Goal: Task Accomplishment & Management: Manage account settings

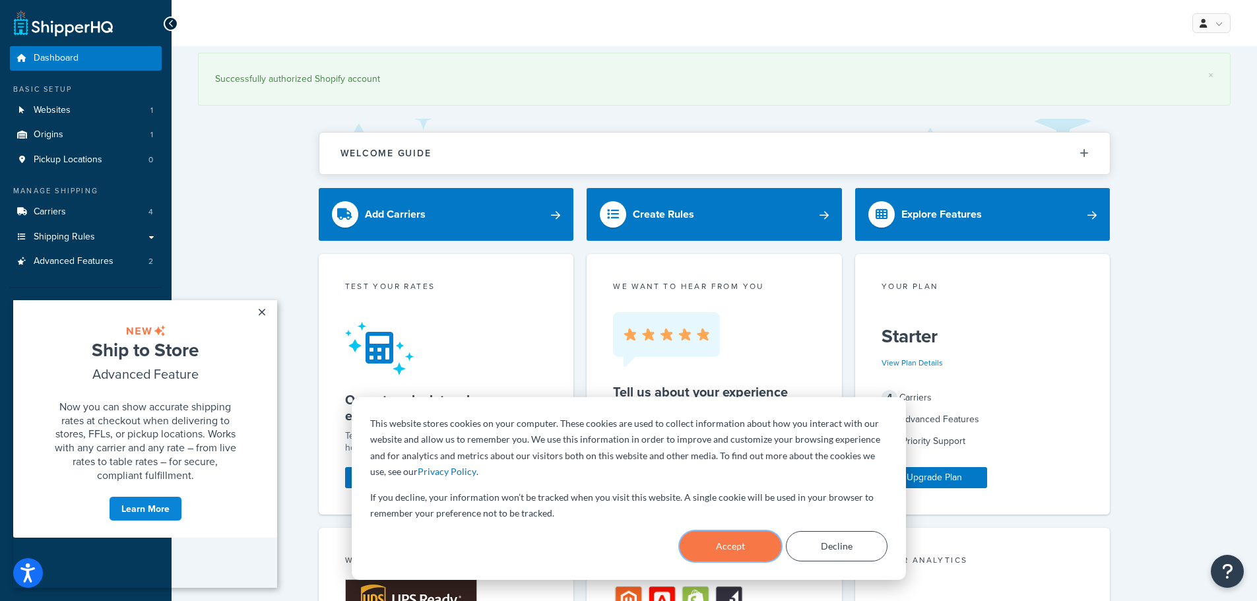
click at [731, 549] on button "Accept" at bounding box center [731, 546] width 102 height 30
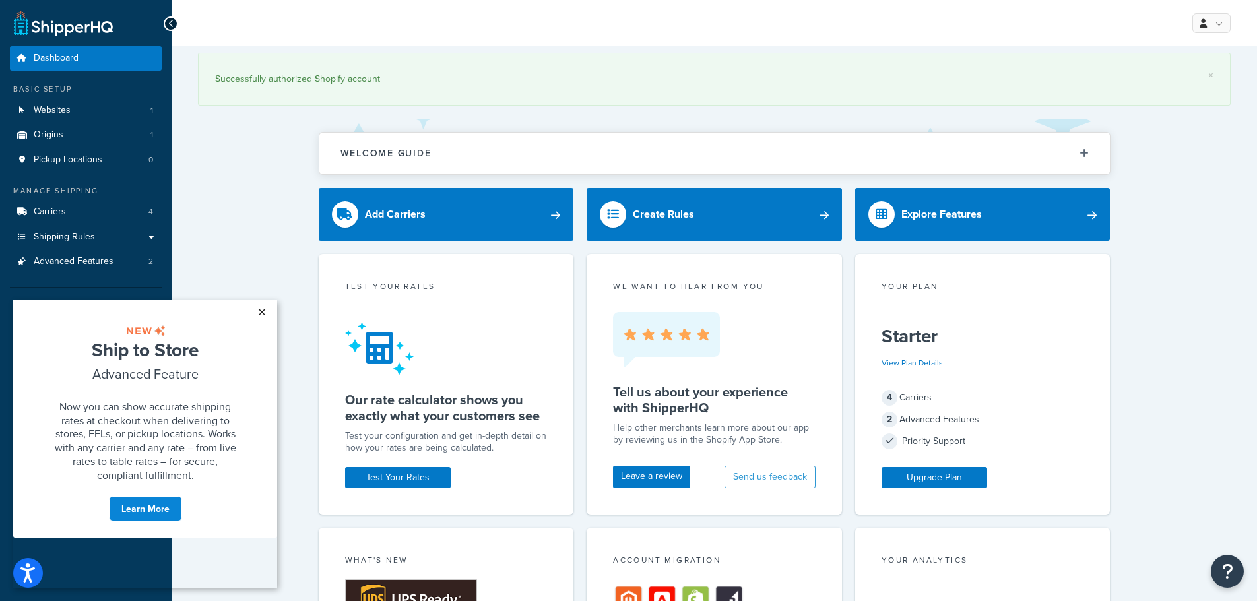
click at [261, 312] on link "×" at bounding box center [261, 312] width 23 height 24
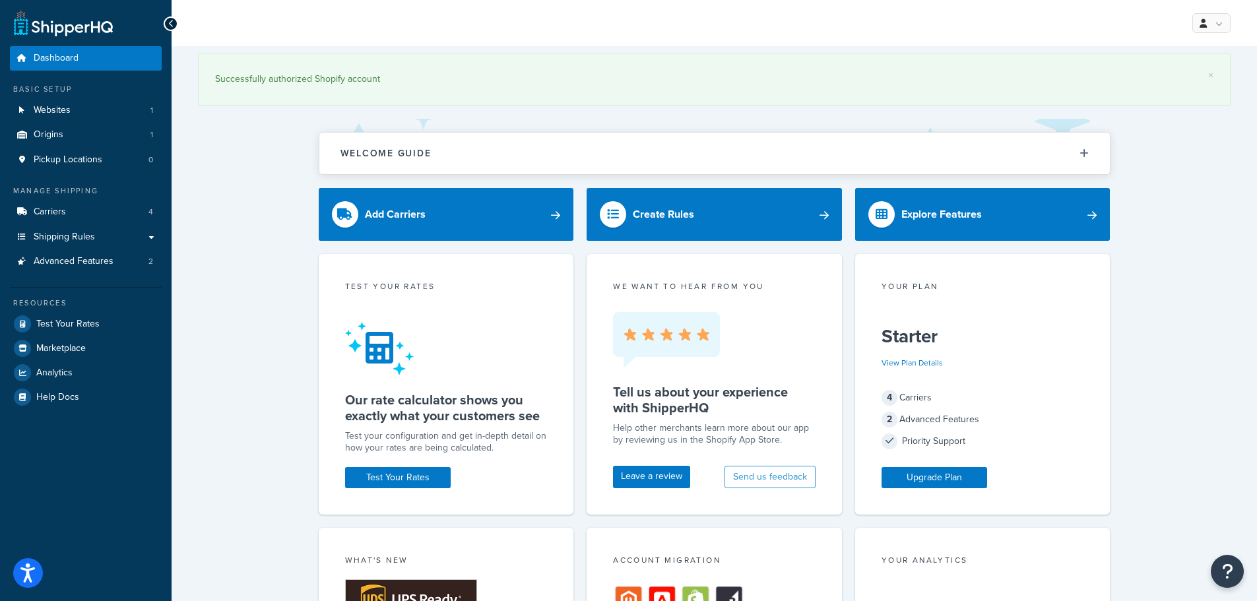
click at [521, 117] on div "× Successfully authorized Shopify account" at bounding box center [714, 82] width 1033 height 73
click at [85, 211] on link "Carriers 4" at bounding box center [86, 212] width 152 height 24
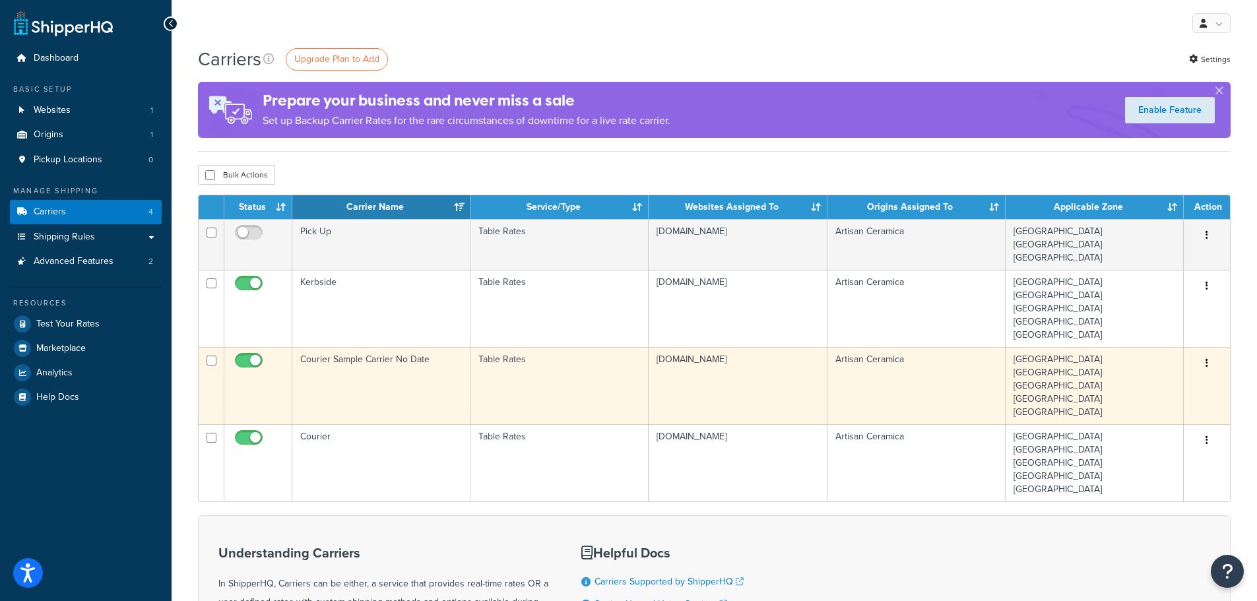
click at [410, 375] on td "Courier Sample Carrier No Date" at bounding box center [381, 385] width 178 height 77
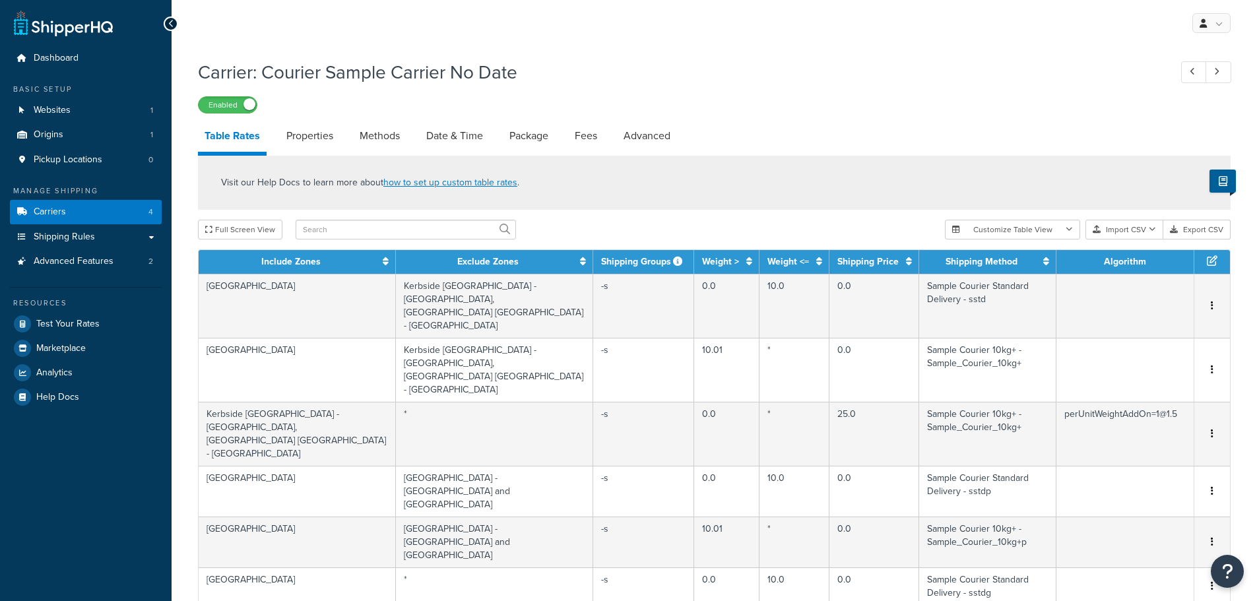
select select "25"
click at [383, 229] on input "text" at bounding box center [406, 230] width 220 height 20
type input "[GEOGRAPHIC_DATA]"
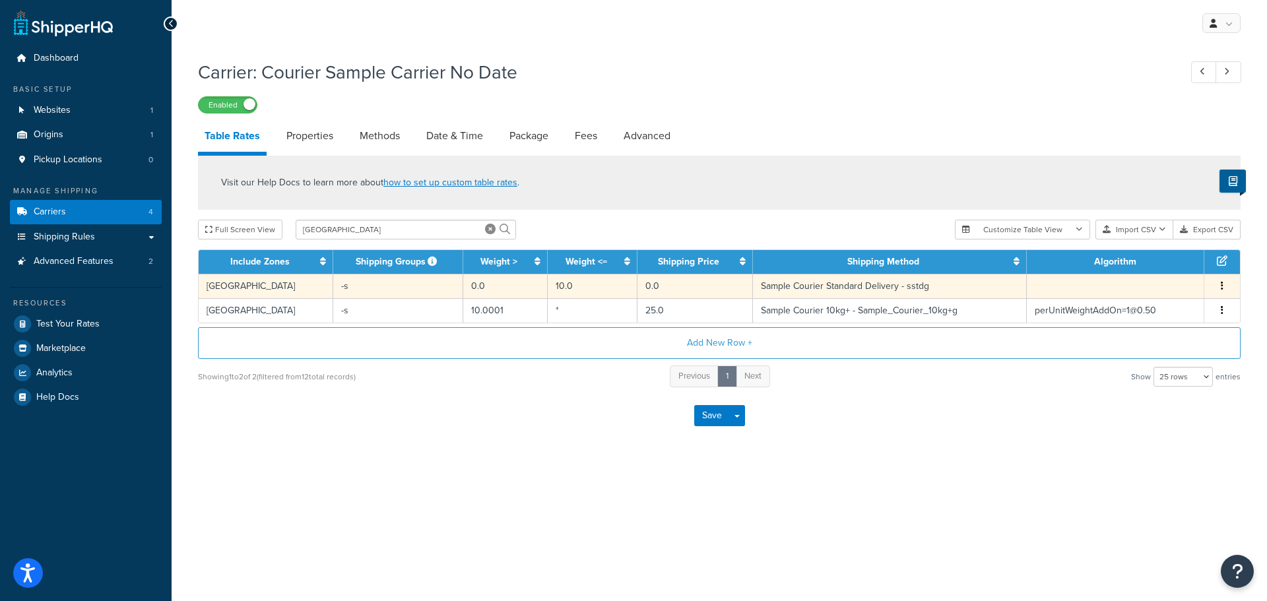
click at [696, 285] on td "0.0" at bounding box center [696, 286] width 116 height 24
select select "166424"
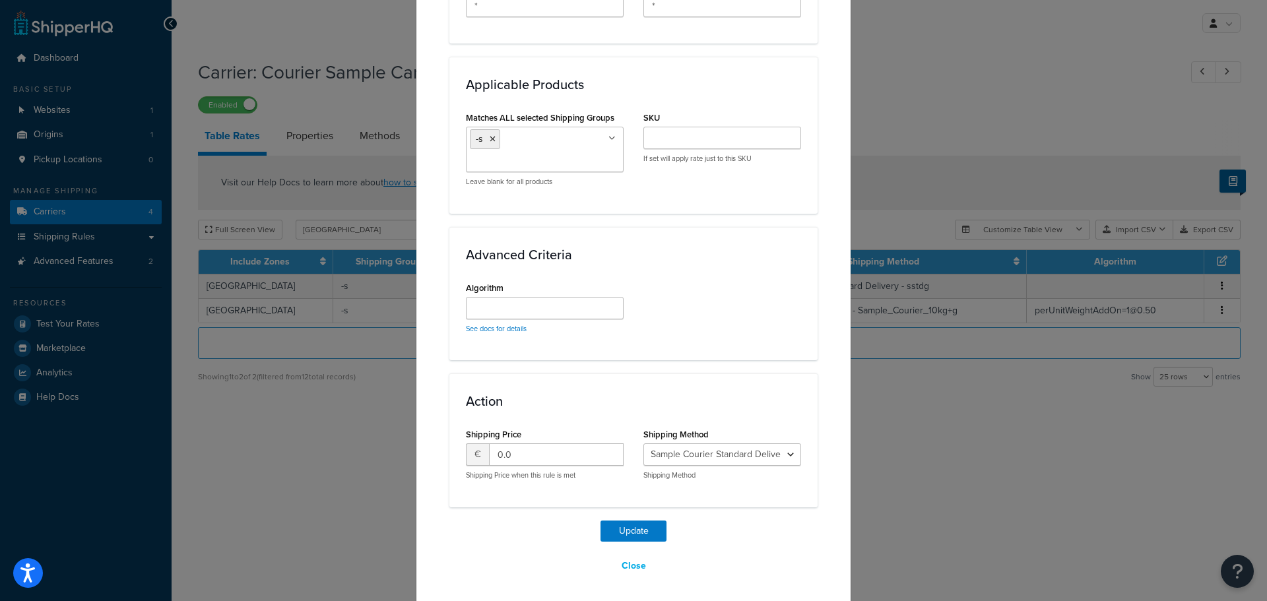
scroll to position [690, 0]
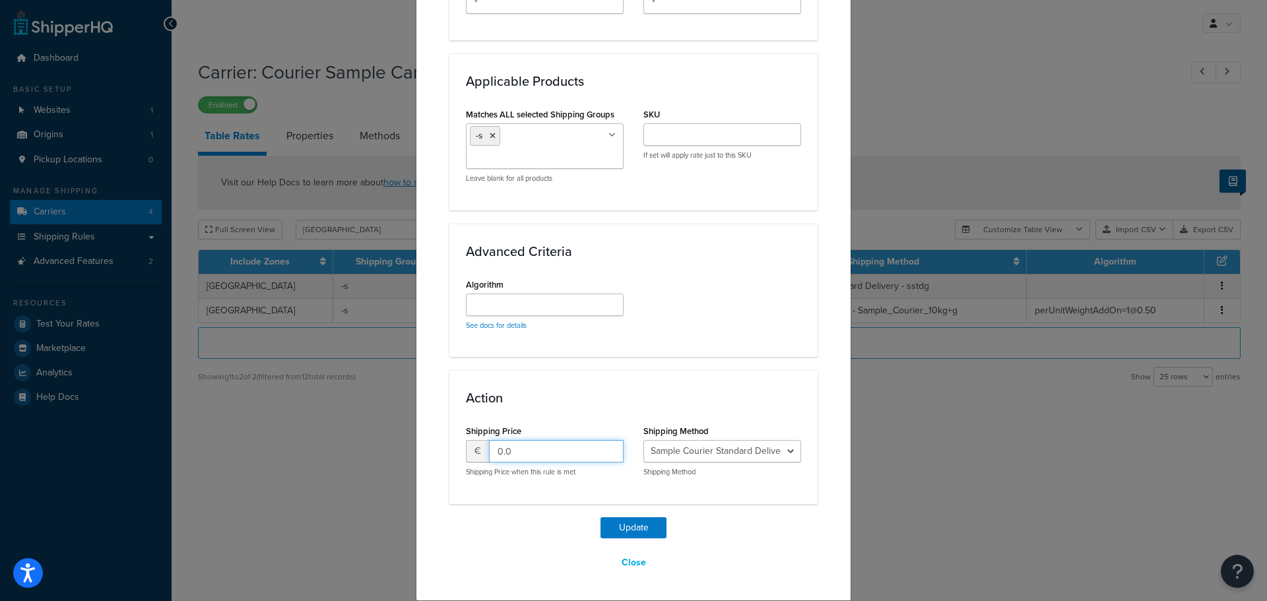
click at [548, 455] on input "0.0" at bounding box center [556, 451] width 135 height 22
drag, startPoint x: 550, startPoint y: 452, endPoint x: 423, endPoint y: 436, distance: 127.7
type input "35"
click at [624, 527] on button "Update" at bounding box center [634, 527] width 66 height 21
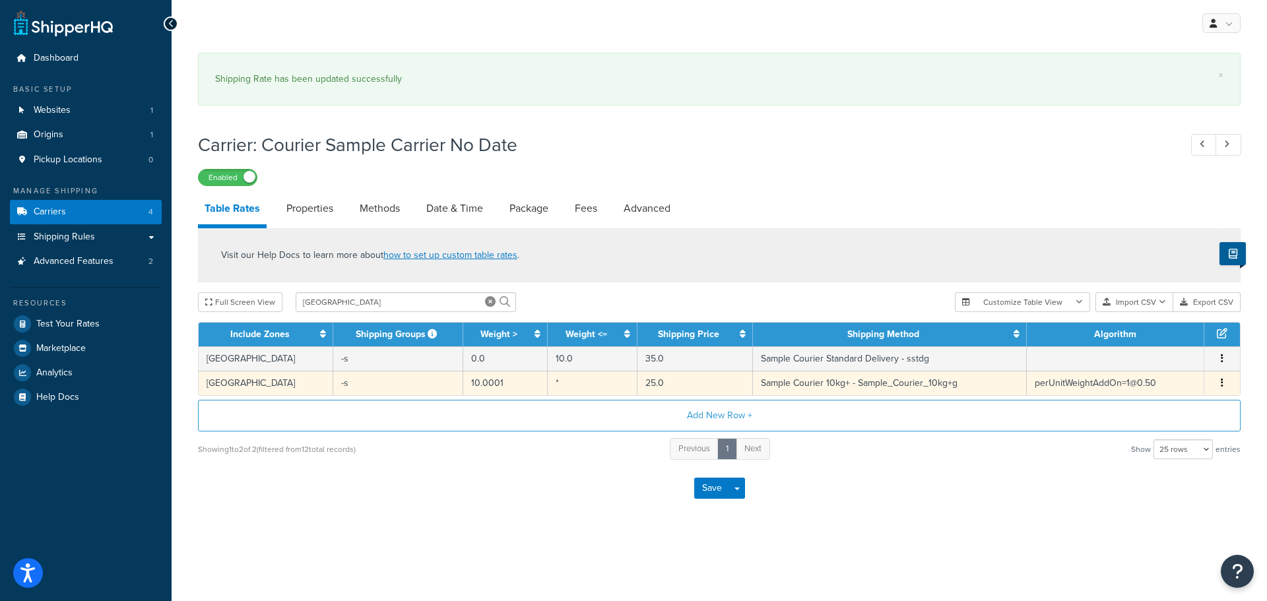
click at [653, 384] on td "25.0" at bounding box center [696, 383] width 116 height 24
select select "166425"
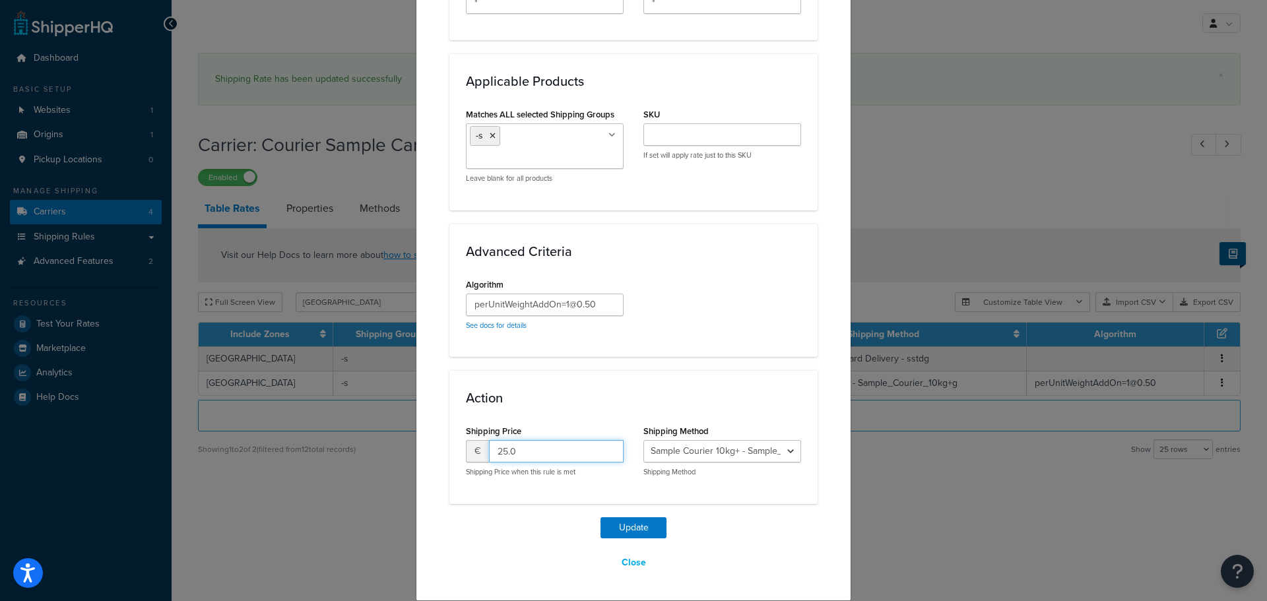
drag, startPoint x: 550, startPoint y: 450, endPoint x: 399, endPoint y: 446, distance: 150.6
click at [399, 446] on div "Update Table Rate Applicable Zones See examples and learn more about how includ…" at bounding box center [633, 300] width 1267 height 601
type input "35"
click at [643, 523] on button "Update" at bounding box center [634, 527] width 66 height 21
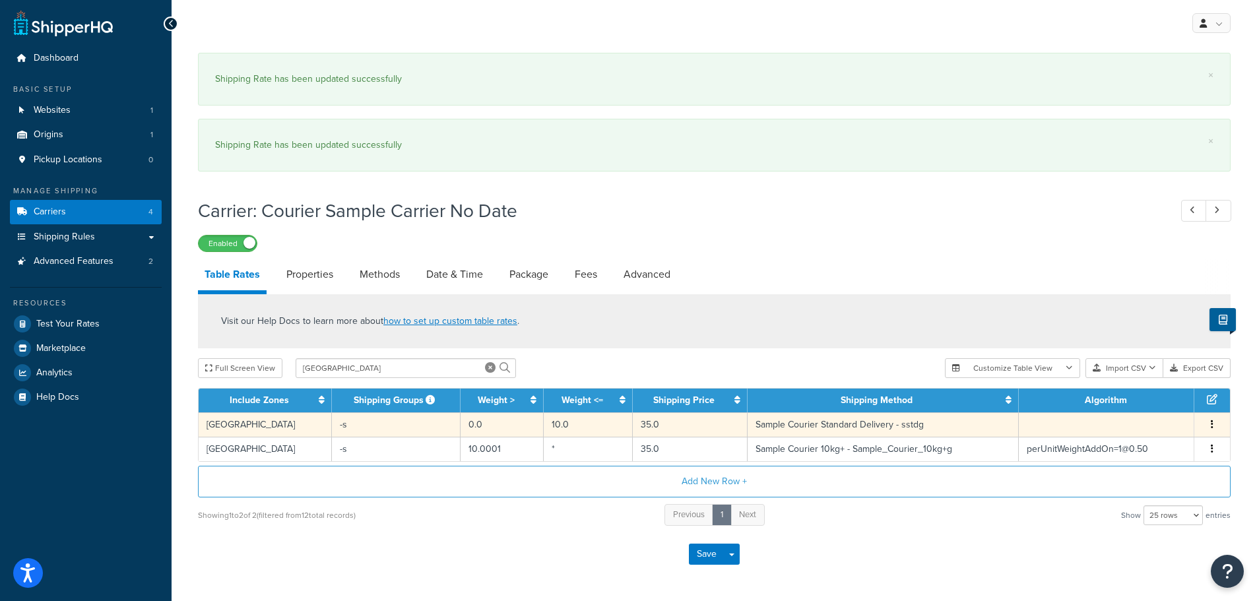
click at [573, 423] on td "10.0" at bounding box center [588, 425] width 89 height 24
select select "166424"
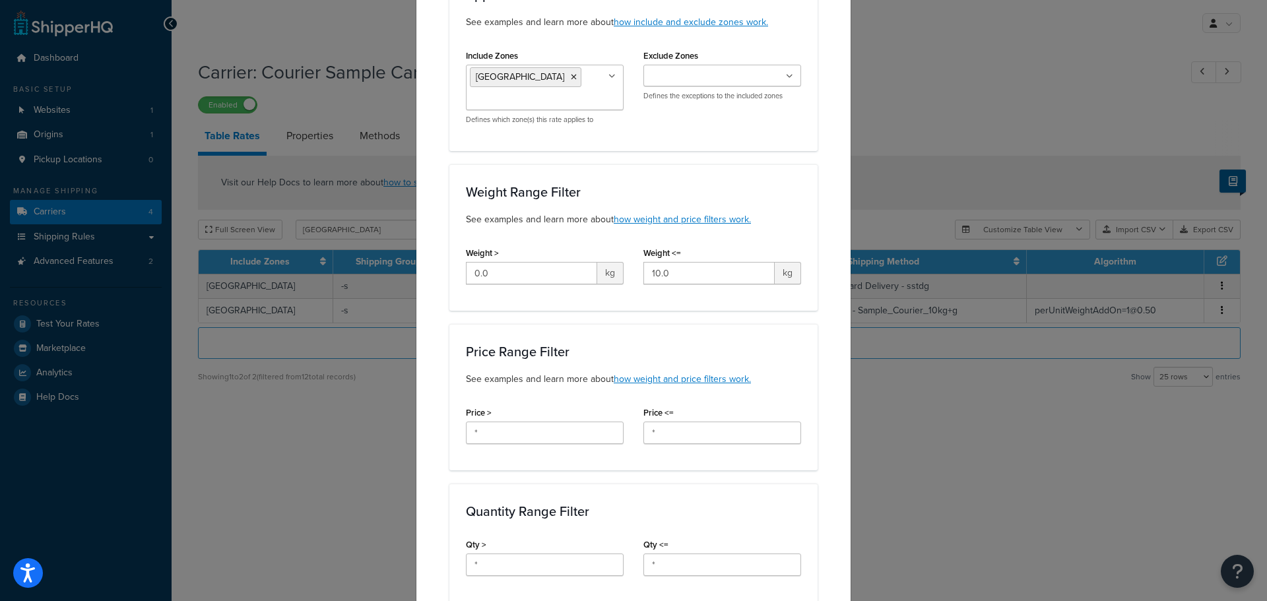
scroll to position [132, 0]
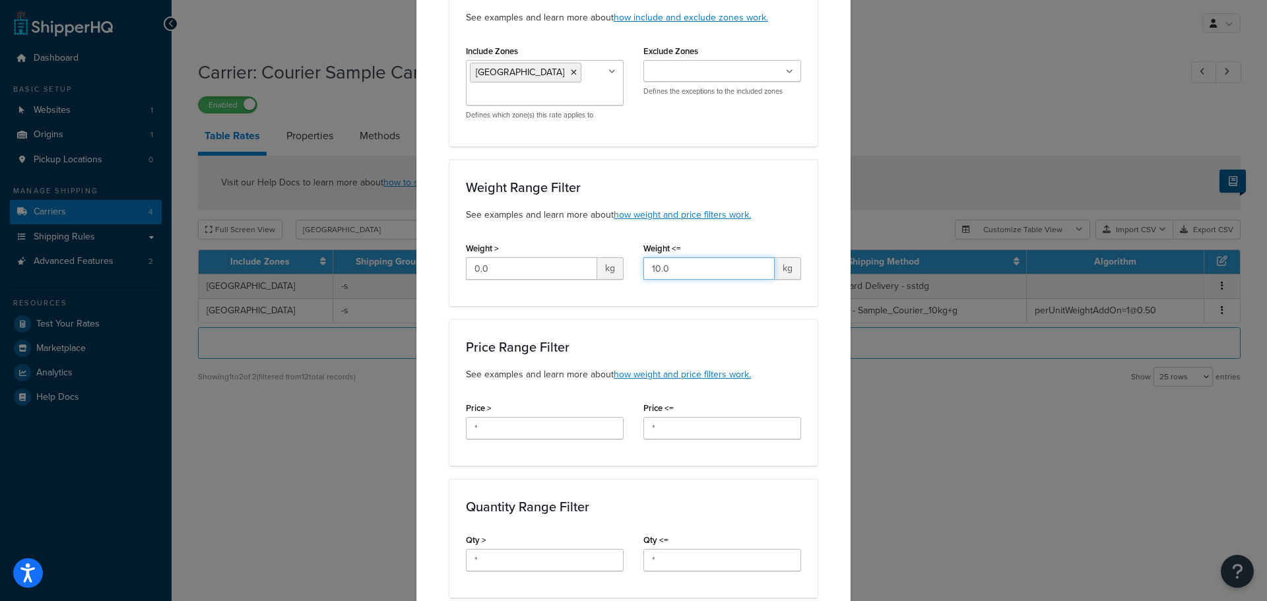
drag, startPoint x: 691, startPoint y: 271, endPoint x: 613, endPoint y: 273, distance: 78.6
click at [613, 273] on div "Weight > 0.0 kg Weight <= 10.0 kg" at bounding box center [633, 264] width 355 height 51
type input "5"
click at [636, 317] on div "Applicable Zones See examples and learn more about how include and exclude zone…" at bounding box center [634, 512] width 368 height 1100
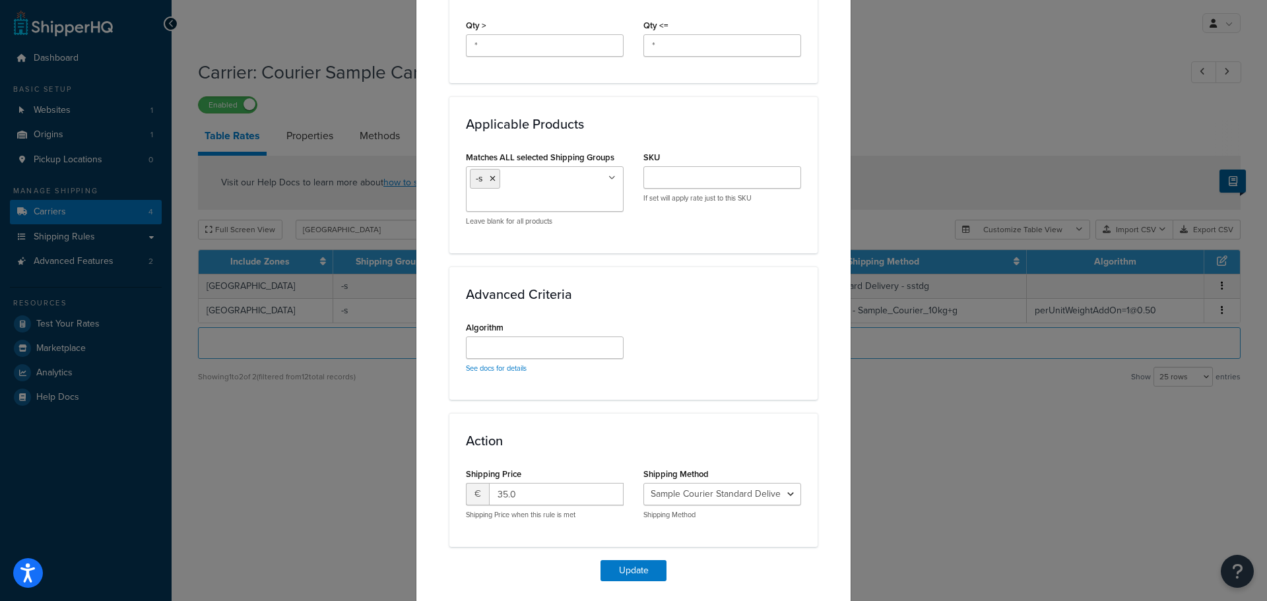
scroll to position [690, 0]
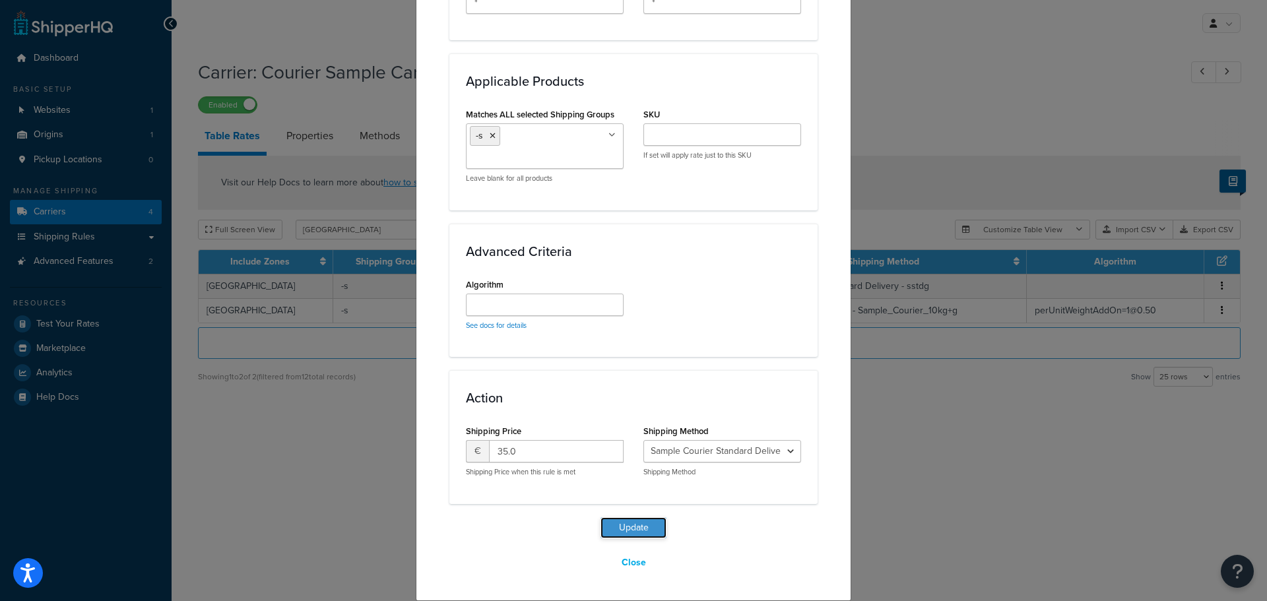
click at [620, 521] on button "Update" at bounding box center [634, 527] width 66 height 21
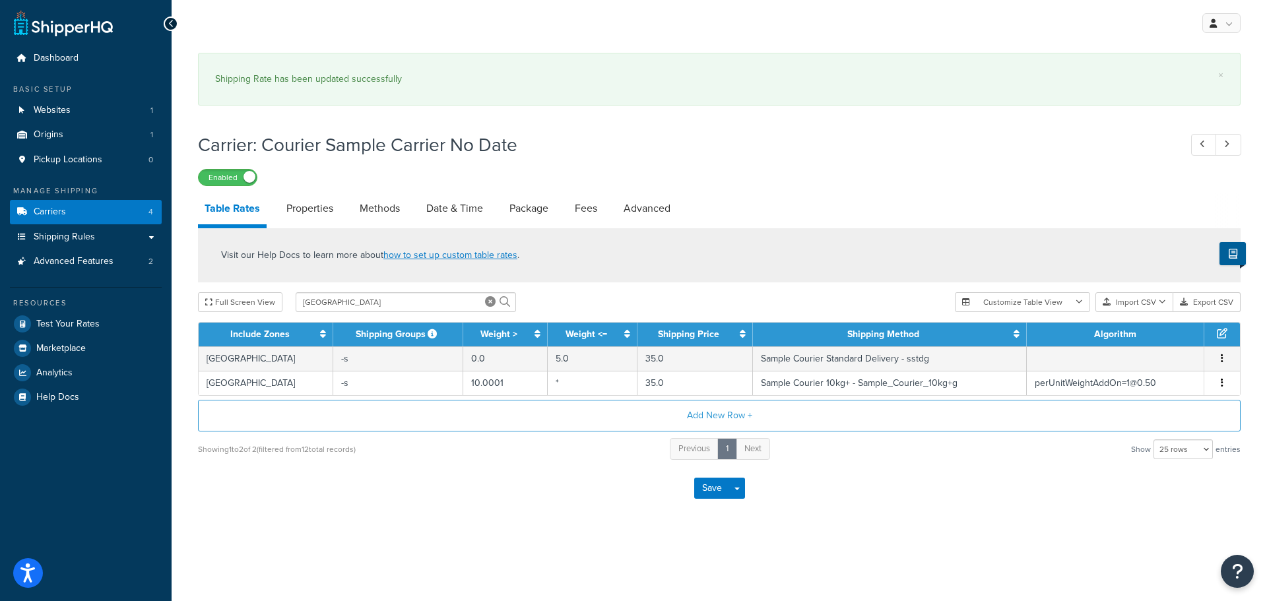
click at [497, 516] on div "× Shipping Rate has been updated successfully Carrier: Courier Sample Carrier N…" at bounding box center [720, 297] width 1096 height 502
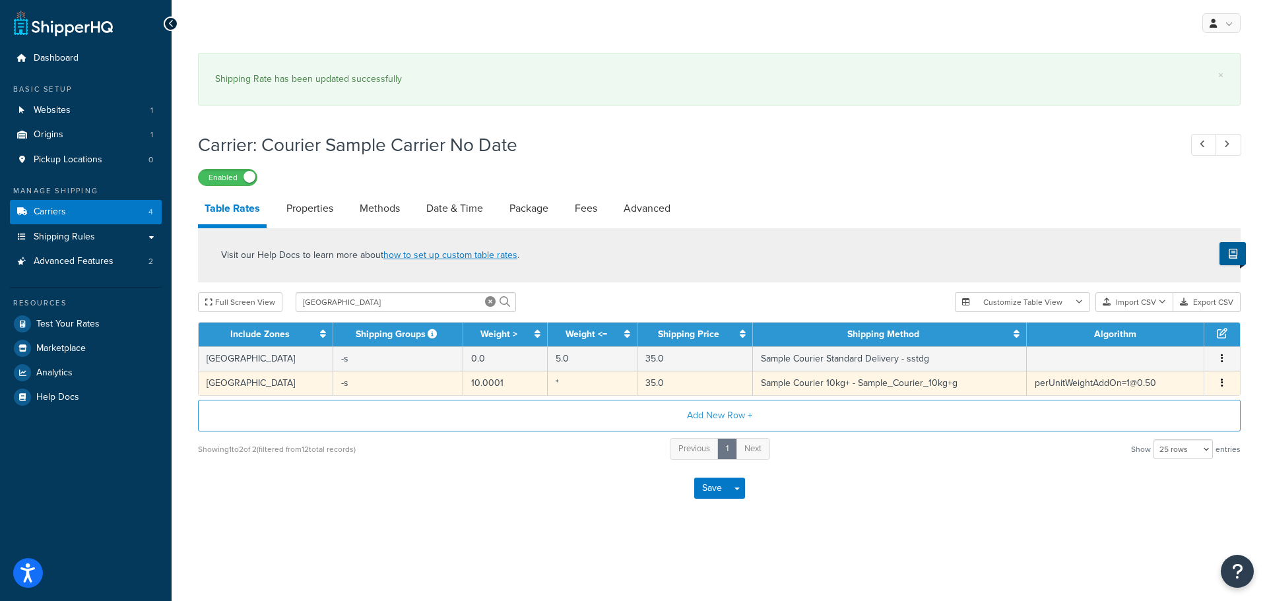
click at [679, 382] on td "35.0" at bounding box center [696, 383] width 116 height 24
select select "166425"
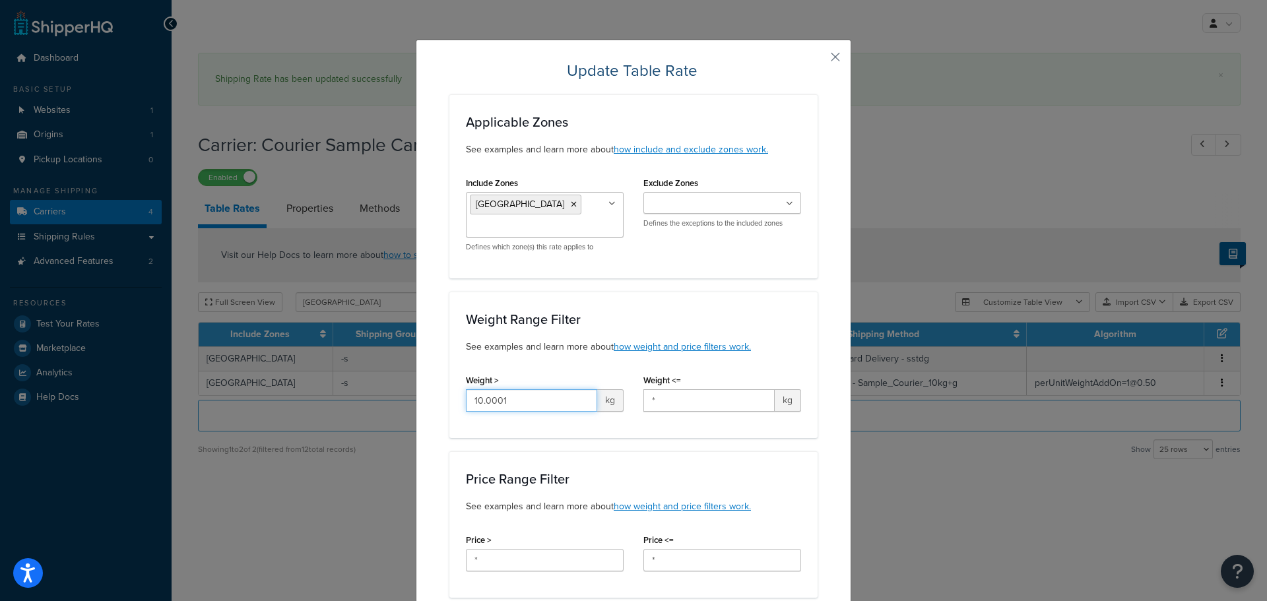
drag, startPoint x: 479, startPoint y: 401, endPoint x: 424, endPoint y: 398, distance: 54.2
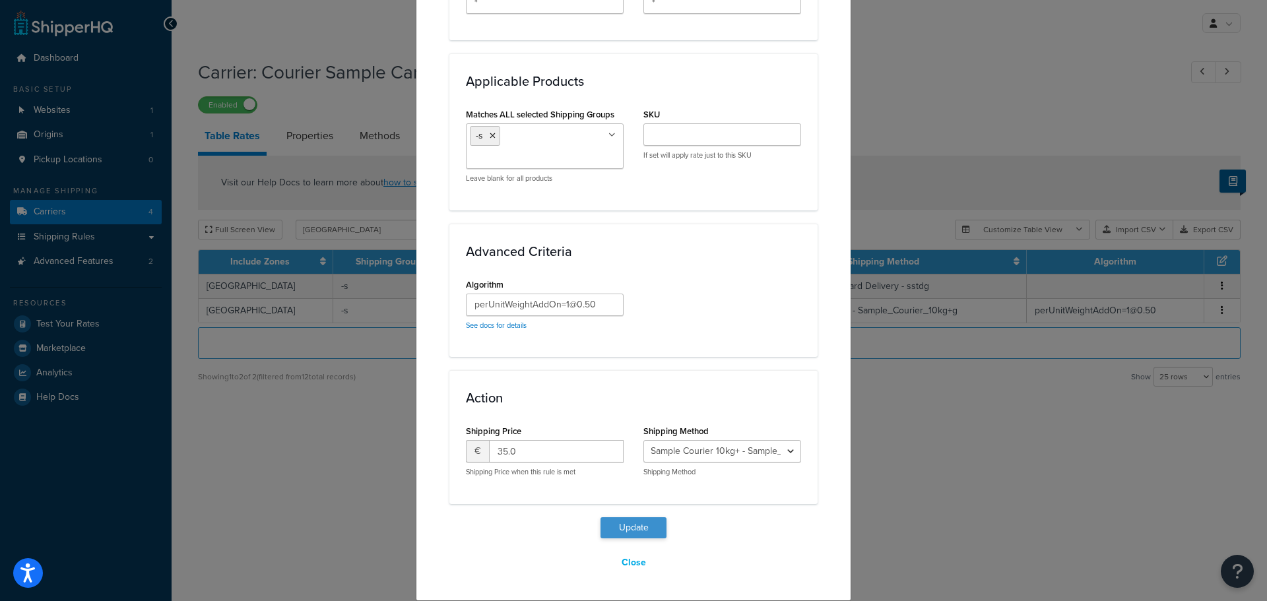
type input "5.0001"
click at [617, 522] on button "Update" at bounding box center [634, 527] width 66 height 21
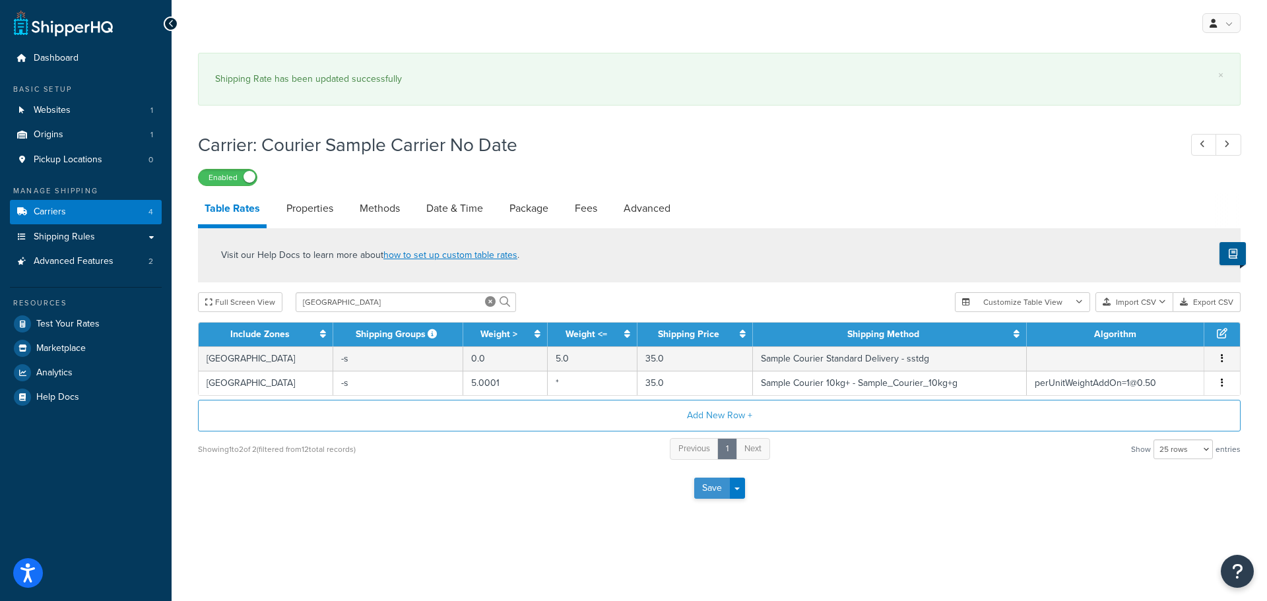
click at [714, 489] on button "Save" at bounding box center [712, 488] width 36 height 21
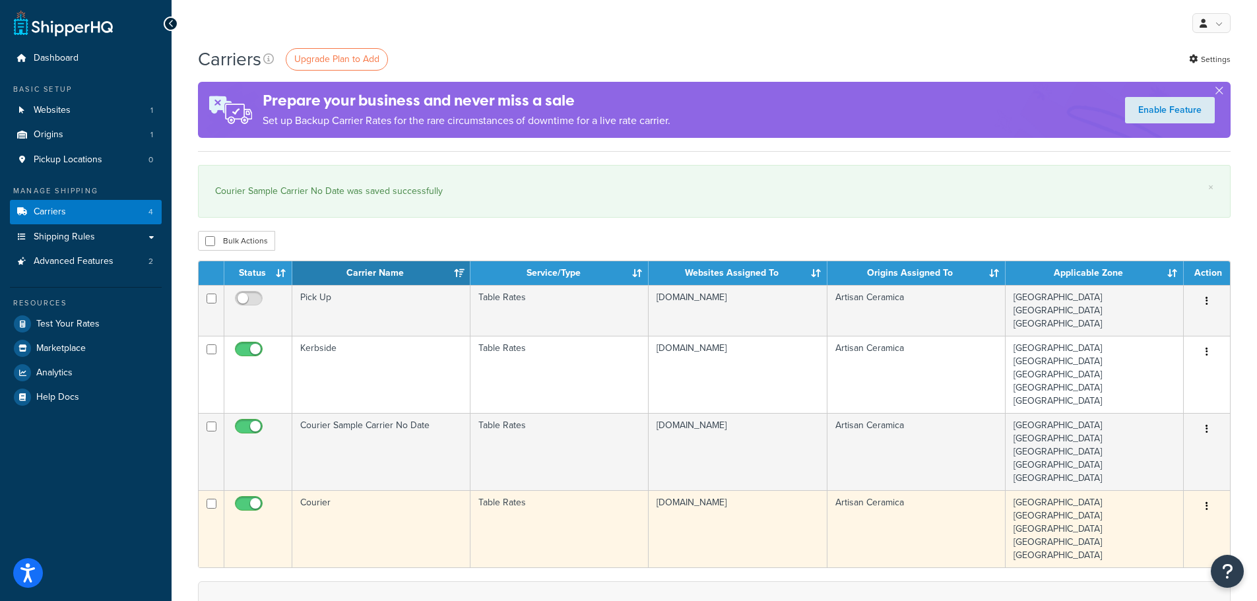
click at [385, 504] on td "Courier" at bounding box center [381, 528] width 178 height 77
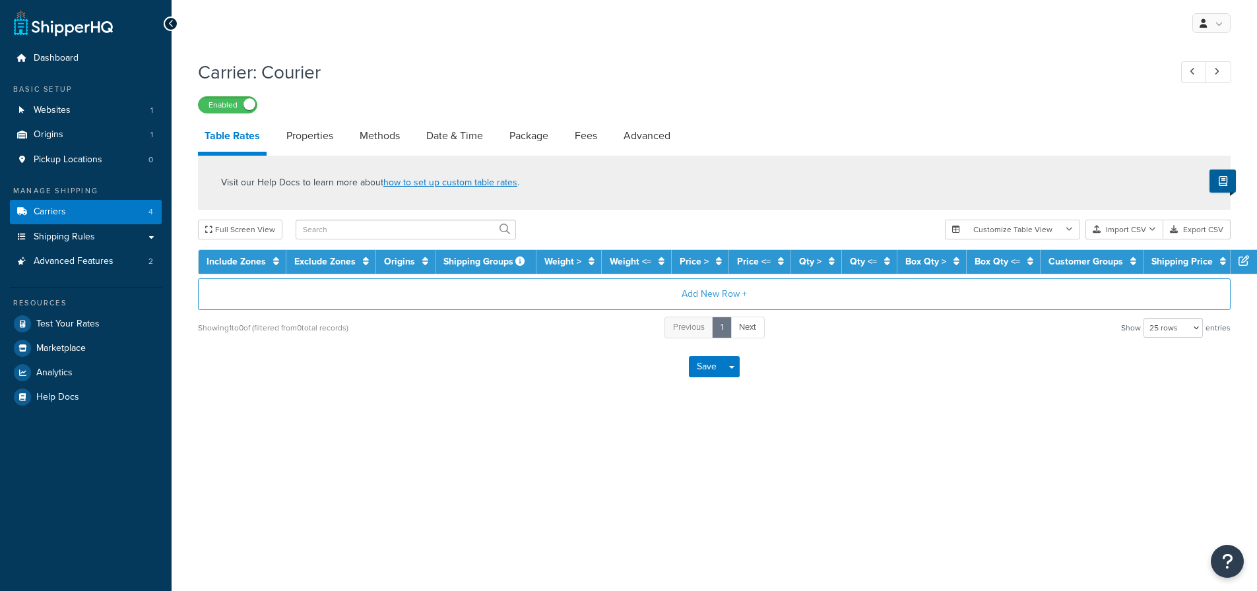
select select "25"
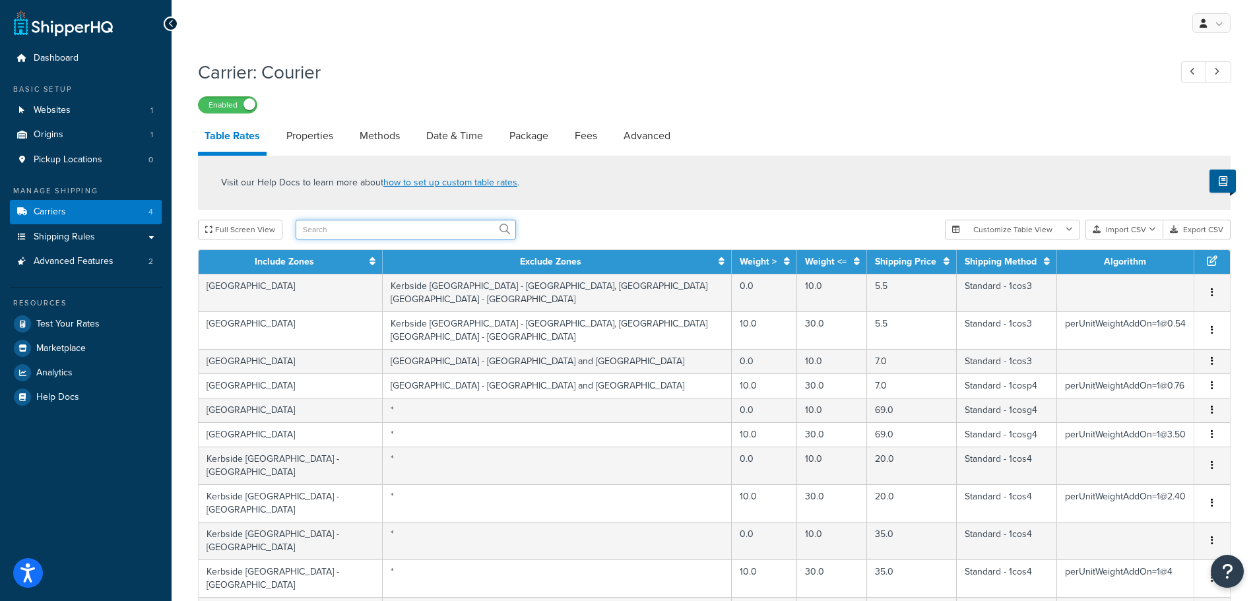
click at [367, 225] on input "text" at bounding box center [406, 230] width 220 height 20
type input "greece"
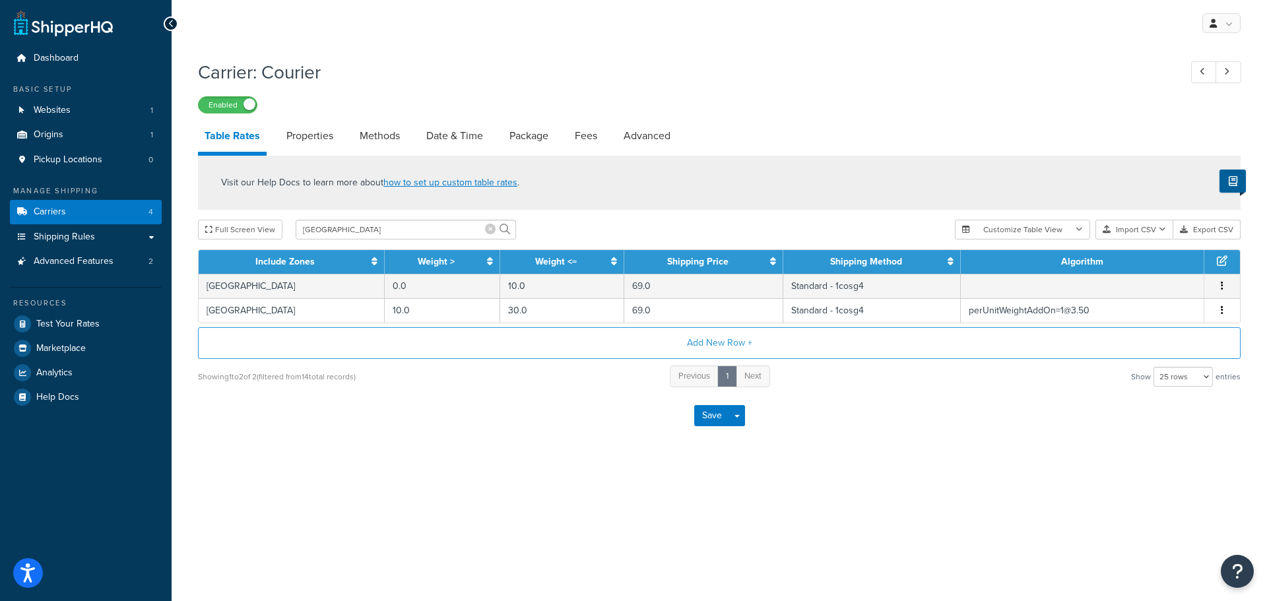
click at [490, 230] on icon at bounding box center [490, 229] width 11 height 11
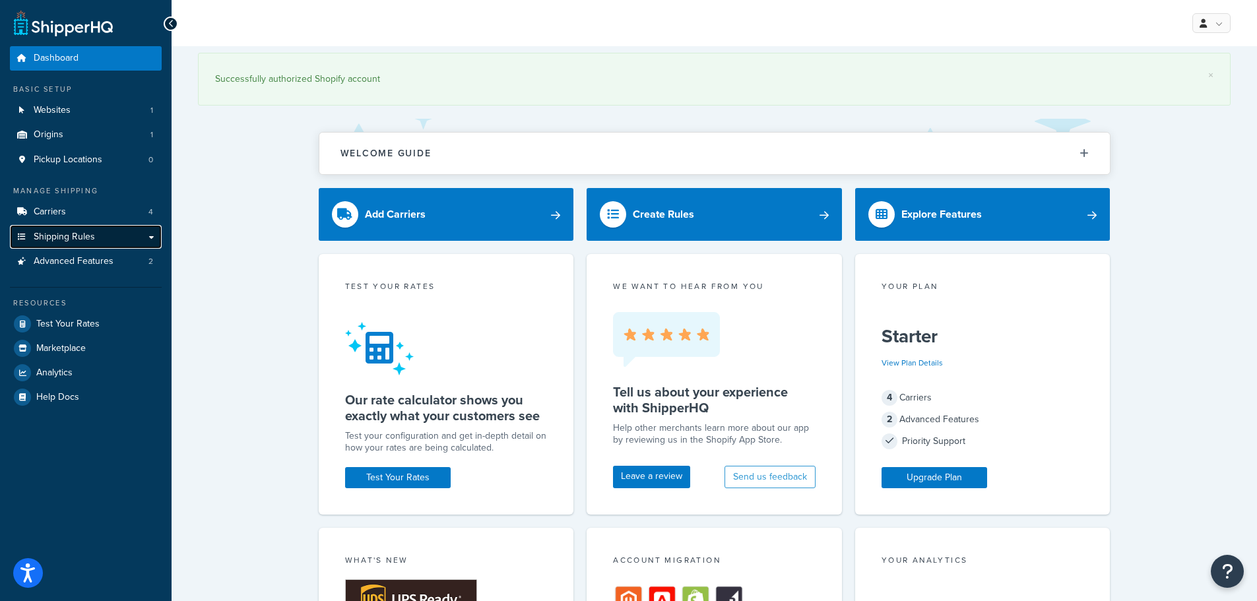
click at [59, 236] on span "Shipping Rules" at bounding box center [64, 237] width 61 height 11
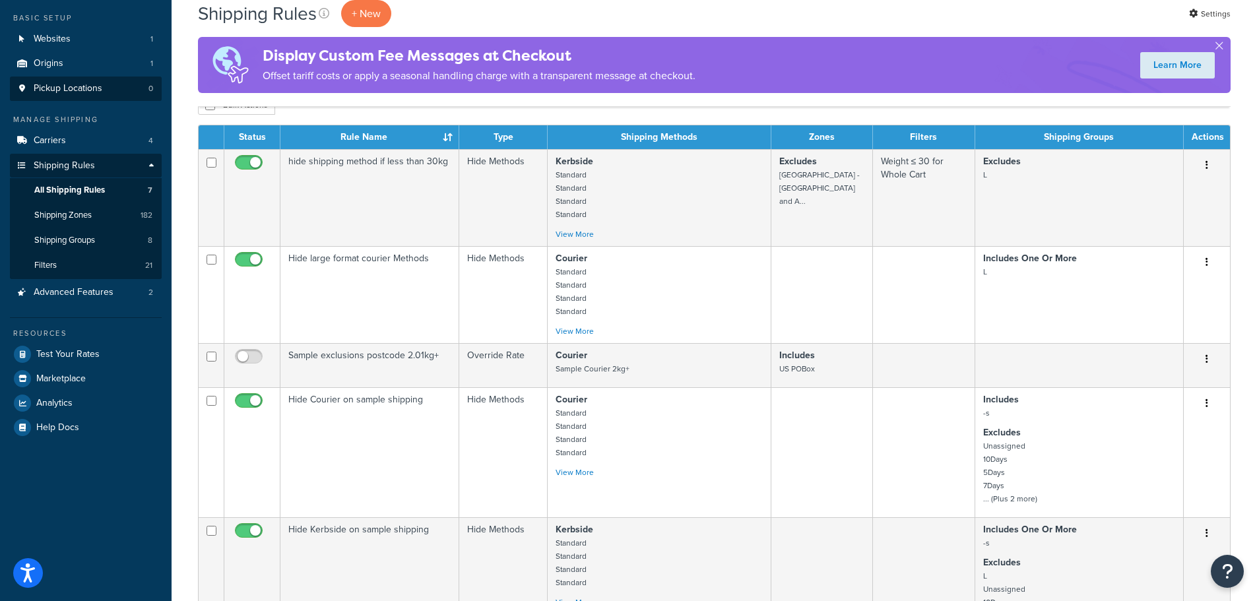
scroll to position [66, 0]
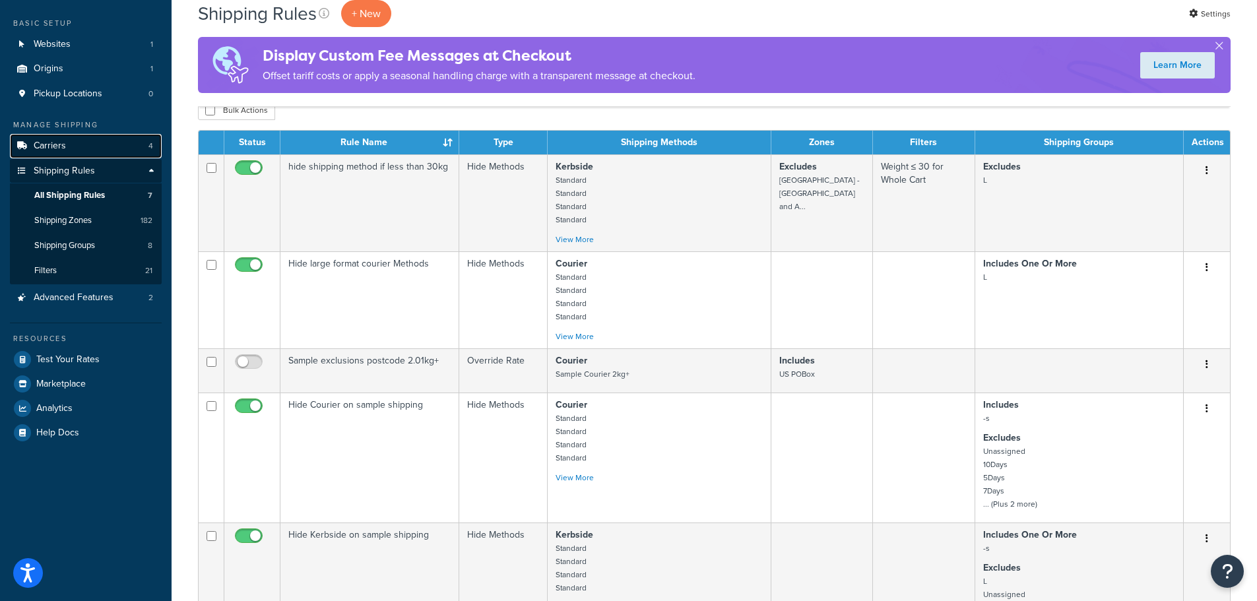
click at [52, 155] on link "Carriers 4" at bounding box center [86, 146] width 152 height 24
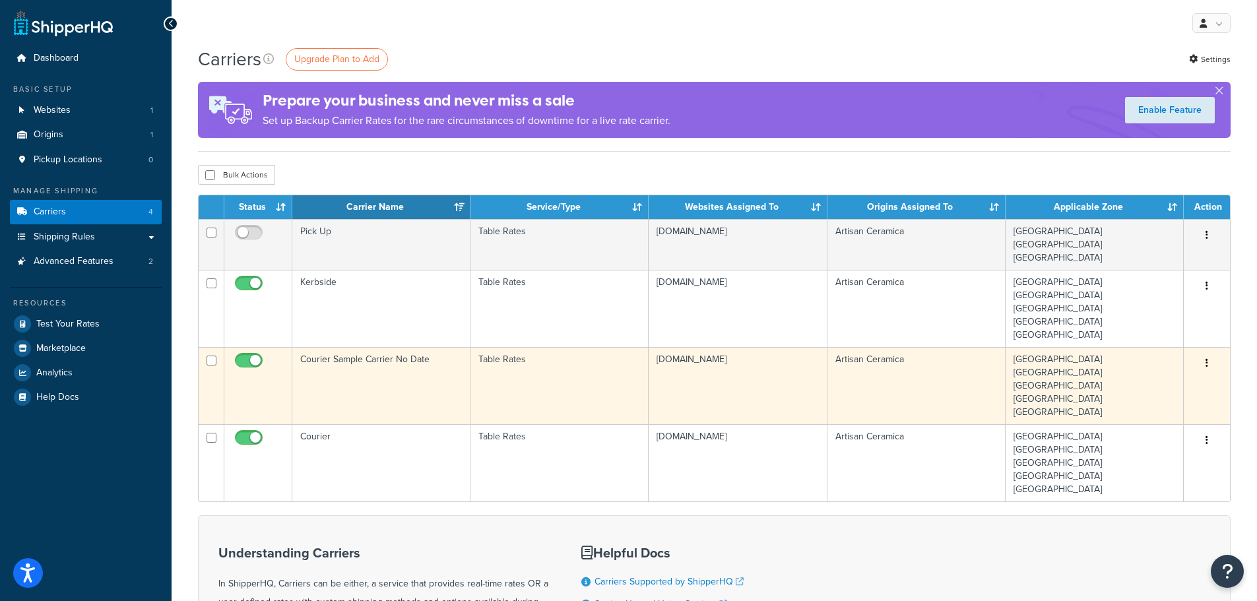
click at [392, 361] on td "Courier Sample Carrier No Date" at bounding box center [381, 385] width 178 height 77
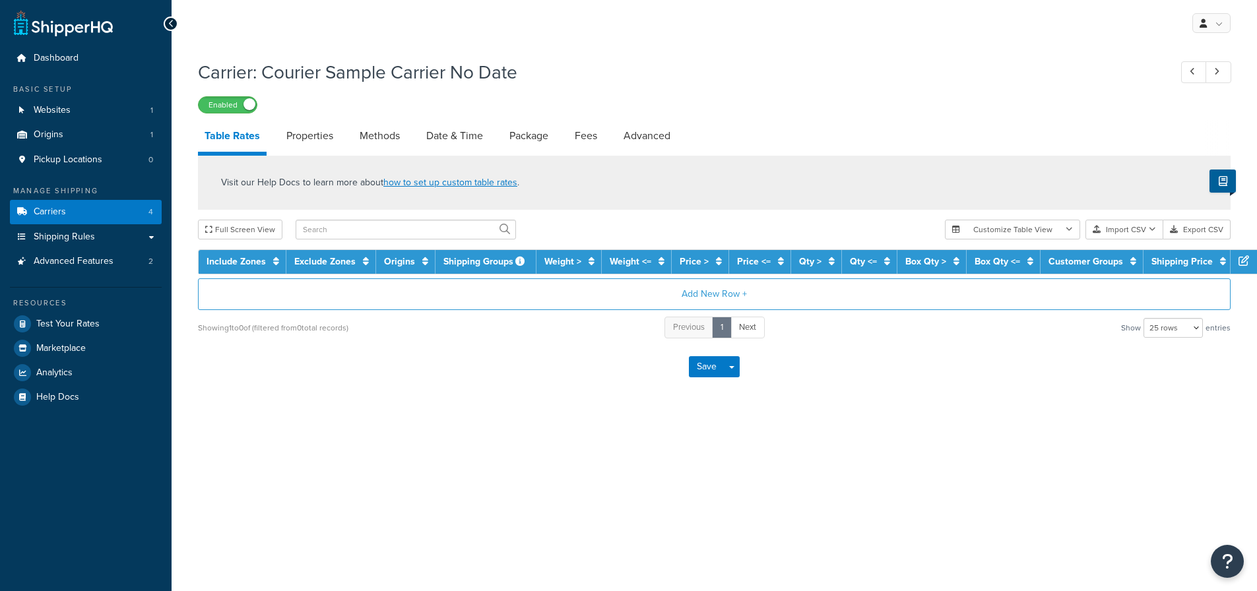
select select "25"
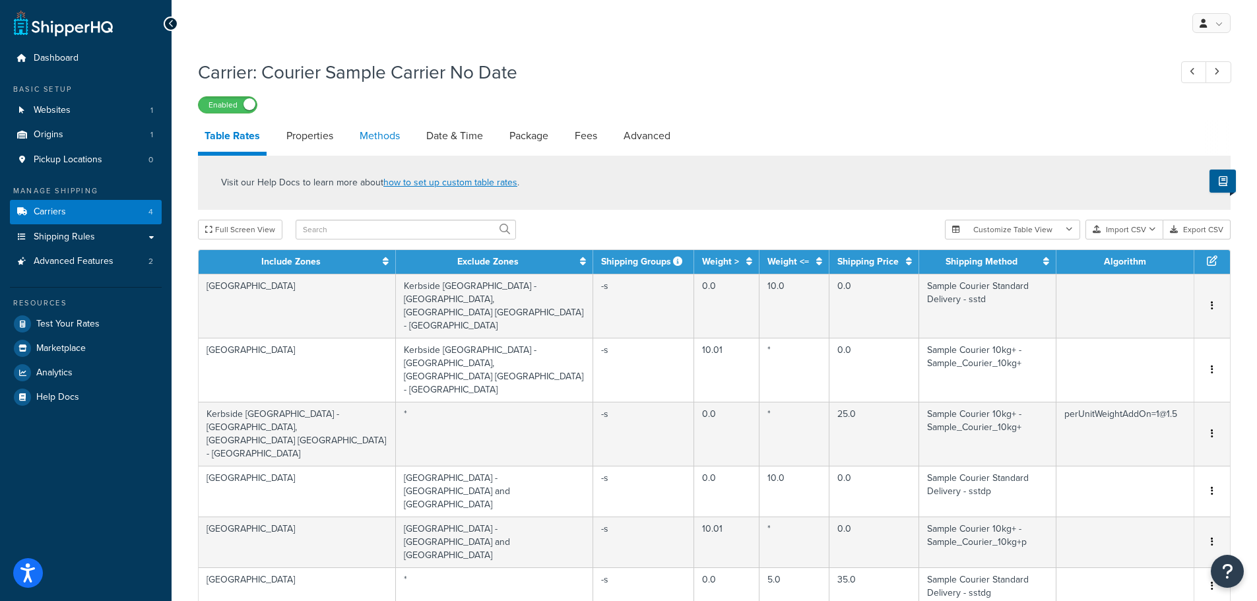
click at [376, 135] on link "Methods" at bounding box center [379, 136] width 53 height 32
select select "25"
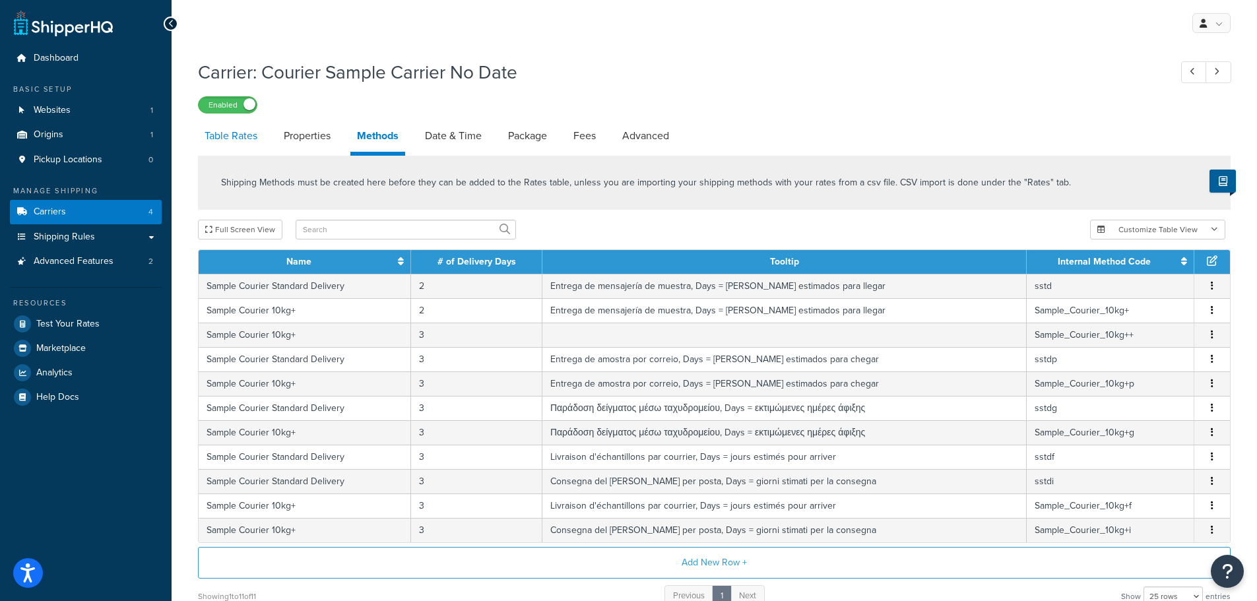
click at [242, 129] on link "Table Rates" at bounding box center [231, 136] width 66 height 32
select select "25"
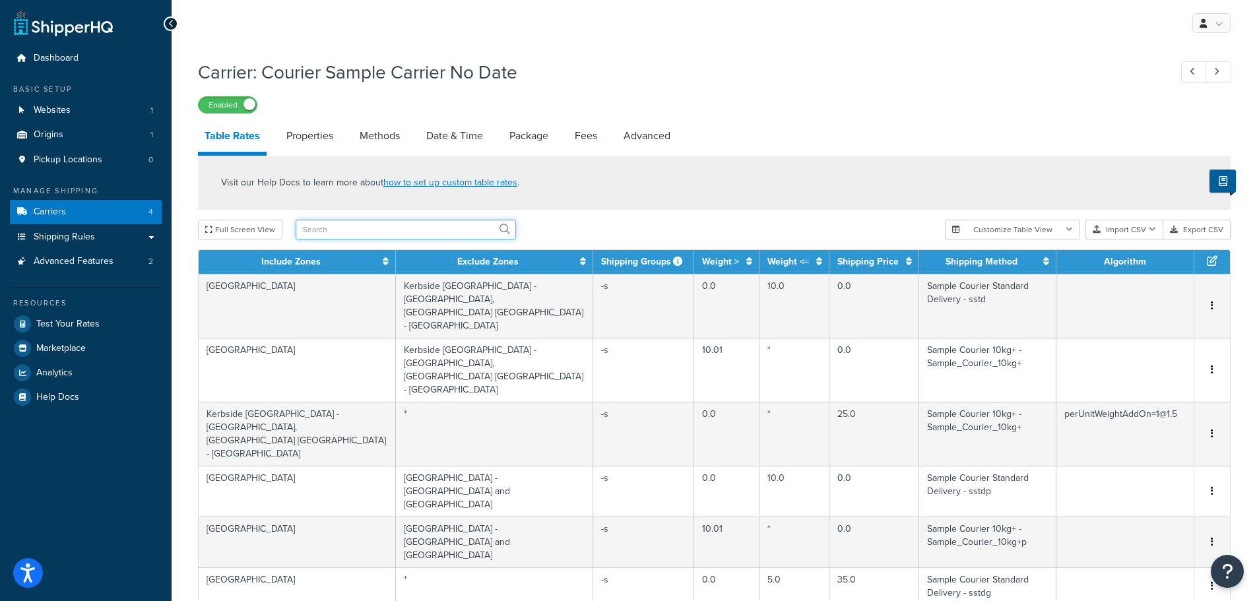
click at [338, 237] on input "text" at bounding box center [406, 230] width 220 height 20
type input "greece"
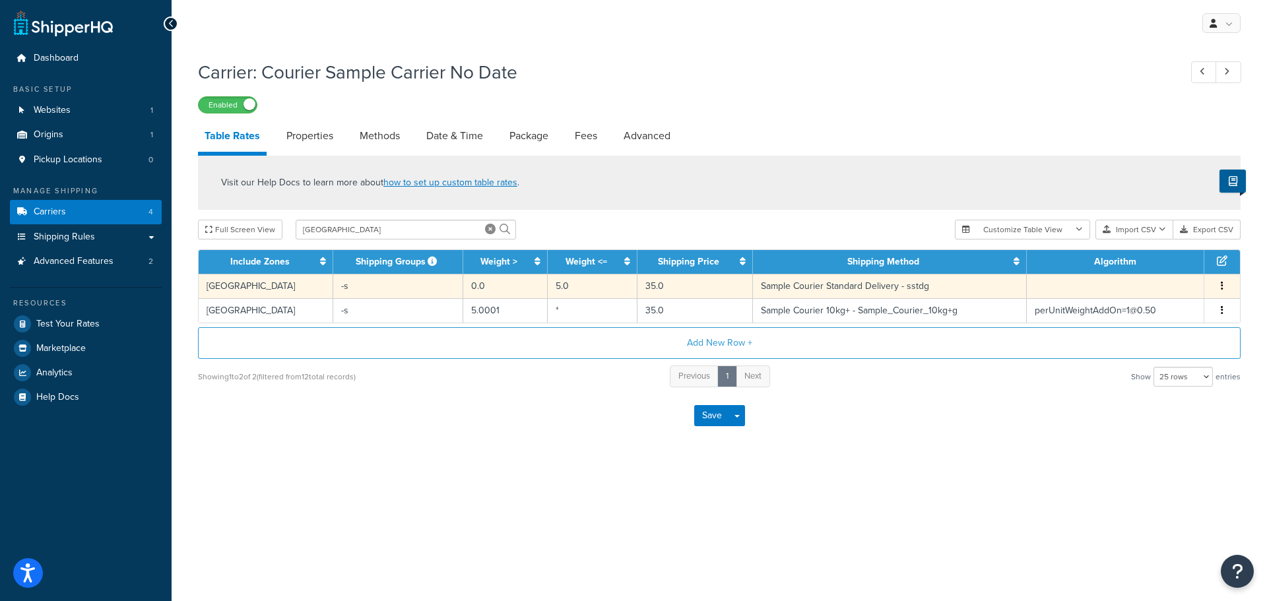
click at [665, 286] on td "35.0" at bounding box center [696, 286] width 116 height 24
select select "166424"
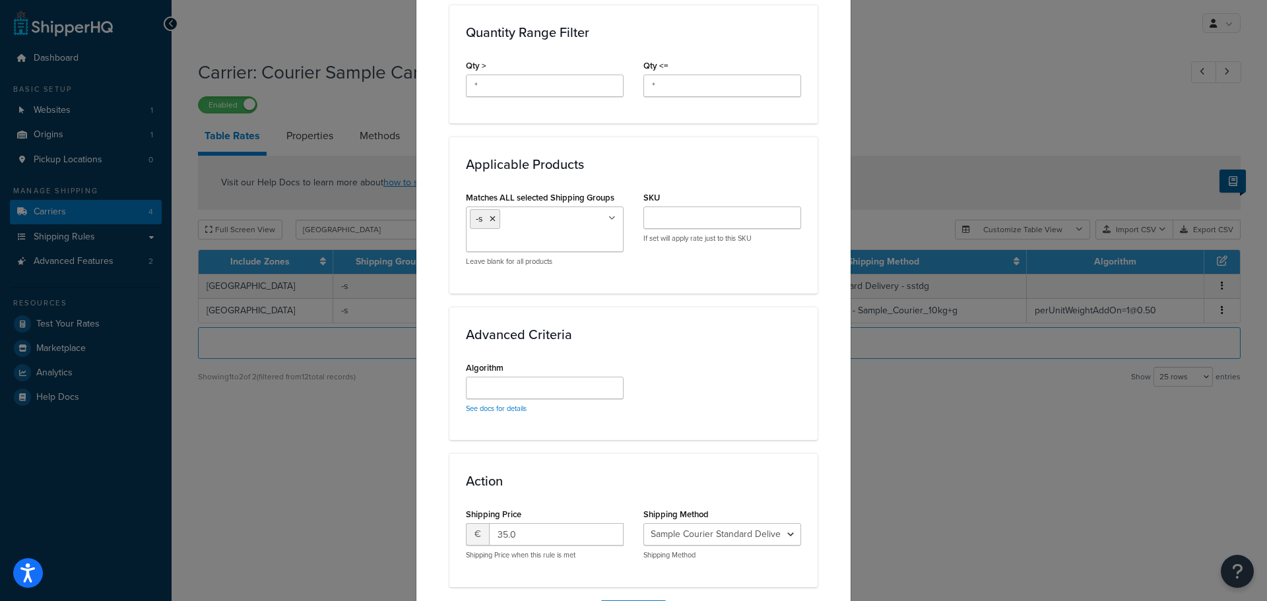
scroll to position [690, 0]
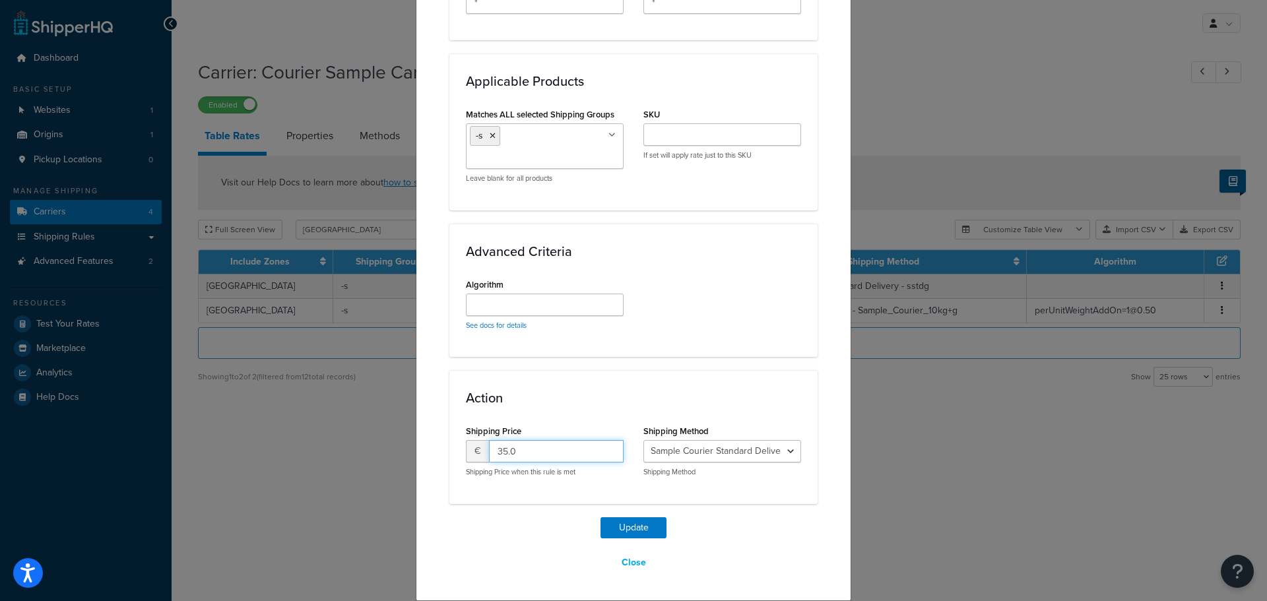
drag, startPoint x: 512, startPoint y: 455, endPoint x: 446, endPoint y: 455, distance: 65.3
click at [450, 455] on div "Action Shipping Price € 35.0 Shipping Price when this rule is met Shipping Meth…" at bounding box center [634, 436] width 368 height 133
type input "30"
click at [604, 522] on button "Update" at bounding box center [634, 527] width 66 height 21
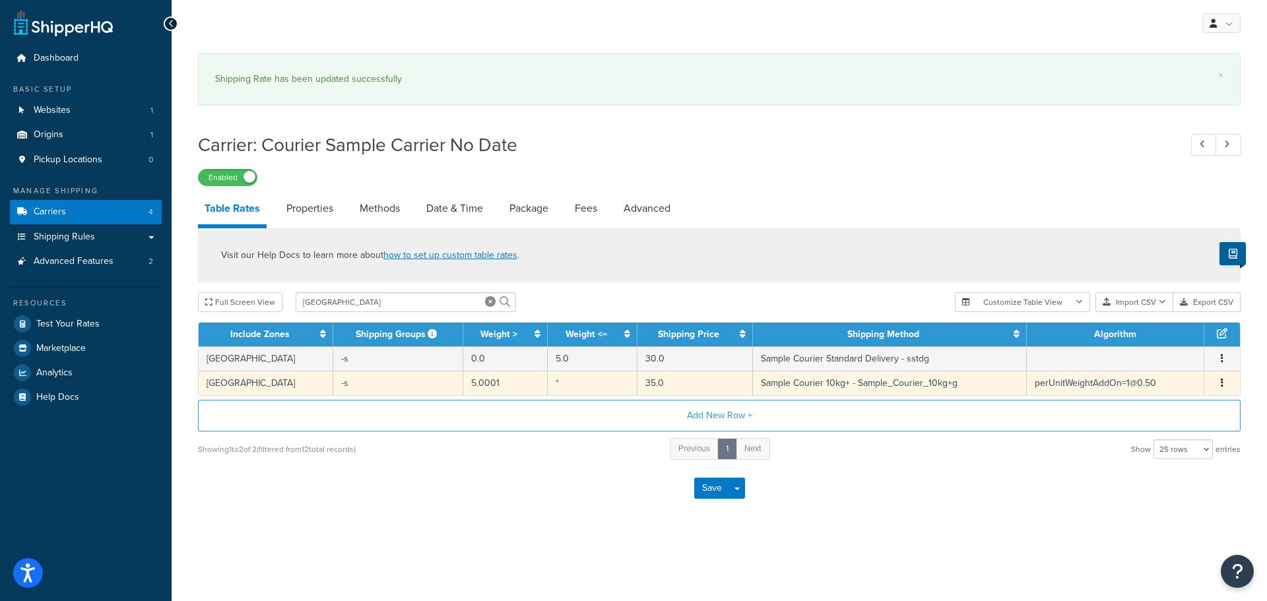
click at [576, 376] on td "*" at bounding box center [593, 383] width 90 height 24
select select "166425"
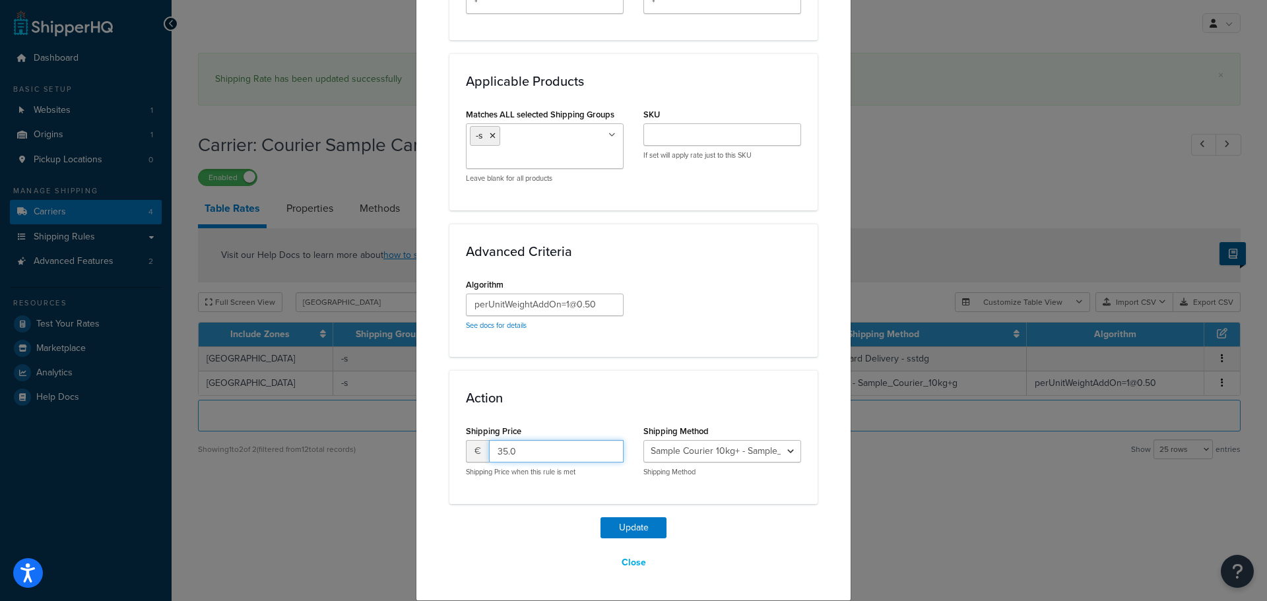
drag, startPoint x: 549, startPoint y: 453, endPoint x: 399, endPoint y: 455, distance: 149.8
click at [399, 455] on div "Update Table Rate Applicable Zones See examples and learn more about how includ…" at bounding box center [633, 300] width 1267 height 601
type input "30"
click at [622, 531] on button "Update" at bounding box center [634, 527] width 66 height 21
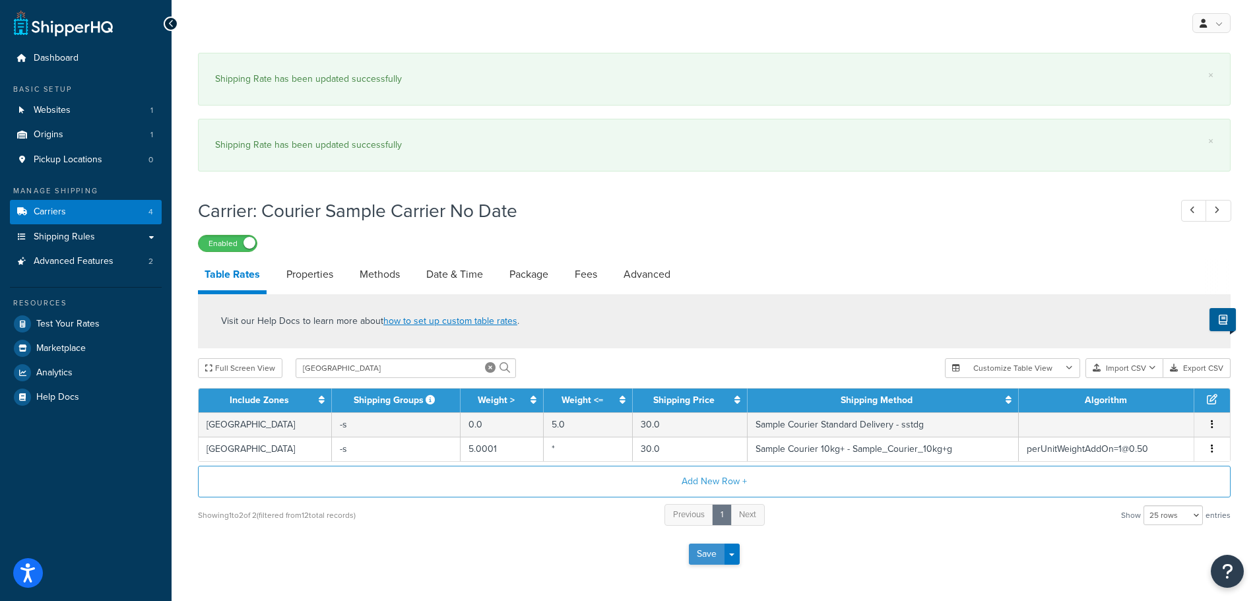
click at [710, 554] on button "Save" at bounding box center [707, 554] width 36 height 21
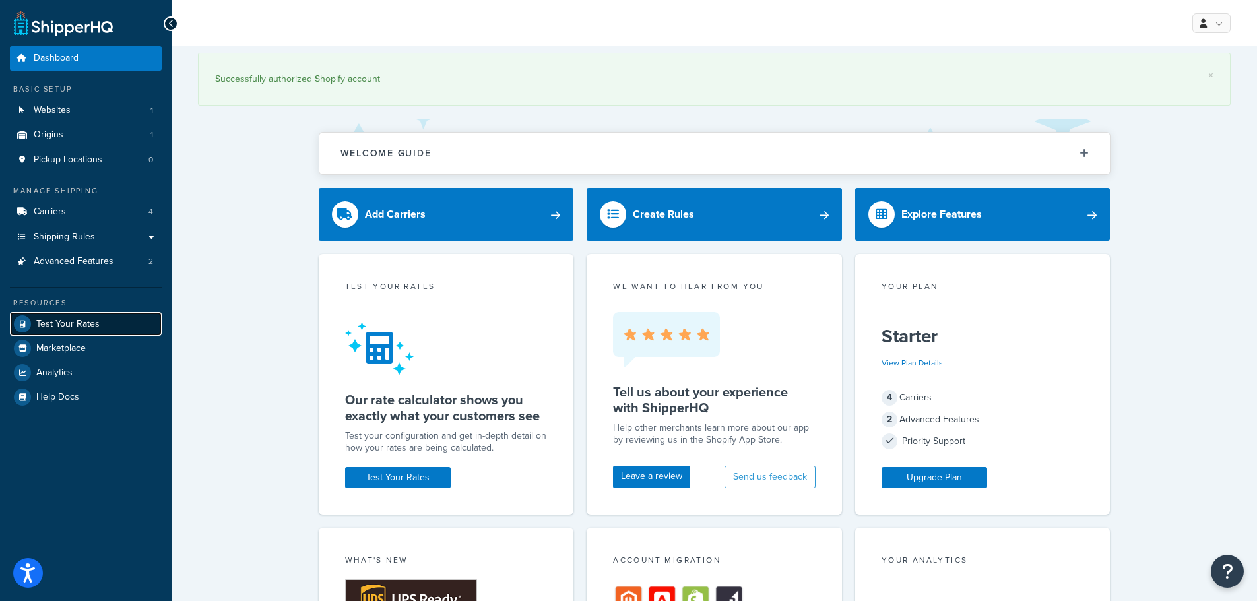
click at [77, 316] on link "Test Your Rates" at bounding box center [86, 324] width 152 height 24
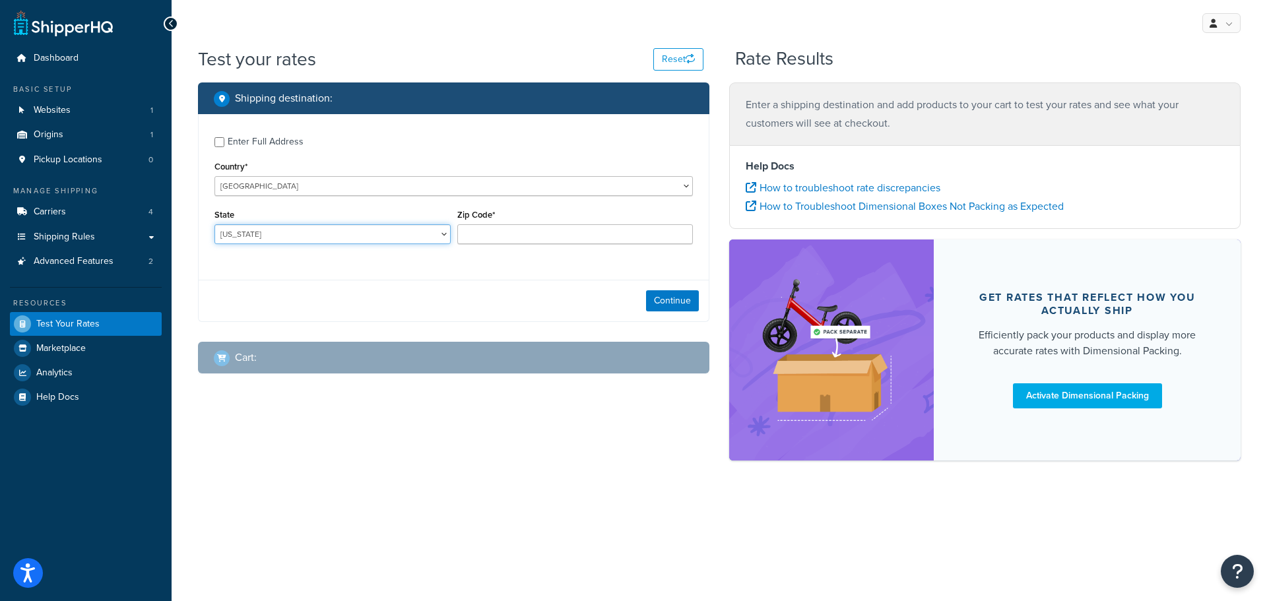
click at [319, 238] on select "[US_STATE] [US_STATE] [US_STATE] [US_STATE] [US_STATE] Armed Forces Americas Ar…" at bounding box center [333, 234] width 236 height 20
click at [319, 237] on select "[US_STATE] [US_STATE] [US_STATE] [US_STATE] [US_STATE] Armed Forces Americas Ar…" at bounding box center [333, 234] width 236 height 20
click at [314, 178] on select "[GEOGRAPHIC_DATA] [GEOGRAPHIC_DATA] [GEOGRAPHIC_DATA] [GEOGRAPHIC_DATA] [GEOGRA…" at bounding box center [454, 186] width 479 height 20
select select "GR"
click at [215, 176] on select "[GEOGRAPHIC_DATA] [GEOGRAPHIC_DATA] [GEOGRAPHIC_DATA] [GEOGRAPHIC_DATA] [GEOGRA…" at bounding box center [454, 186] width 479 height 20
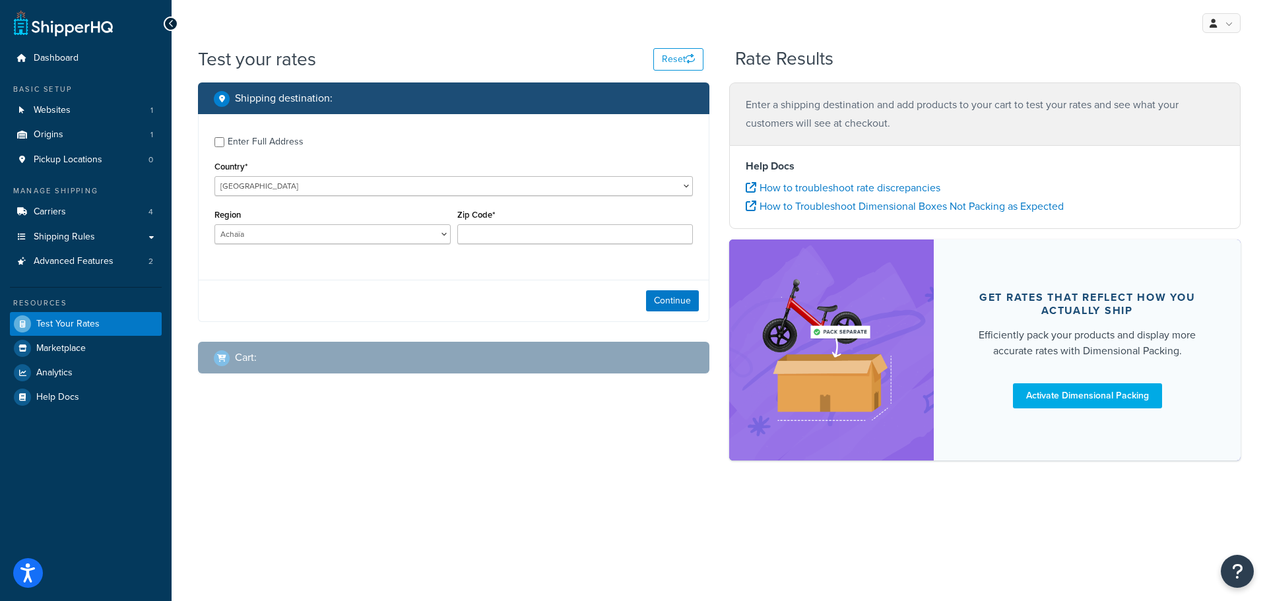
click at [493, 223] on div "Zip Code*" at bounding box center [575, 225] width 236 height 38
click at [486, 230] on input "Zip Code*" at bounding box center [575, 234] width 236 height 20
paste input "491 00"
type input "491 00"
click at [664, 296] on button "Continue" at bounding box center [672, 300] width 53 height 21
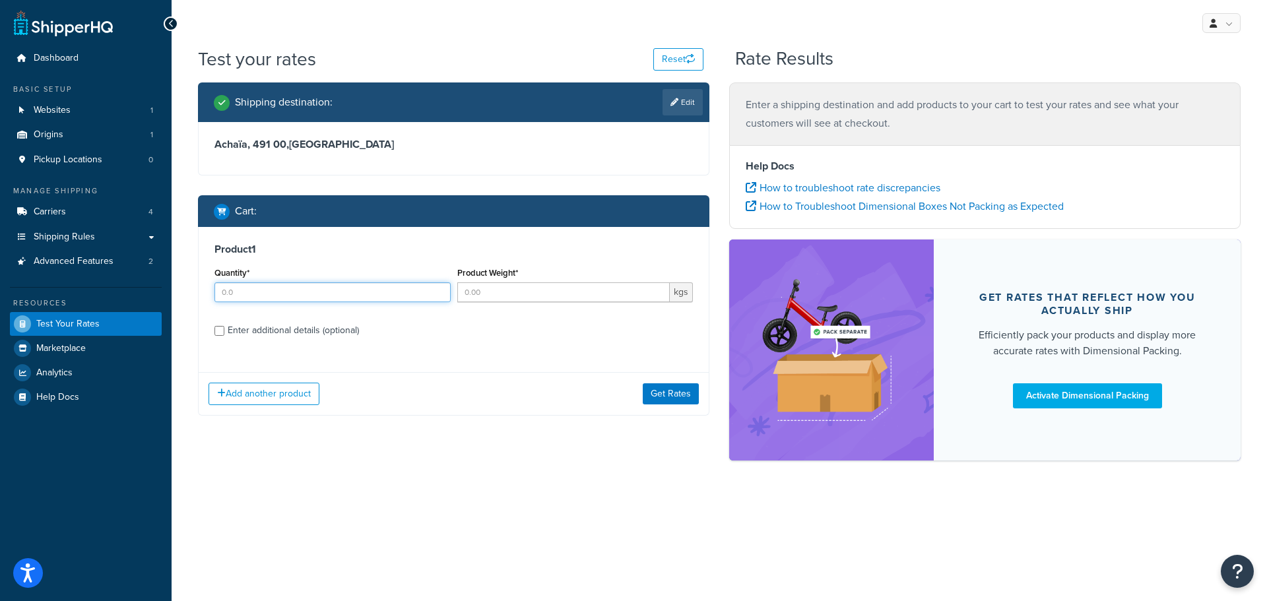
click at [294, 290] on input "Quantity*" at bounding box center [333, 293] width 236 height 20
type input "6"
click at [495, 292] on input "Product Weight*" at bounding box center [563, 293] width 213 height 20
type input "1"
click at [290, 326] on div "Enter additional details (optional)" at bounding box center [293, 330] width 131 height 18
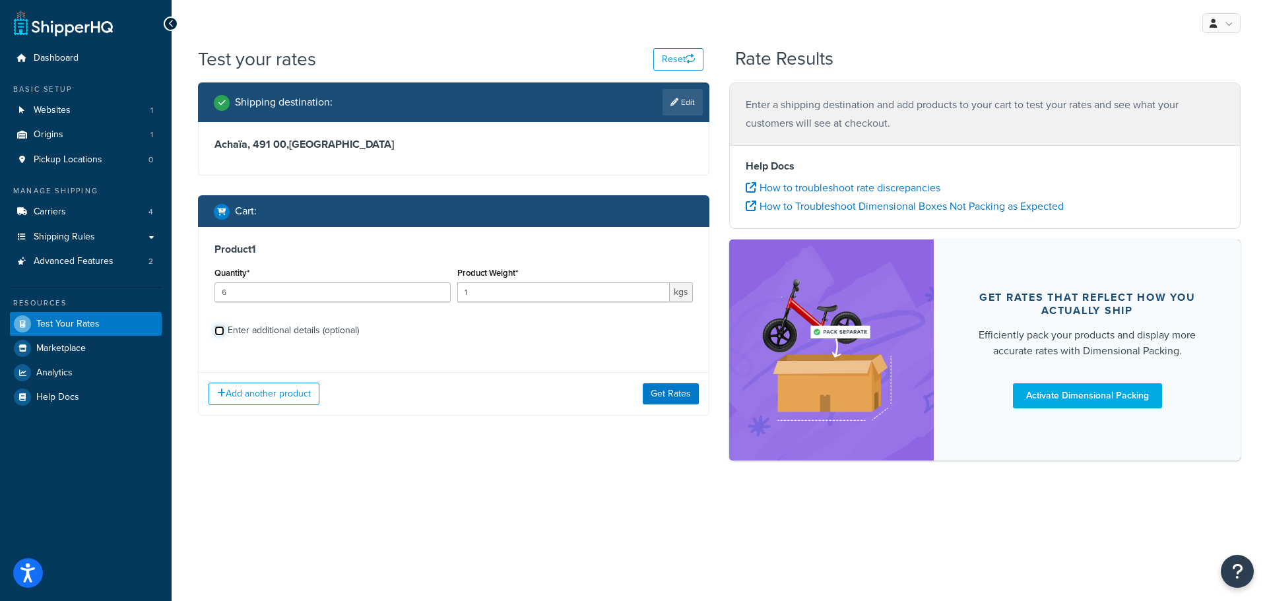
click at [224, 326] on input "Enter additional details (optional)" at bounding box center [220, 331] width 10 height 10
checkbox input "true"
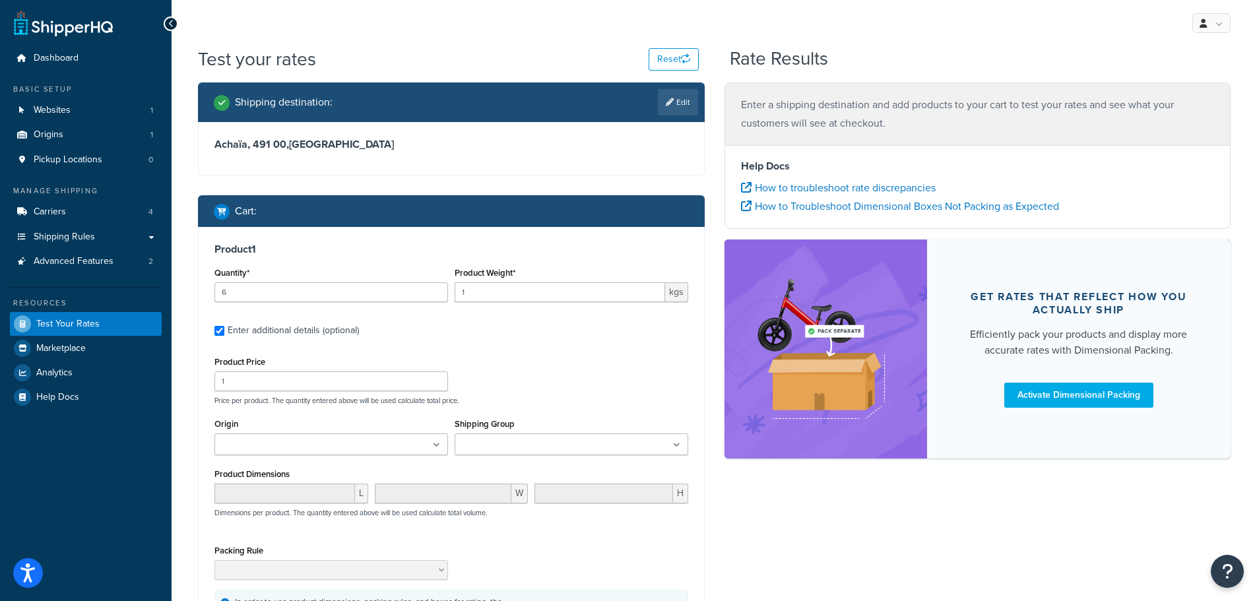
click at [517, 442] on input "Shipping Group" at bounding box center [517, 445] width 117 height 15
click at [579, 389] on div "Product Price 1 Price per product. The quantity entered above will be used calc…" at bounding box center [451, 379] width 481 height 52
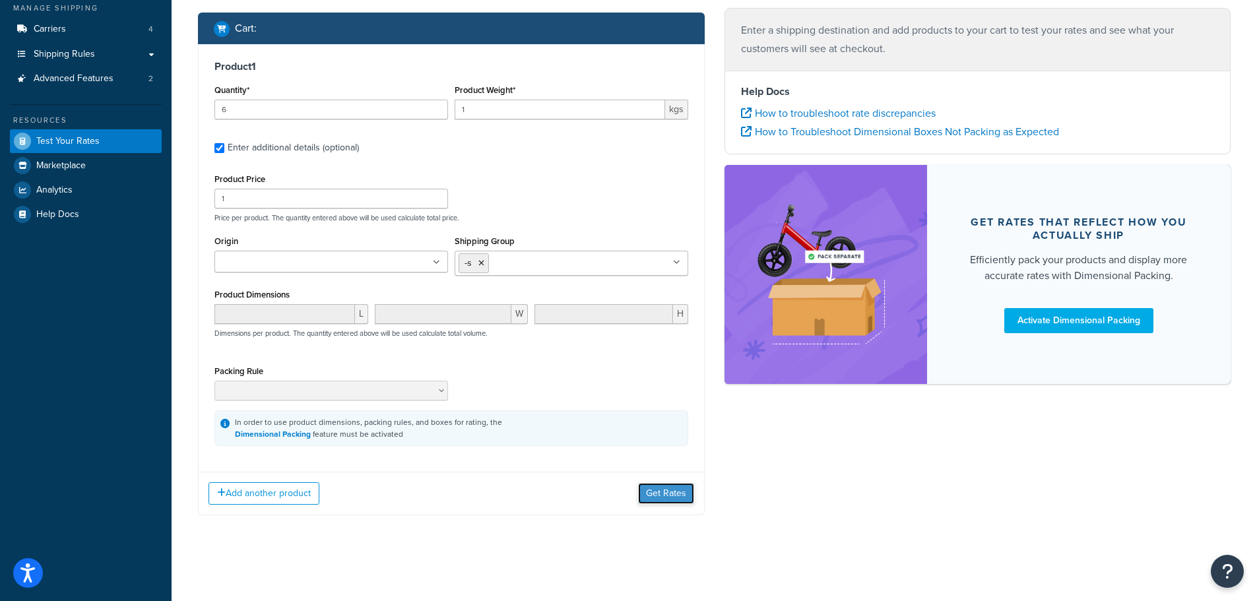
click at [662, 494] on button "Get Rates" at bounding box center [666, 493] width 56 height 21
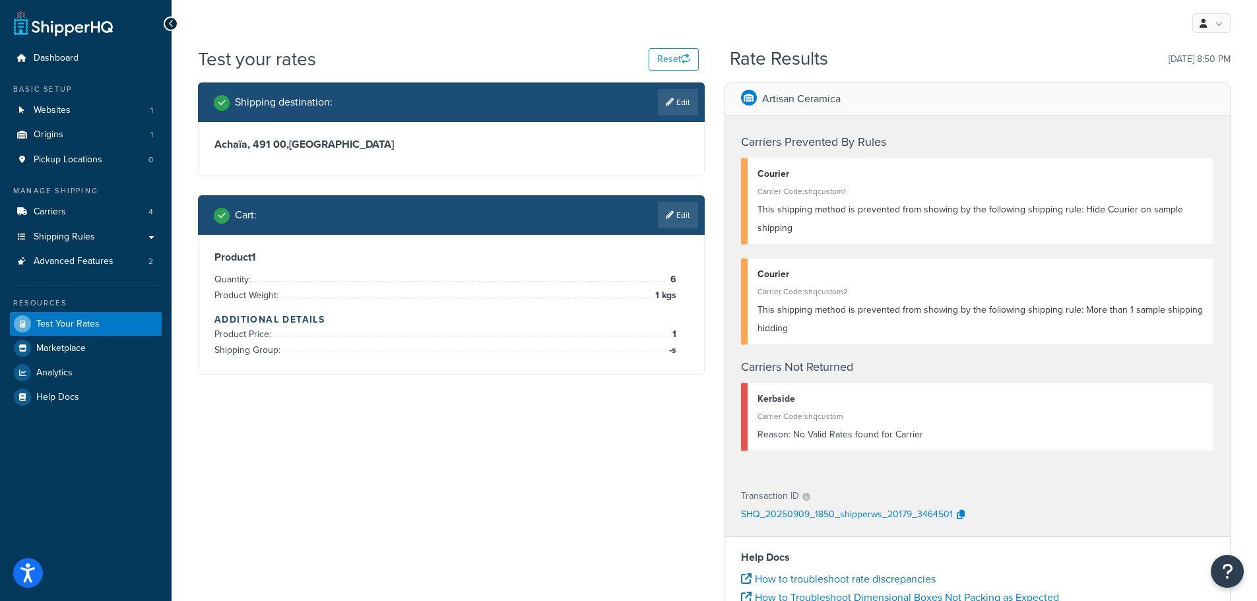
click at [675, 214] on link "Edit" at bounding box center [678, 215] width 40 height 26
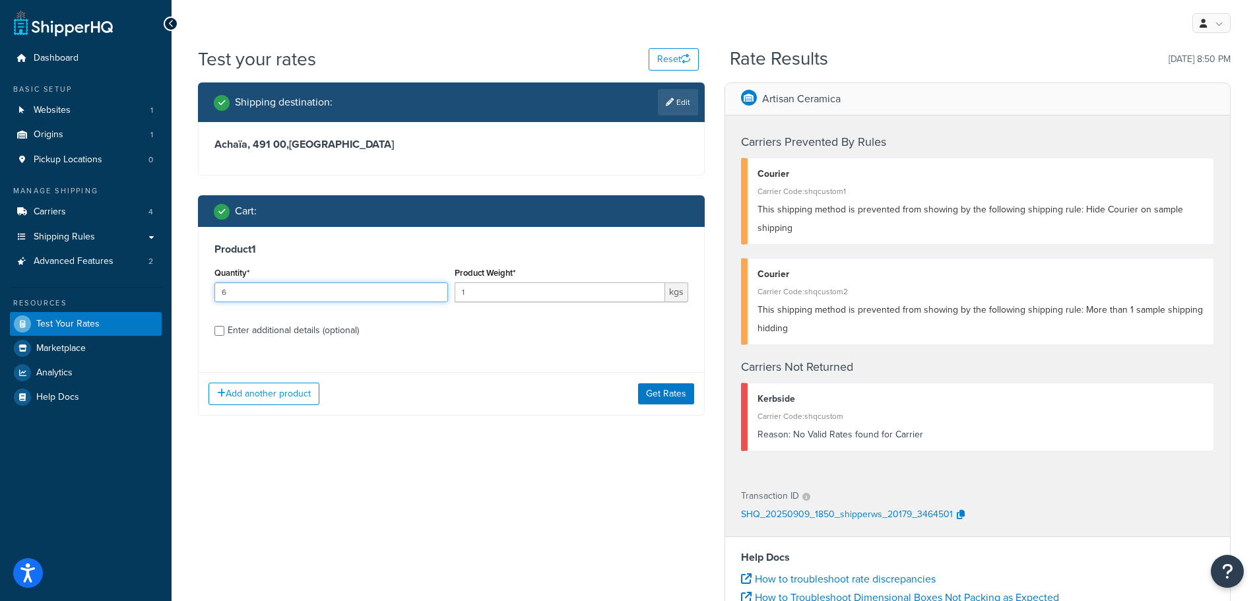
drag, startPoint x: 269, startPoint y: 295, endPoint x: 164, endPoint y: 294, distance: 105.0
click at [164, 294] on div "Dashboard Basic Setup Websites 1 Origins 1 Pickup Locations 0 Manage Shipping C…" at bounding box center [628, 464] width 1257 height 929
type input "1"
click at [648, 385] on button "Get Rates" at bounding box center [666, 394] width 56 height 21
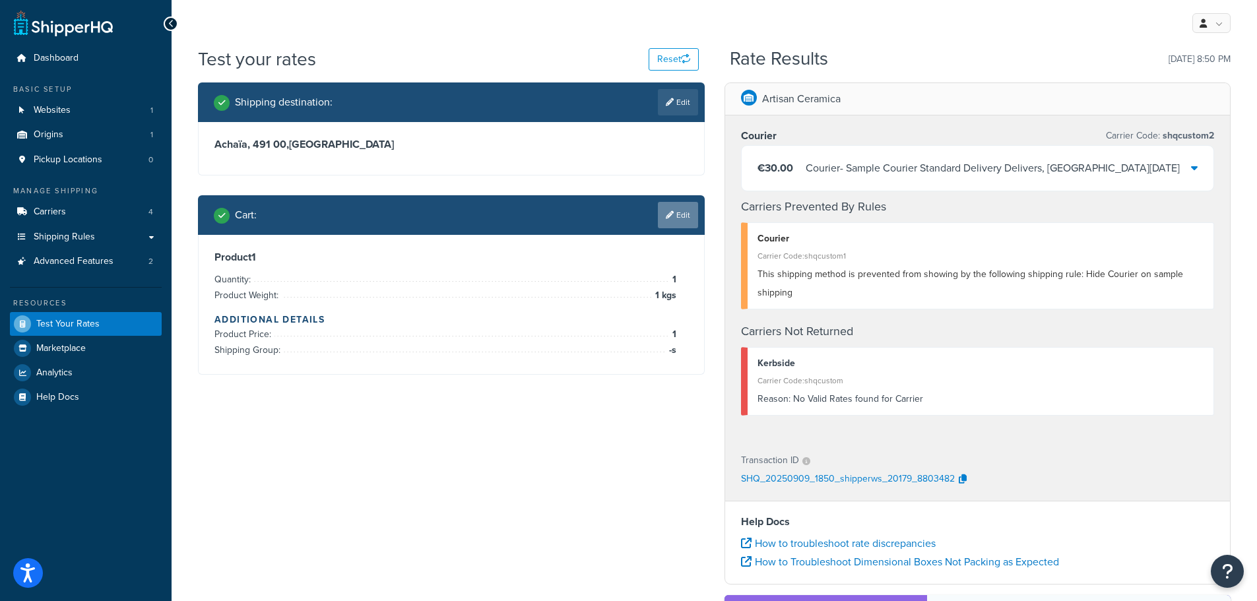
click at [686, 215] on link "Edit" at bounding box center [678, 215] width 40 height 26
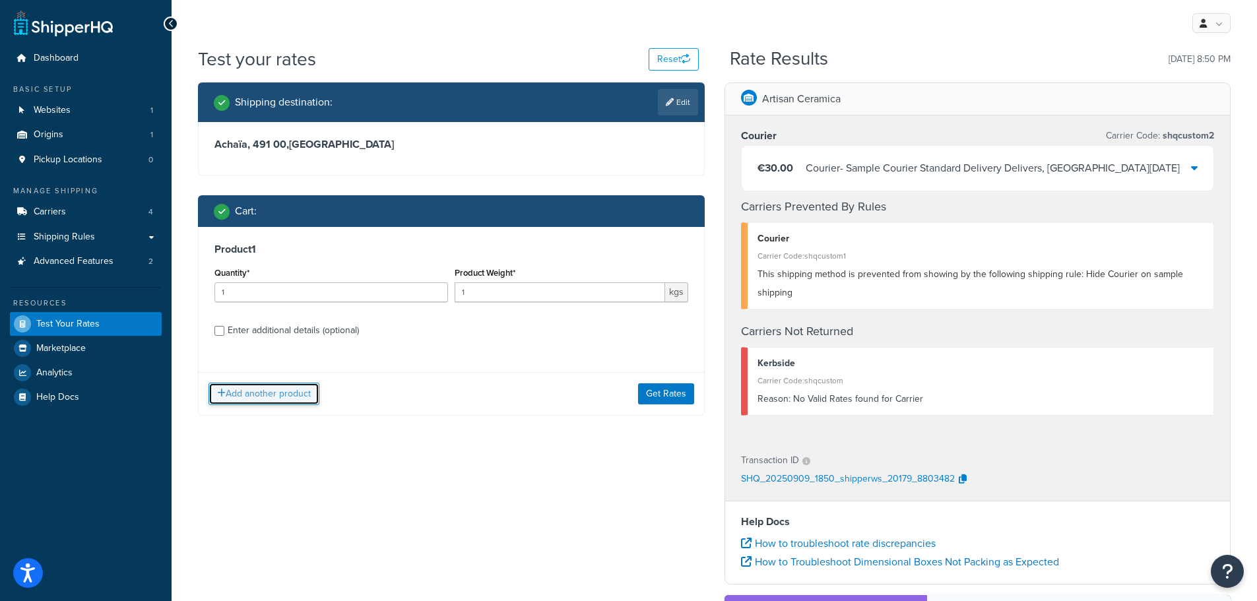
click at [282, 391] on button "Add another product" at bounding box center [264, 394] width 111 height 22
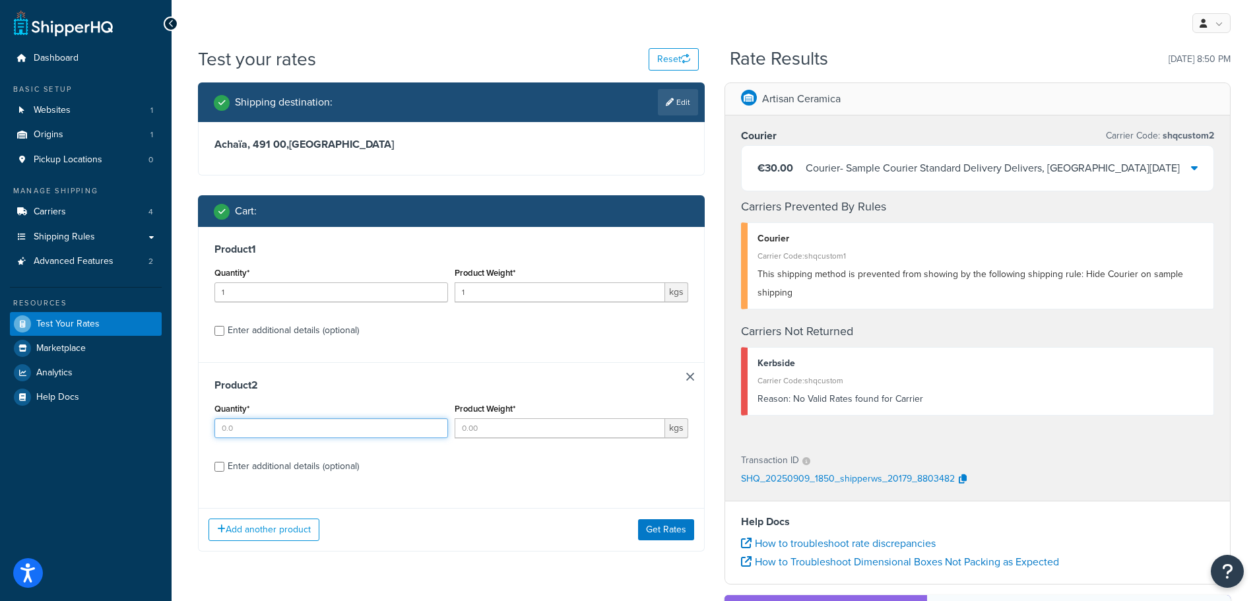
click at [249, 420] on input "Quantity*" at bounding box center [332, 428] width 234 height 20
type input "1"
click at [465, 432] on input "Product Weight*" at bounding box center [560, 428] width 211 height 20
type input "1"
click at [665, 534] on button "Get Rates" at bounding box center [666, 529] width 56 height 21
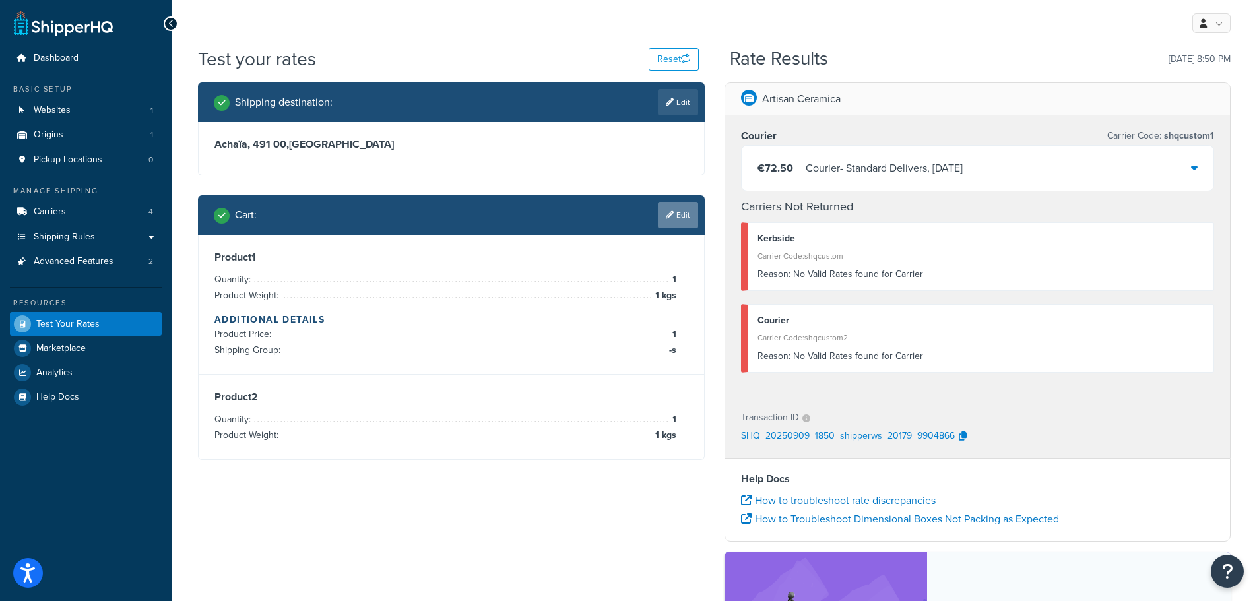
click at [671, 214] on icon at bounding box center [670, 215] width 8 height 8
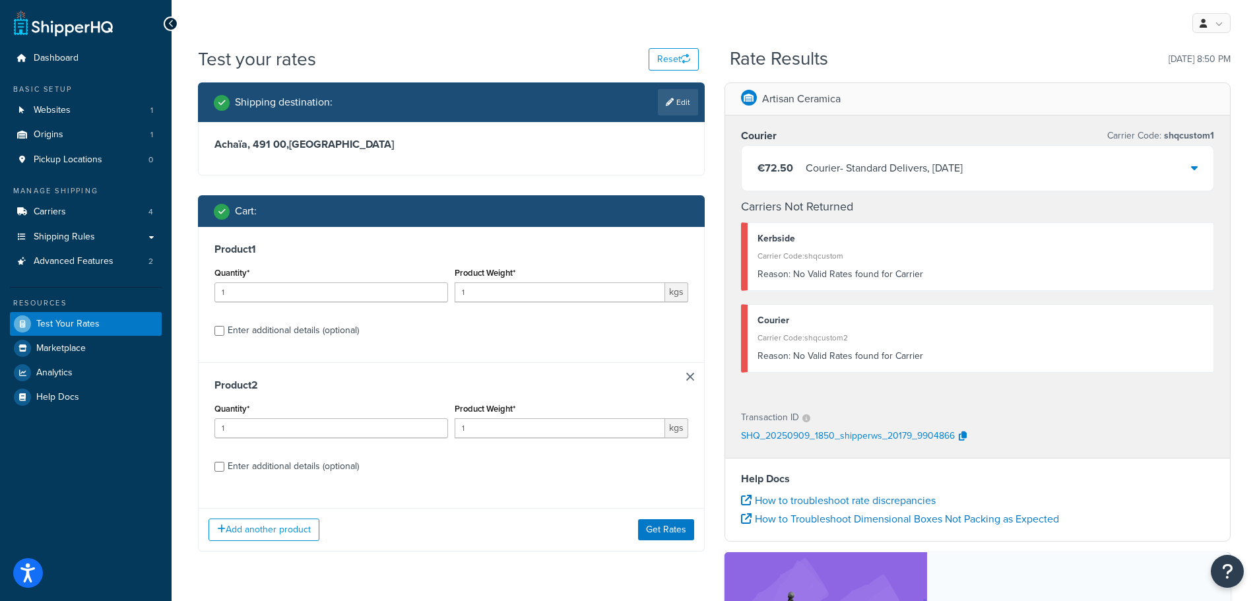
click at [259, 473] on div "Enter additional details (optional)" at bounding box center [293, 466] width 131 height 18
click at [224, 472] on input "Enter additional details (optional)" at bounding box center [220, 467] width 10 height 10
checkbox input "true"
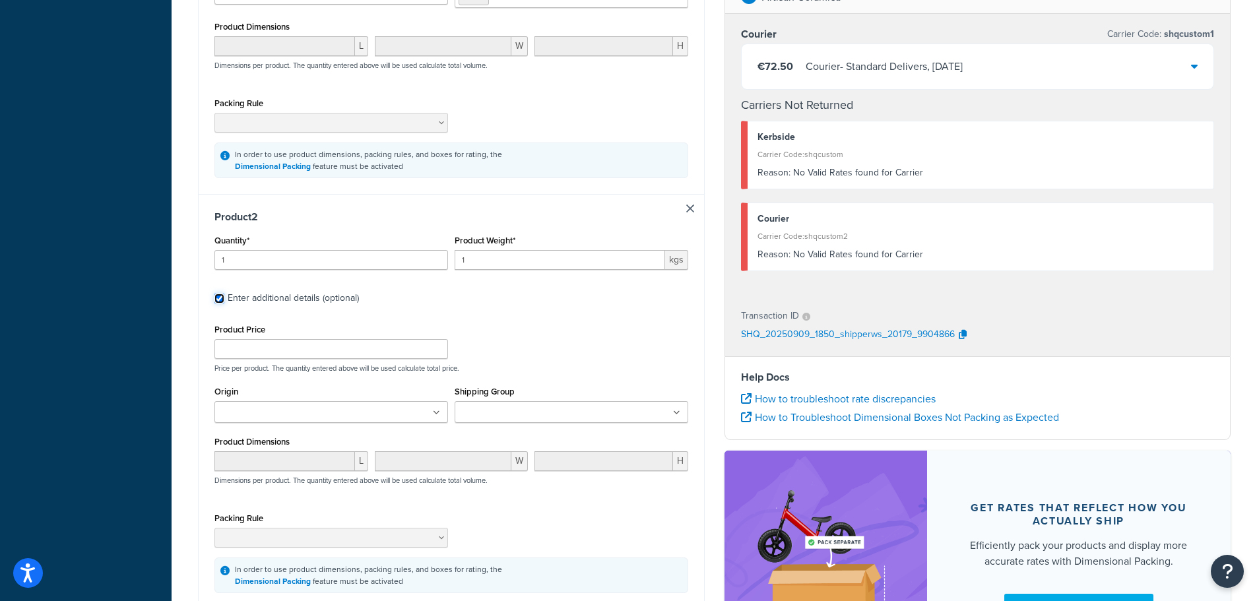
scroll to position [462, 0]
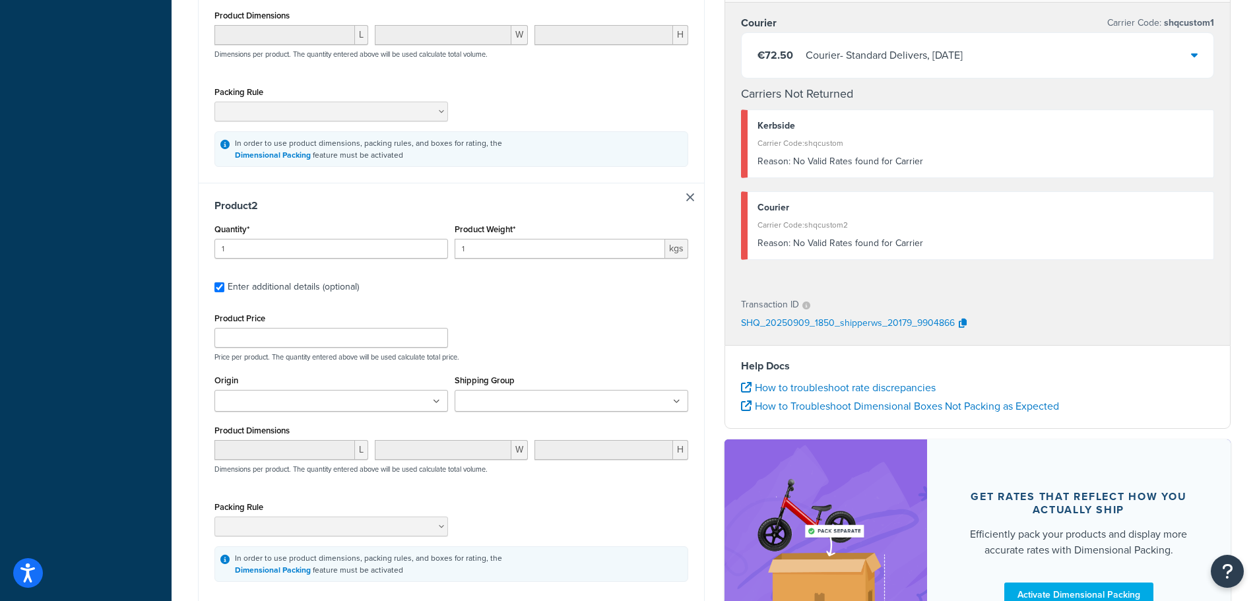
click at [525, 404] on input "Shipping Group" at bounding box center [517, 402] width 117 height 15
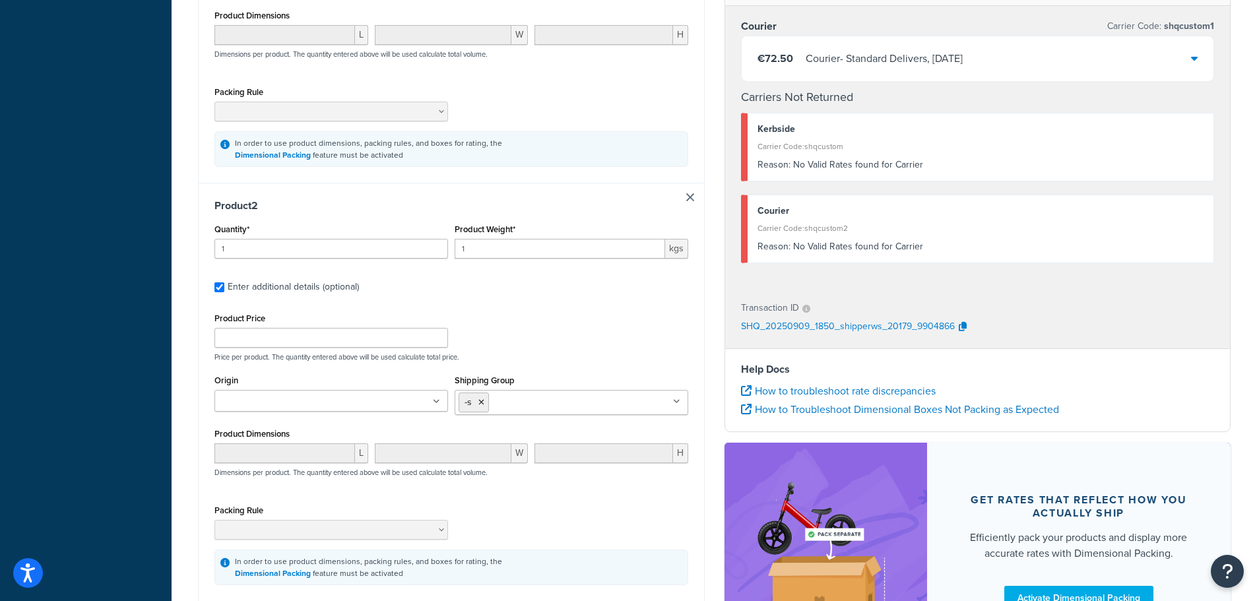
click at [553, 336] on div "Product Price Price per product. The quantity entered above will be used calcul…" at bounding box center [451, 336] width 481 height 52
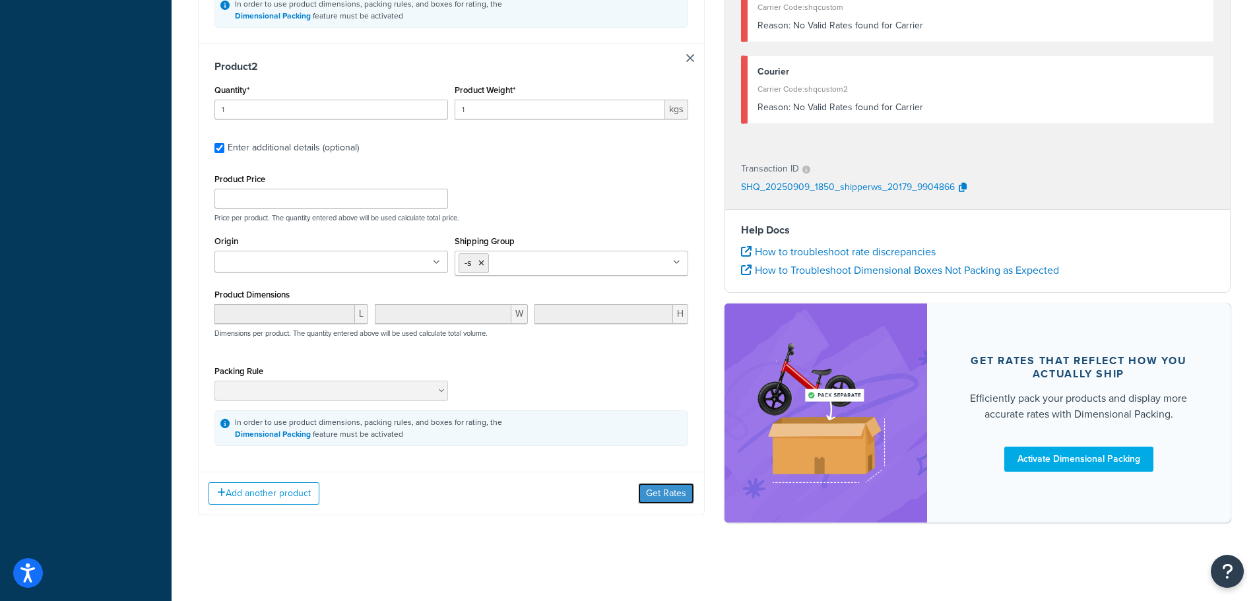
click at [653, 489] on button "Get Rates" at bounding box center [666, 493] width 56 height 21
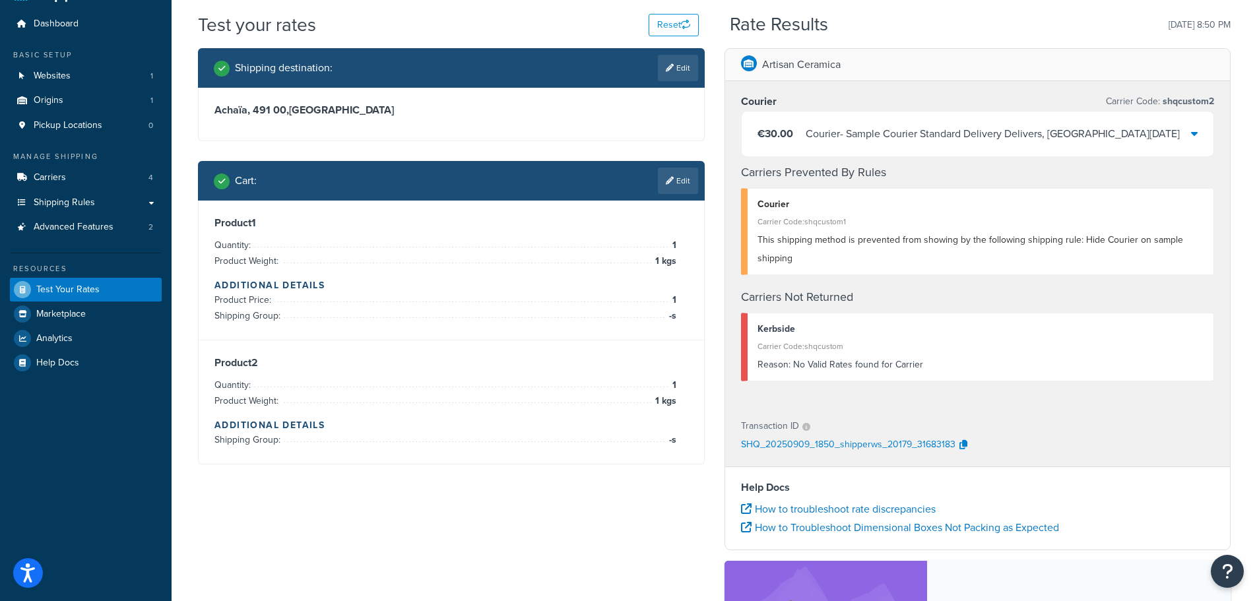
scroll to position [66, 0]
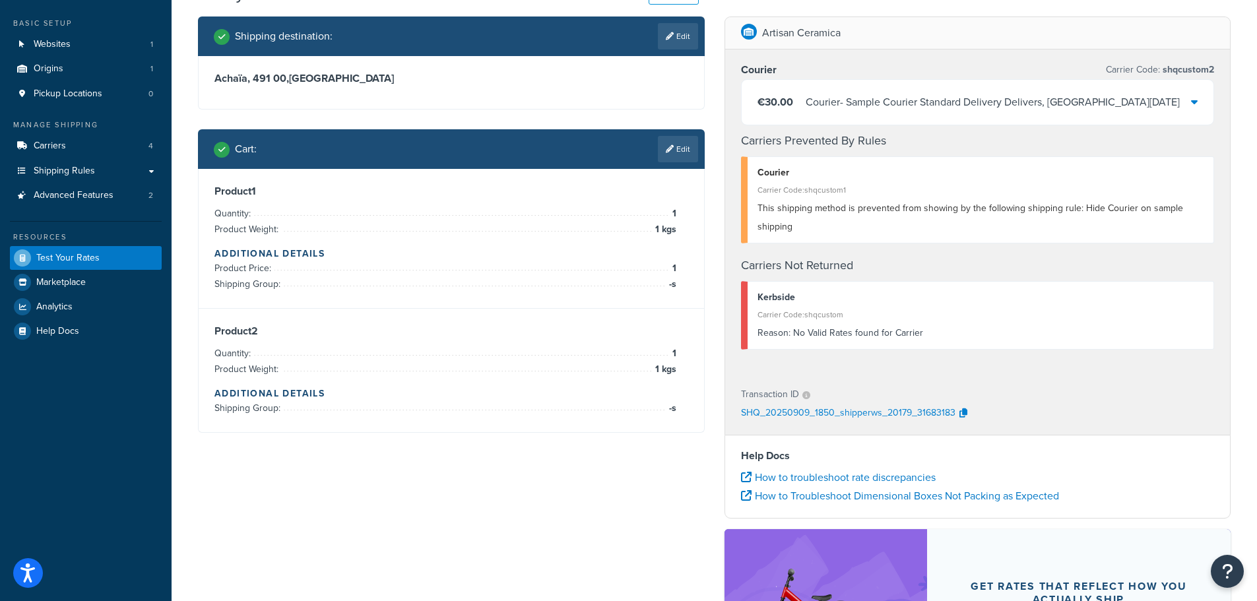
click at [670, 151] on icon at bounding box center [670, 149] width 8 height 8
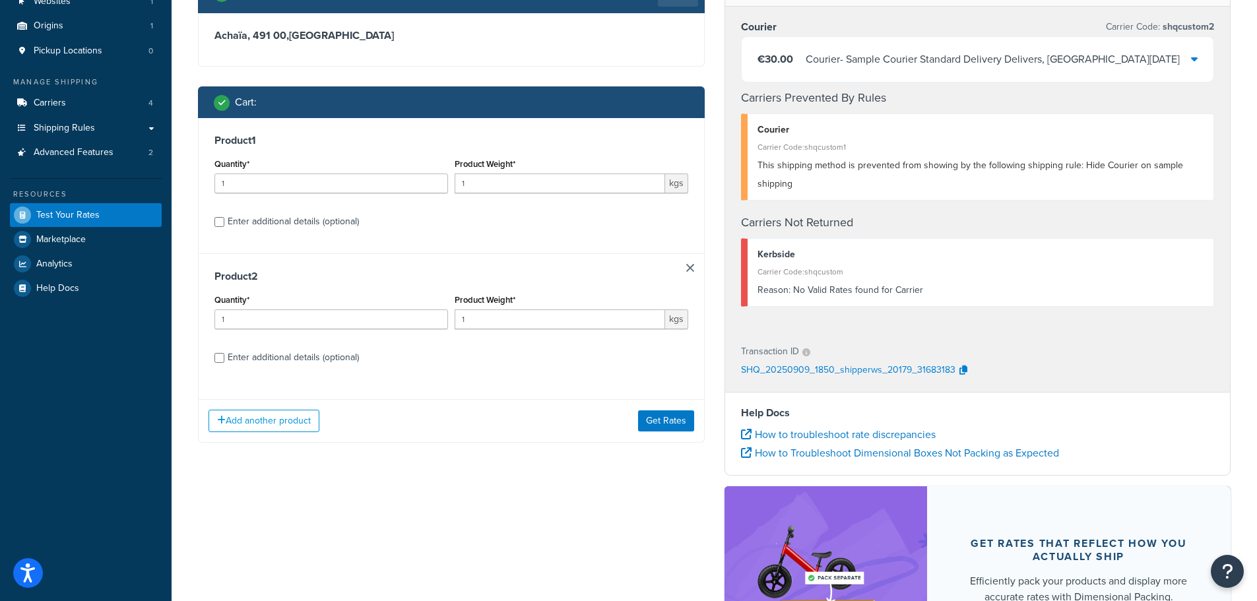
scroll to position [132, 0]
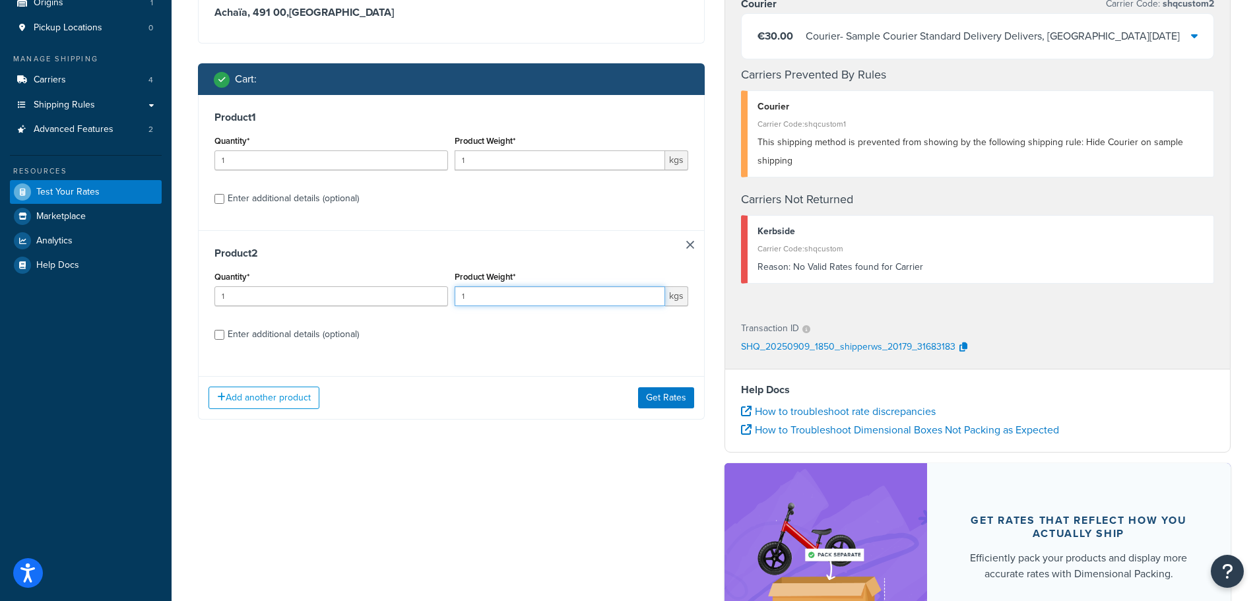
drag, startPoint x: 494, startPoint y: 296, endPoint x: 438, endPoint y: 306, distance: 57.5
click at [438, 306] on div "Quantity* 1 Product Weight* 1 kgs" at bounding box center [451, 292] width 481 height 48
type input "5"
click at [663, 396] on button "Get Rates" at bounding box center [666, 397] width 56 height 21
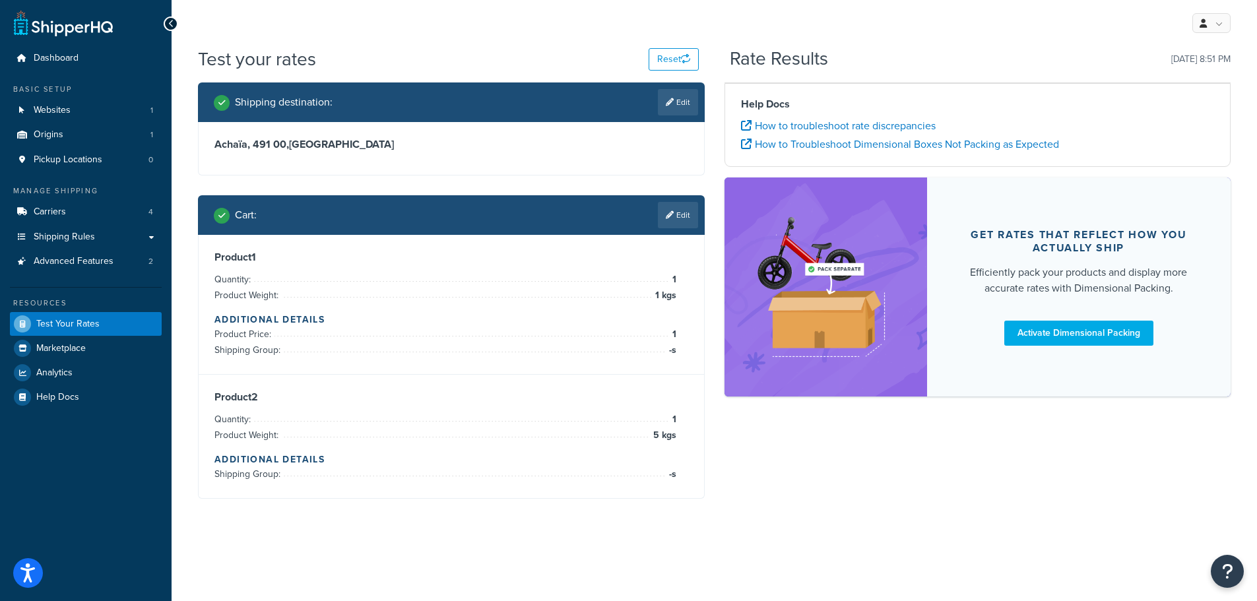
scroll to position [0, 0]
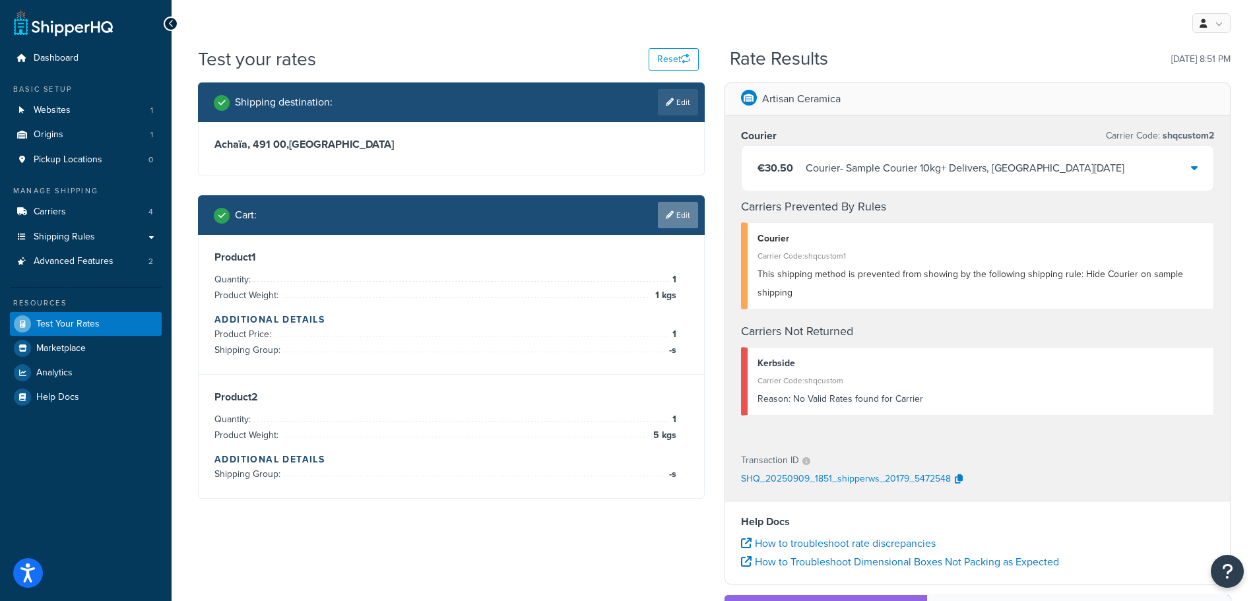
click at [684, 214] on link "Edit" at bounding box center [678, 215] width 40 height 26
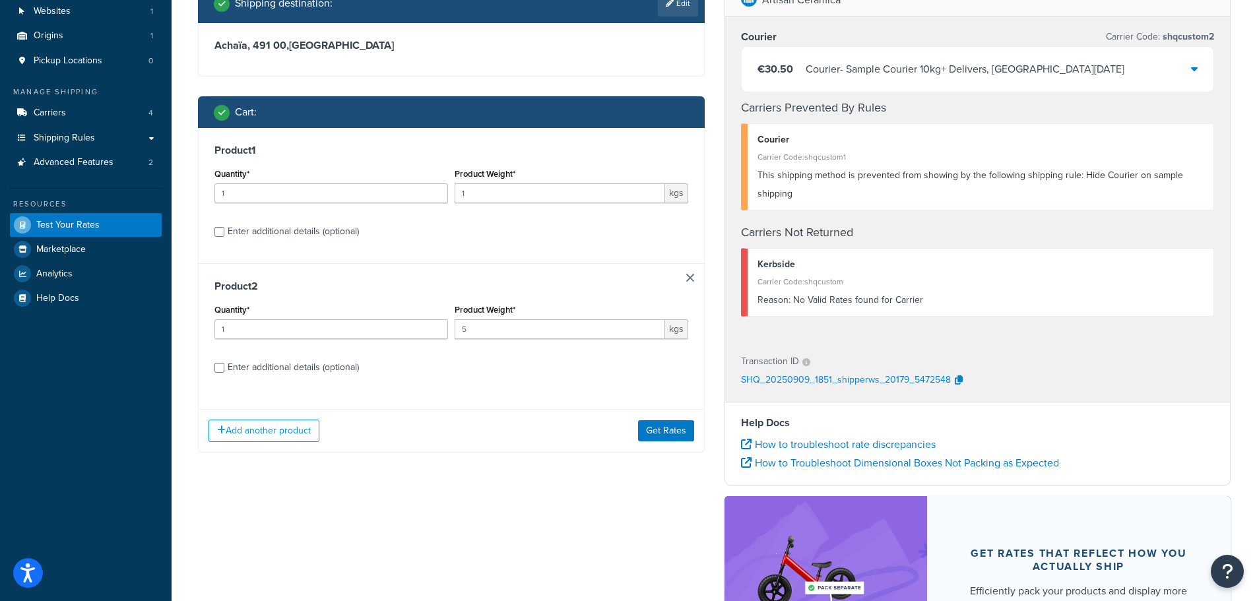
scroll to position [132, 0]
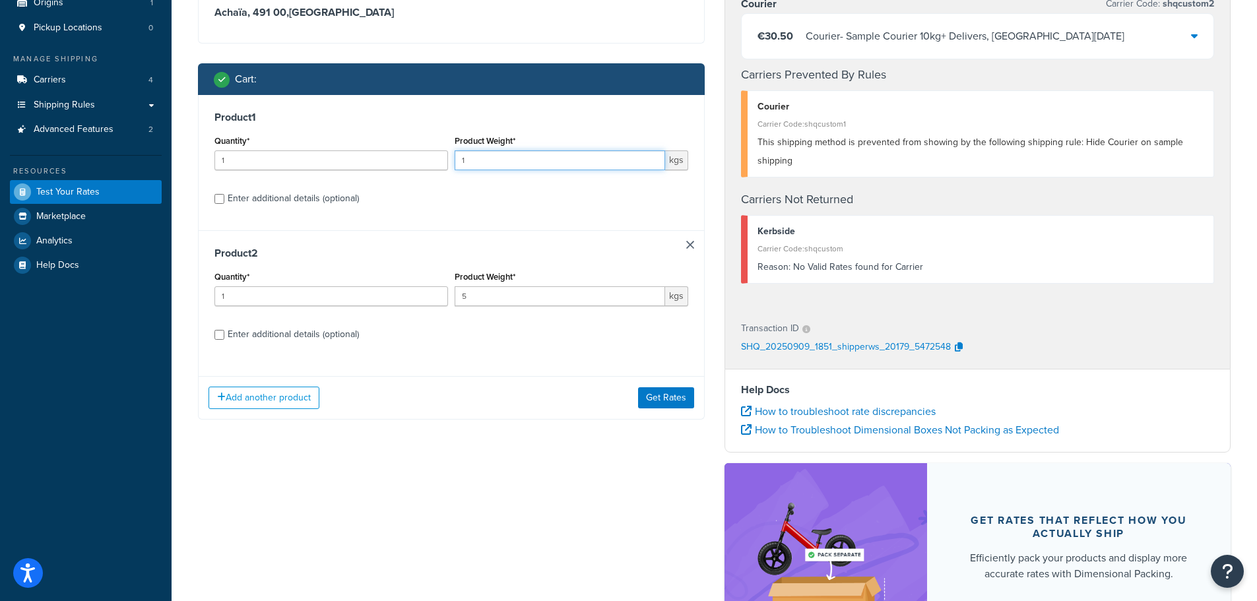
drag, startPoint x: 493, startPoint y: 164, endPoint x: 450, endPoint y: 163, distance: 42.9
click at [450, 163] on div "Quantity* 1 Product Weight* 1 kgs" at bounding box center [451, 156] width 481 height 48
type input "2"
click at [656, 393] on button "Get Rates" at bounding box center [666, 397] width 56 height 21
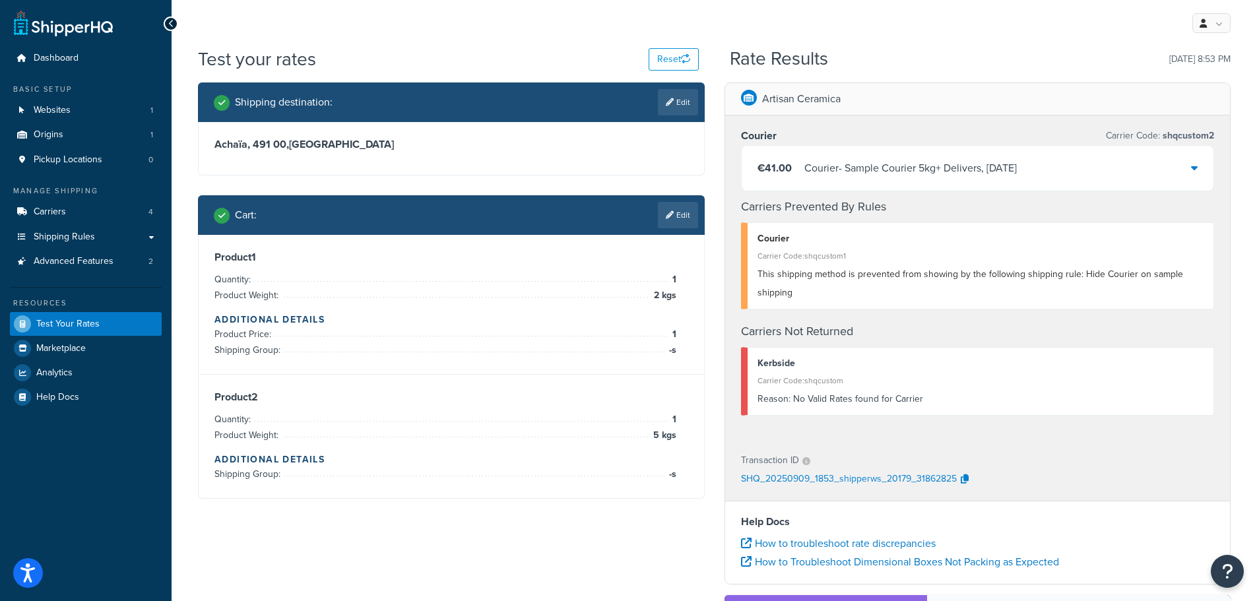
scroll to position [66, 0]
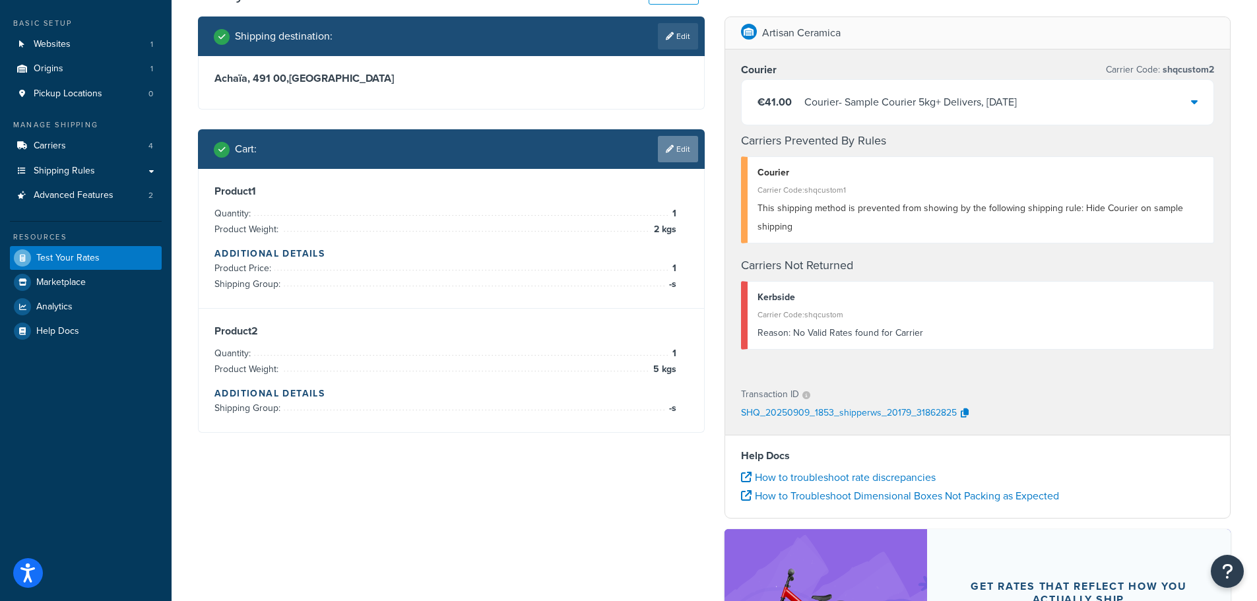
click at [675, 154] on link "Edit" at bounding box center [678, 149] width 40 height 26
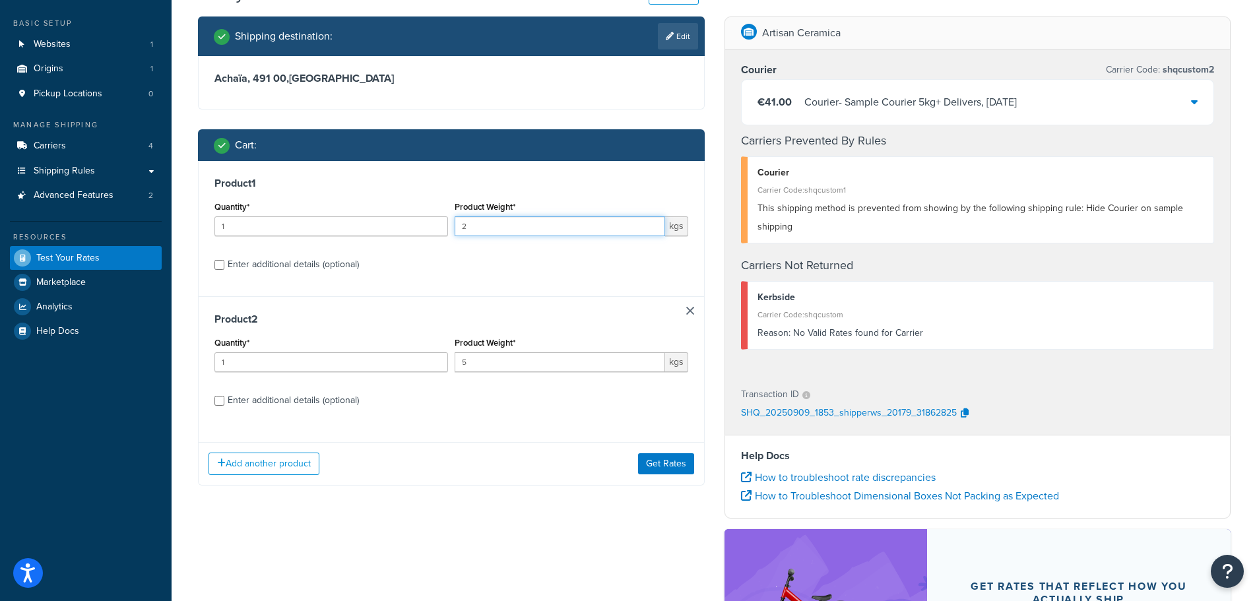
drag, startPoint x: 481, startPoint y: 226, endPoint x: 407, endPoint y: 230, distance: 74.0
click at [408, 230] on div "Quantity* 1 Product Weight* 2 kgs" at bounding box center [451, 222] width 481 height 48
type input "5"
click at [646, 458] on button "Get Rates" at bounding box center [666, 463] width 56 height 21
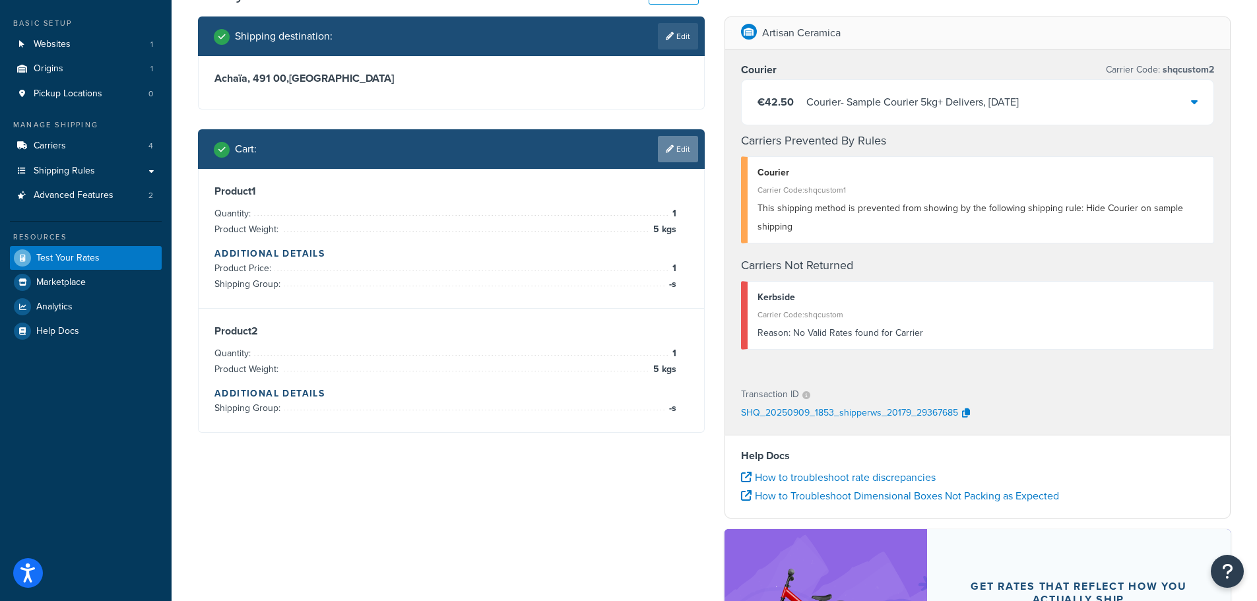
click at [677, 150] on link "Edit" at bounding box center [678, 149] width 40 height 26
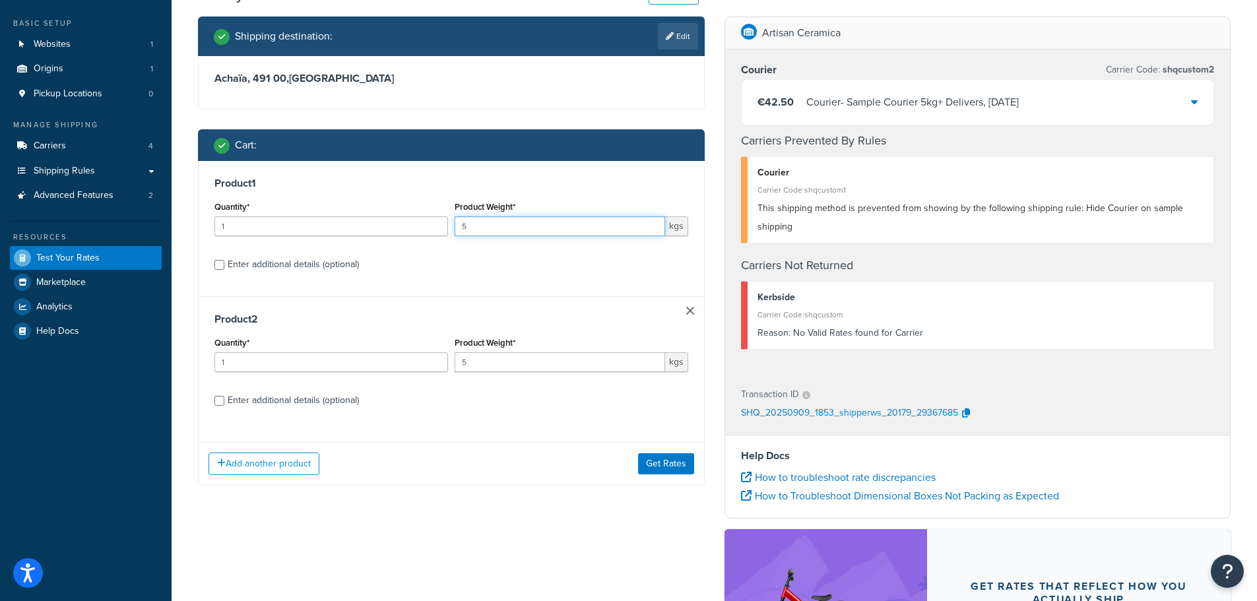
drag, startPoint x: 514, startPoint y: 223, endPoint x: 436, endPoint y: 226, distance: 78.0
click at [436, 226] on div "Quantity* 1 Product Weight* 5 kgs" at bounding box center [451, 222] width 481 height 48
type input "2"
drag, startPoint x: 490, startPoint y: 354, endPoint x: 377, endPoint y: 354, distance: 113.5
click at [377, 354] on div "Quantity* 1 Product Weight* 5 kgs" at bounding box center [451, 358] width 481 height 48
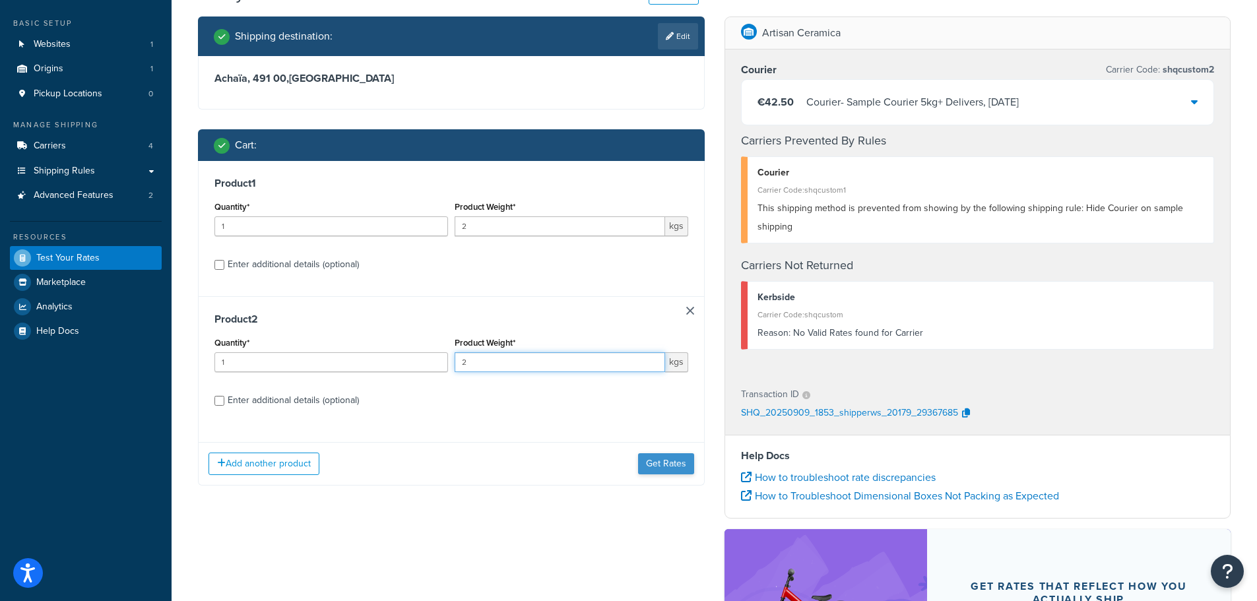
type input "2"
click at [676, 465] on button "Get Rates" at bounding box center [666, 463] width 56 height 21
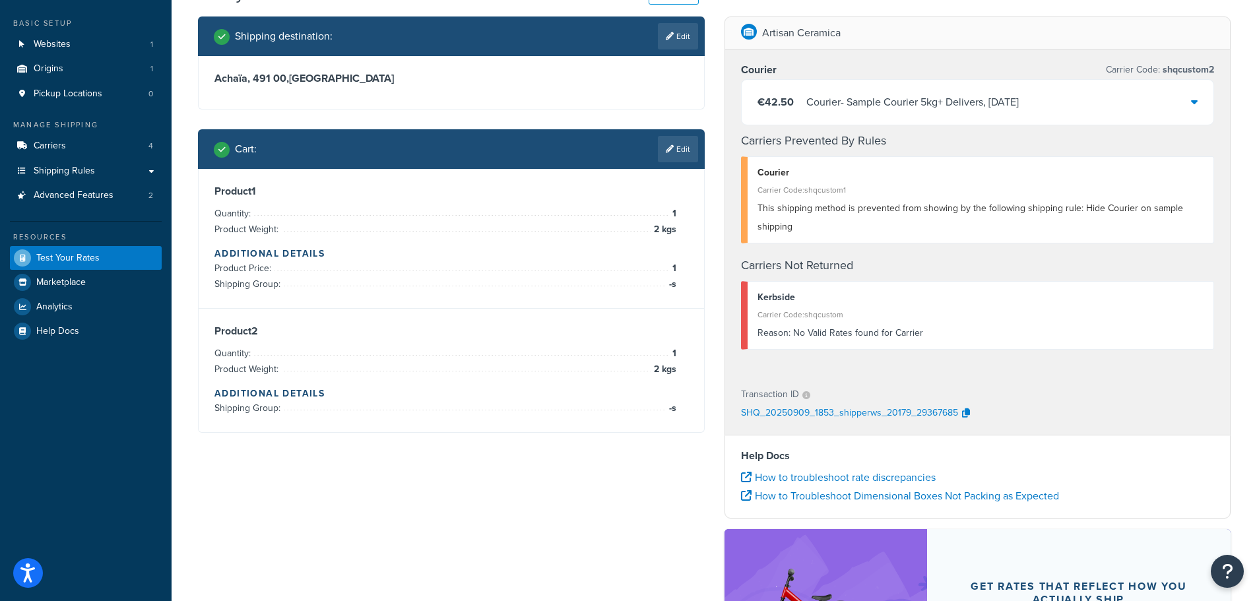
scroll to position [0, 0]
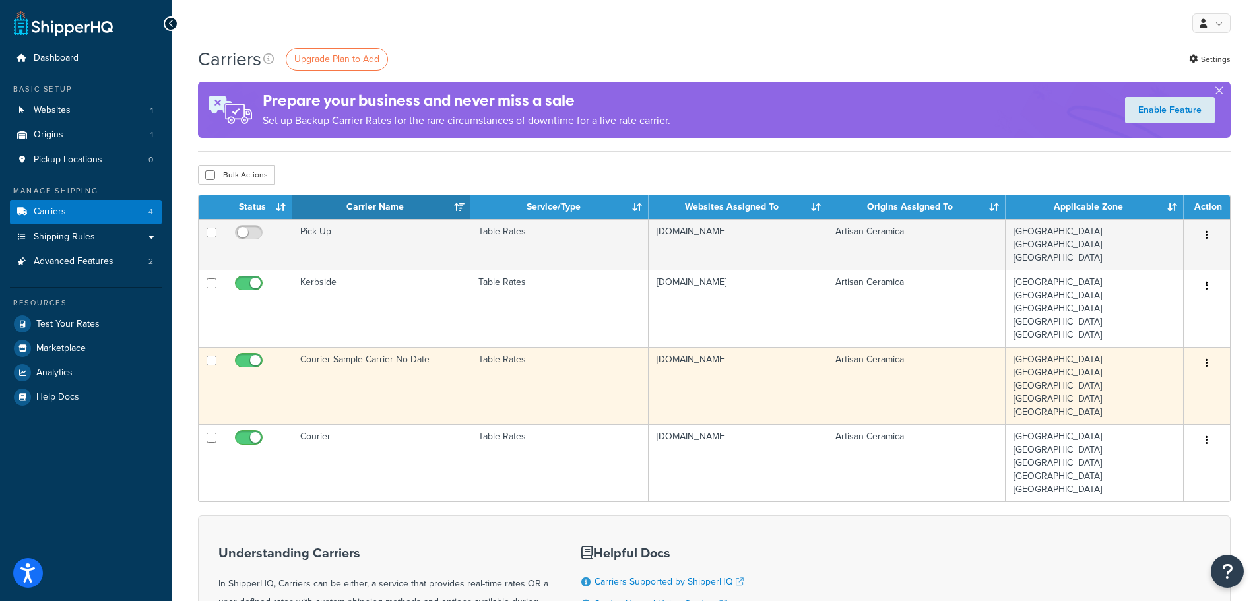
click at [364, 376] on td "Courier Sample Carrier No Date" at bounding box center [381, 385] width 178 height 77
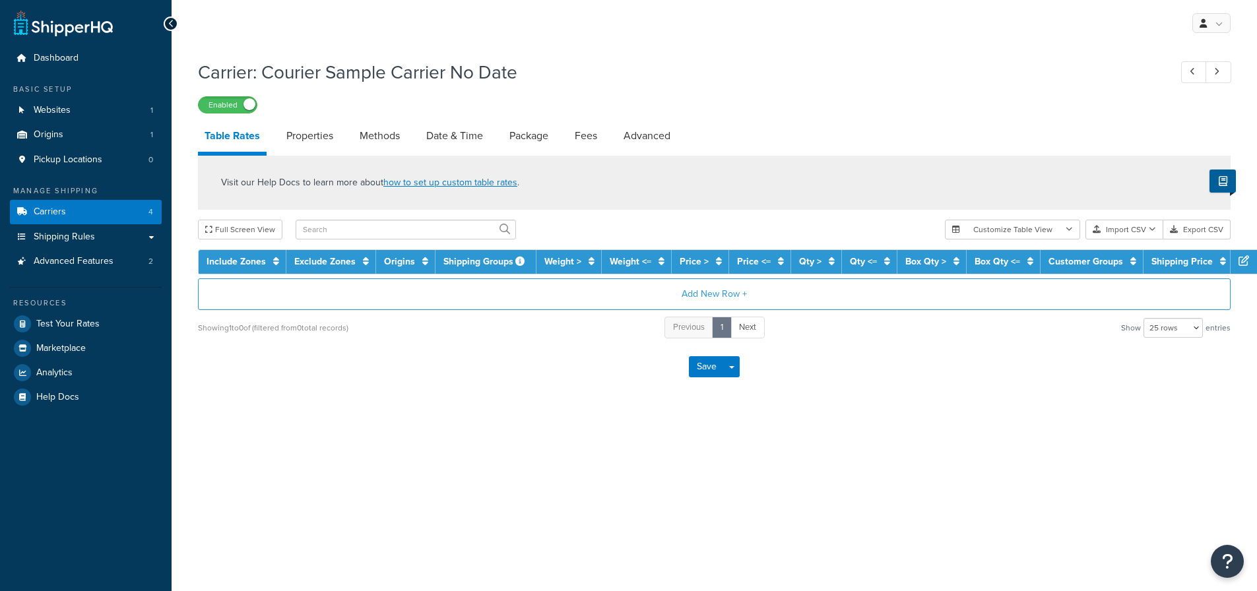
select select "25"
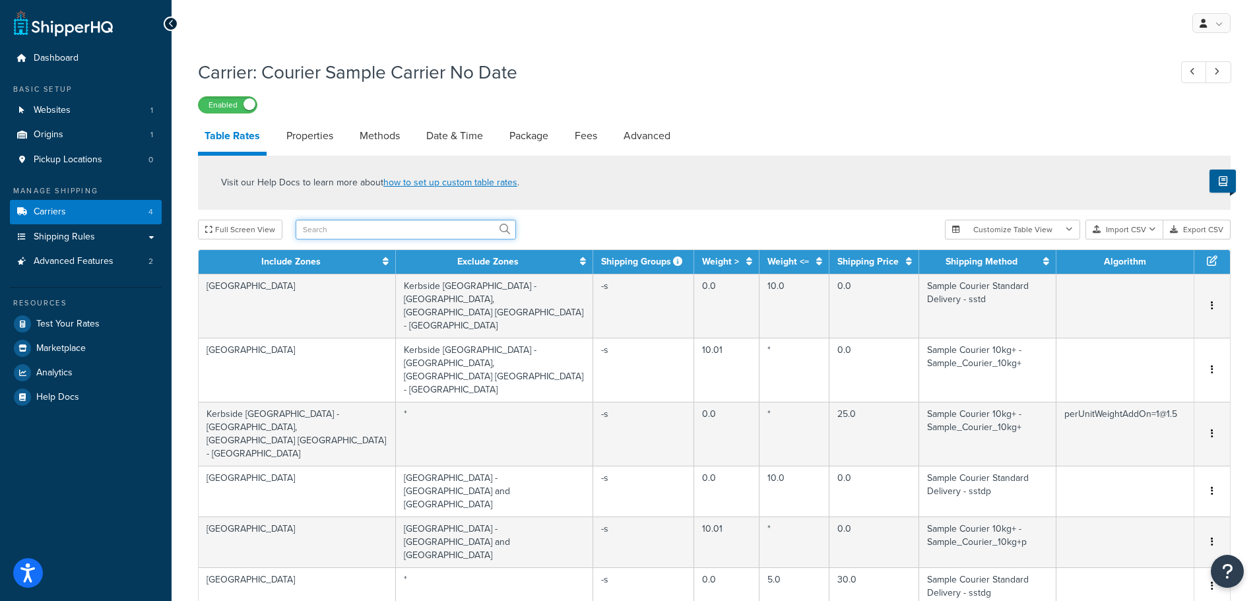
click at [328, 233] on input "text" at bounding box center [406, 230] width 220 height 20
type input "[GEOGRAPHIC_DATA]"
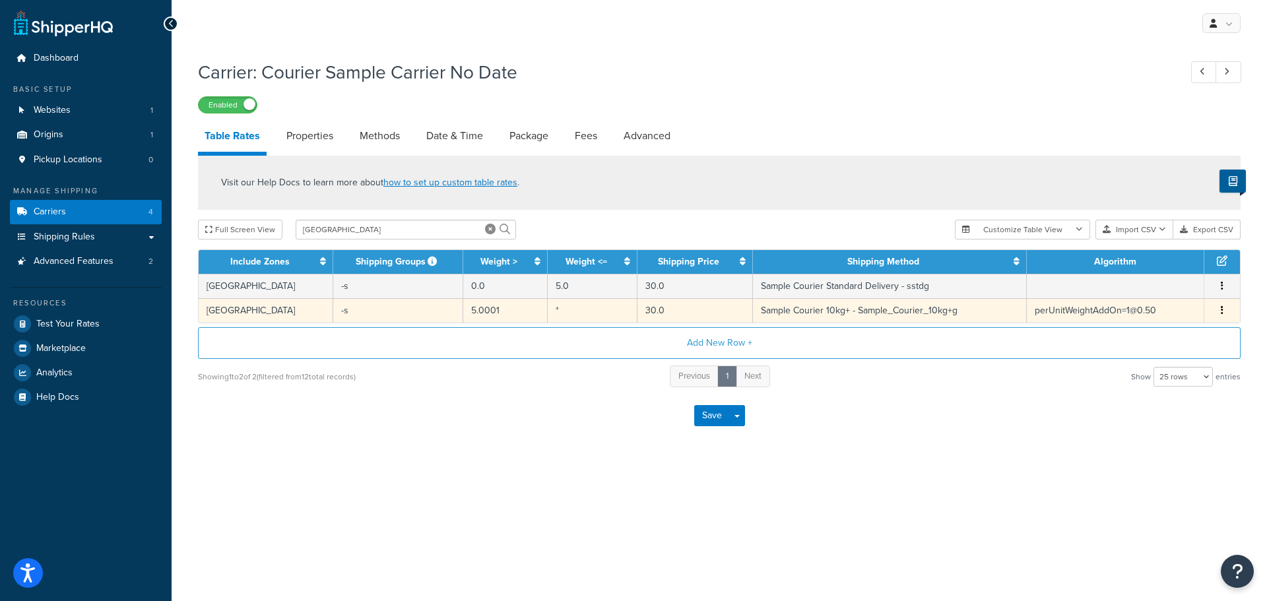
click at [387, 308] on td "-s" at bounding box center [398, 310] width 130 height 24
select select "166425"
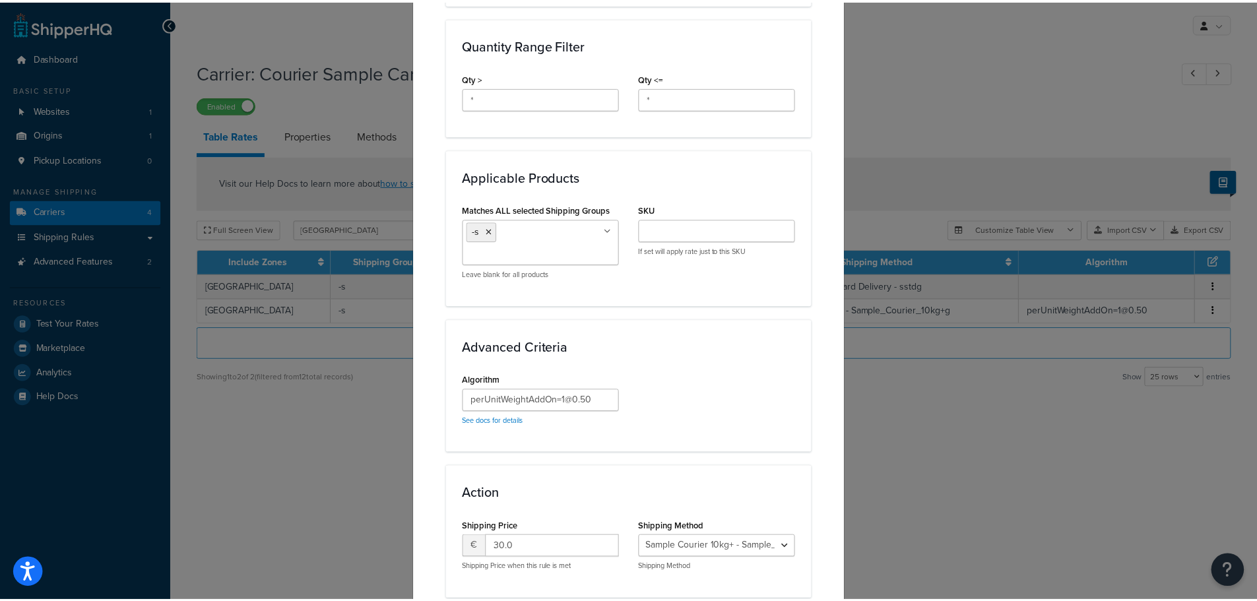
scroll to position [690, 0]
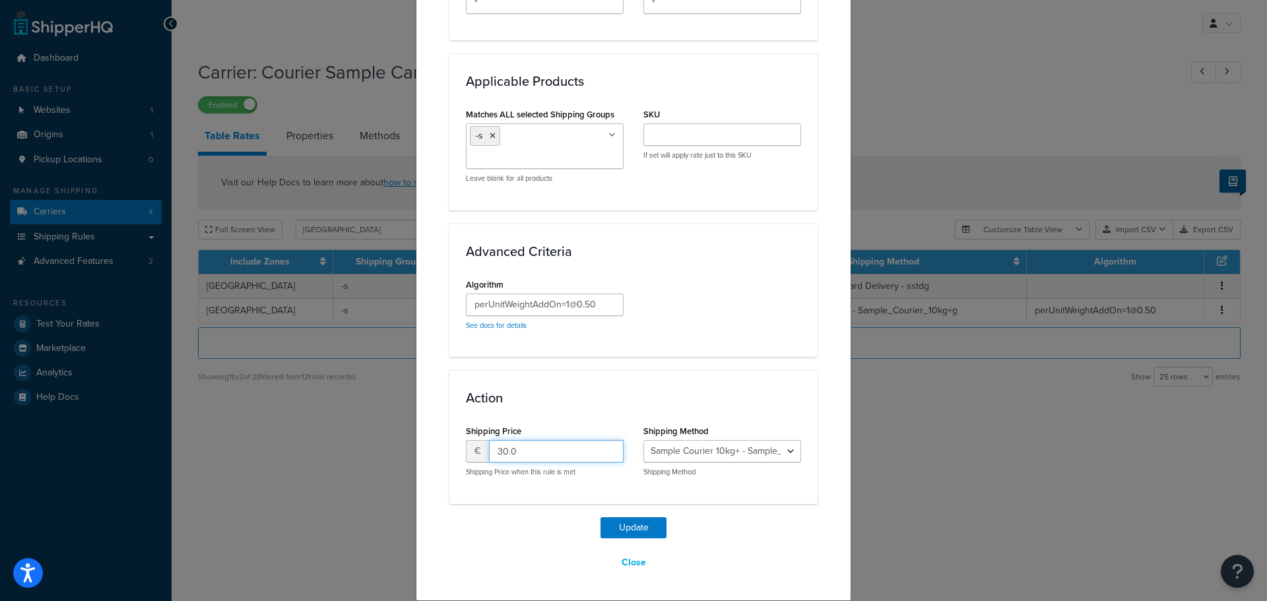
drag, startPoint x: 535, startPoint y: 451, endPoint x: 453, endPoint y: 450, distance: 82.5
click at [456, 450] on div "Shipping Price € 30.0 Shipping Price when this rule is met" at bounding box center [545, 454] width 178 height 65
type input "40"
click at [706, 452] on select "Sample Courier Standard Delivery - sstd Sample Courier 10kg+ - Sample_Courier_1…" at bounding box center [723, 451] width 158 height 22
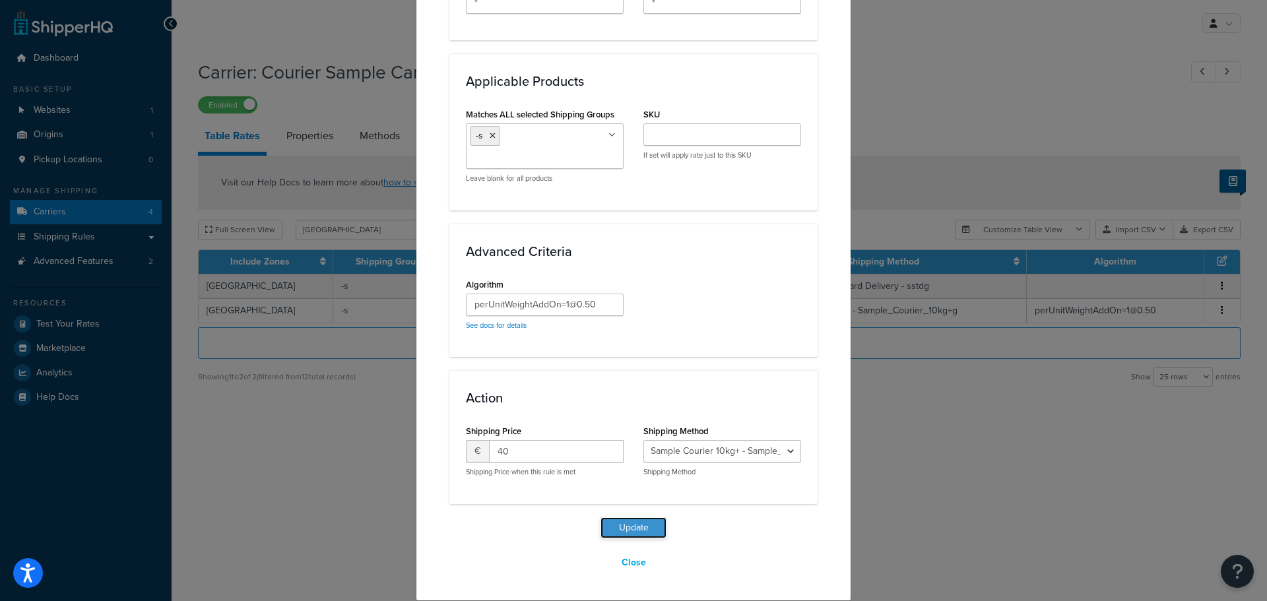
click at [636, 526] on button "Update" at bounding box center [634, 527] width 66 height 21
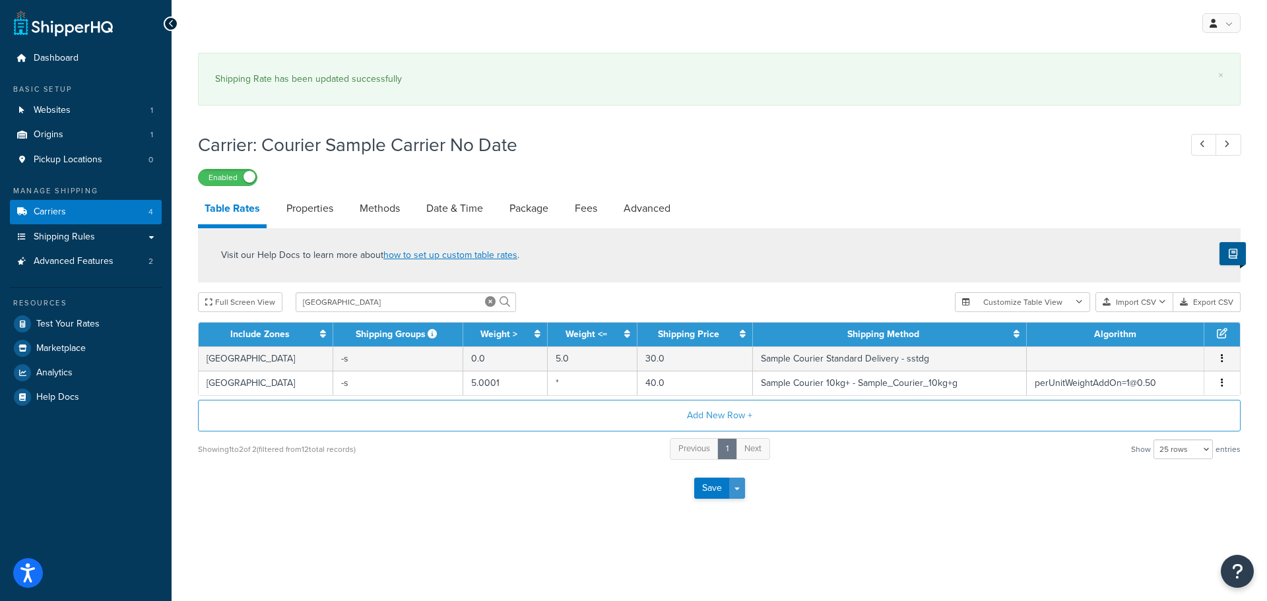
click at [735, 484] on button "Save Dropdown" at bounding box center [737, 488] width 16 height 21
click at [733, 506] on button "Save and Edit" at bounding box center [742, 513] width 96 height 28
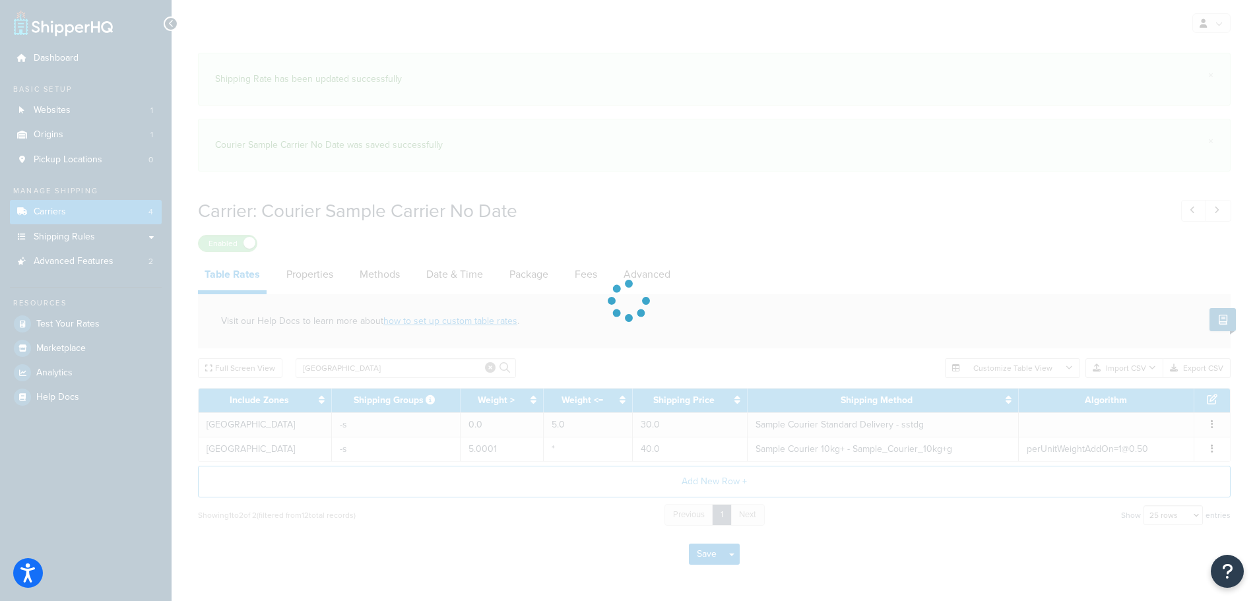
select select "25"
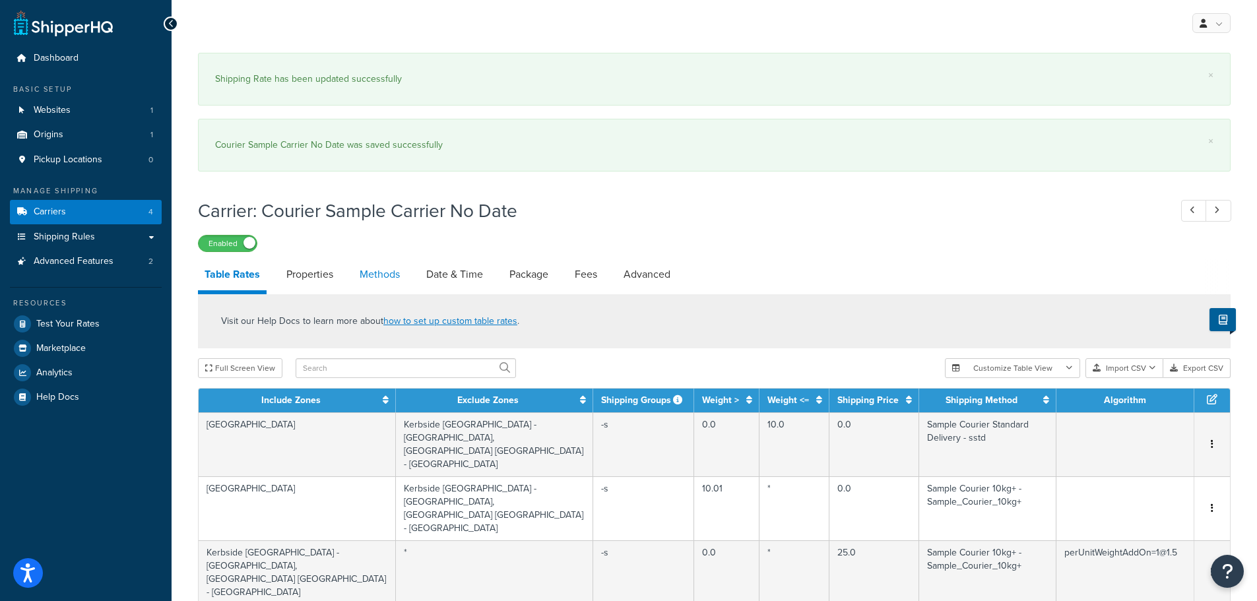
click at [373, 277] on link "Methods" at bounding box center [379, 275] width 53 height 32
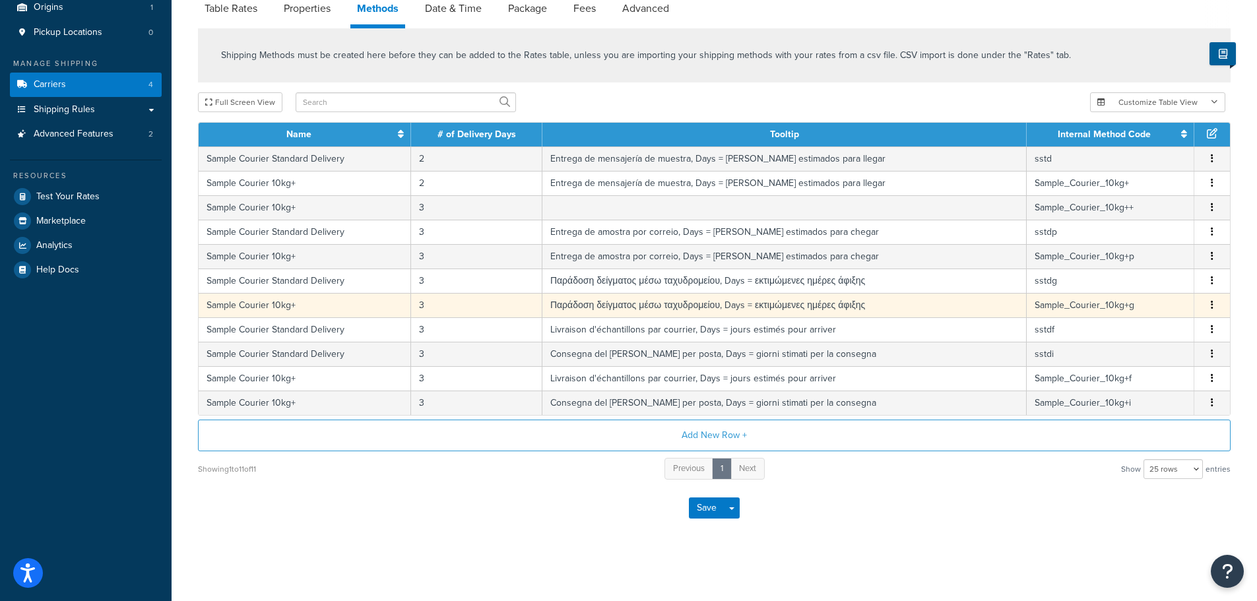
scroll to position [127, 0]
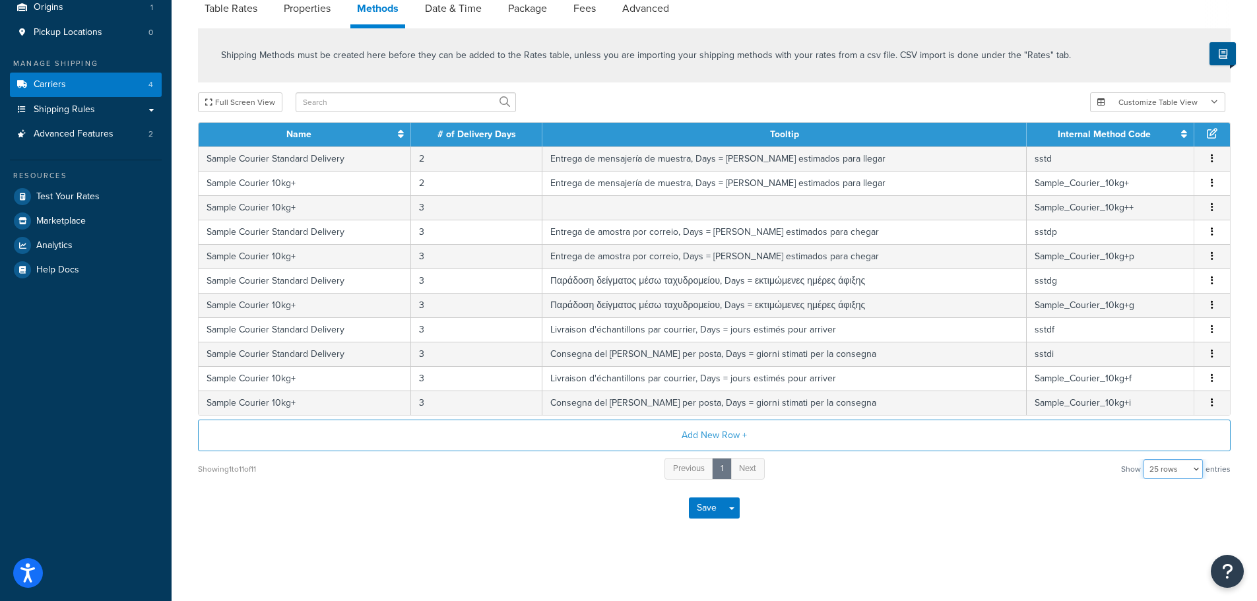
click at [1185, 469] on select "10 rows 15 rows 25 rows 50 rows 100 rows 1000 rows" at bounding box center [1173, 469] width 59 height 20
select select "1000"
click at [1145, 459] on select "10 rows 15 rows 25 rows 50 rows 100 rows 1000 rows" at bounding box center [1173, 469] width 59 height 20
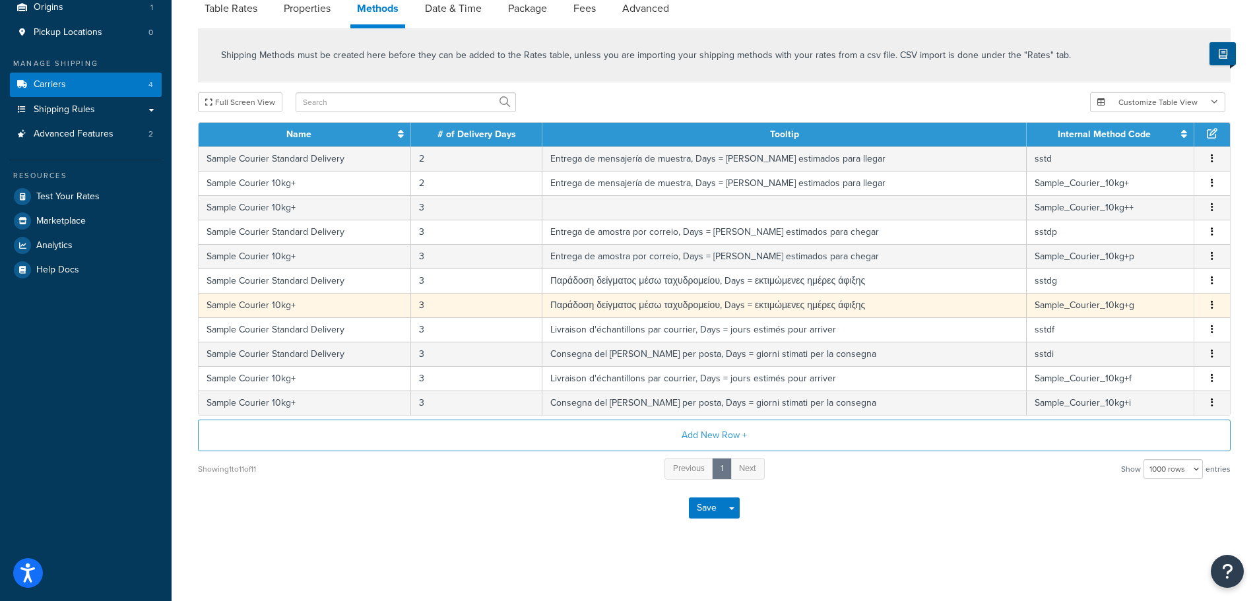
click at [352, 302] on td "Sample Courier 10kg+" at bounding box center [305, 305] width 213 height 24
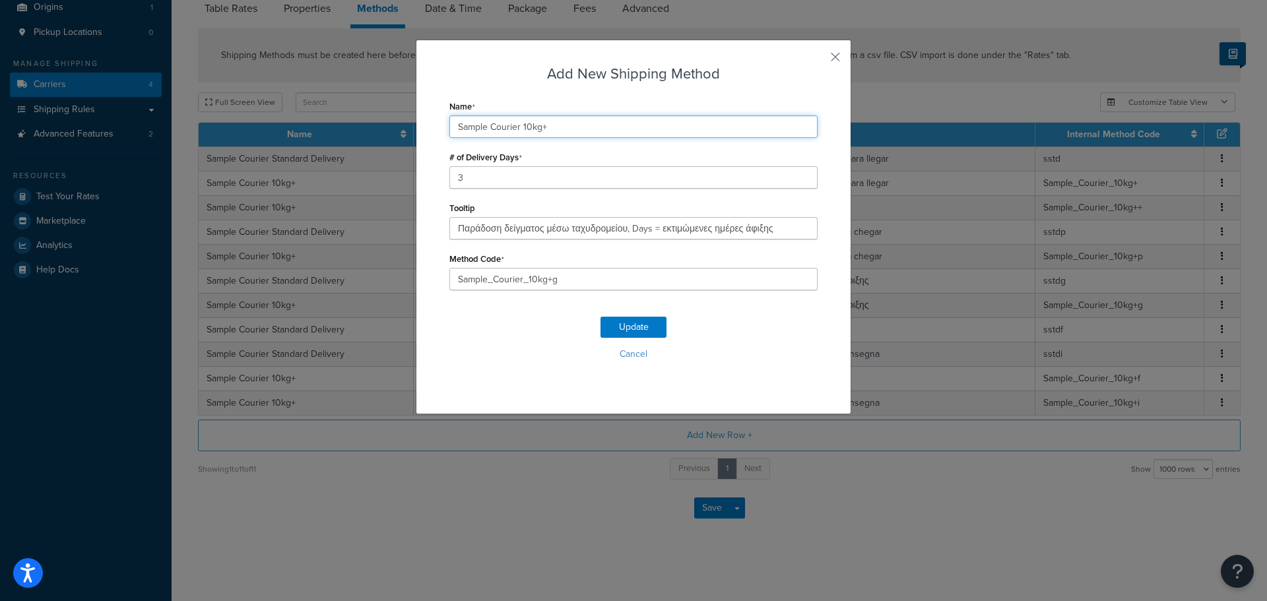
click at [527, 128] on input "Sample Courier 10kg+" at bounding box center [634, 127] width 368 height 22
type input "Sample Courier 5kg+"
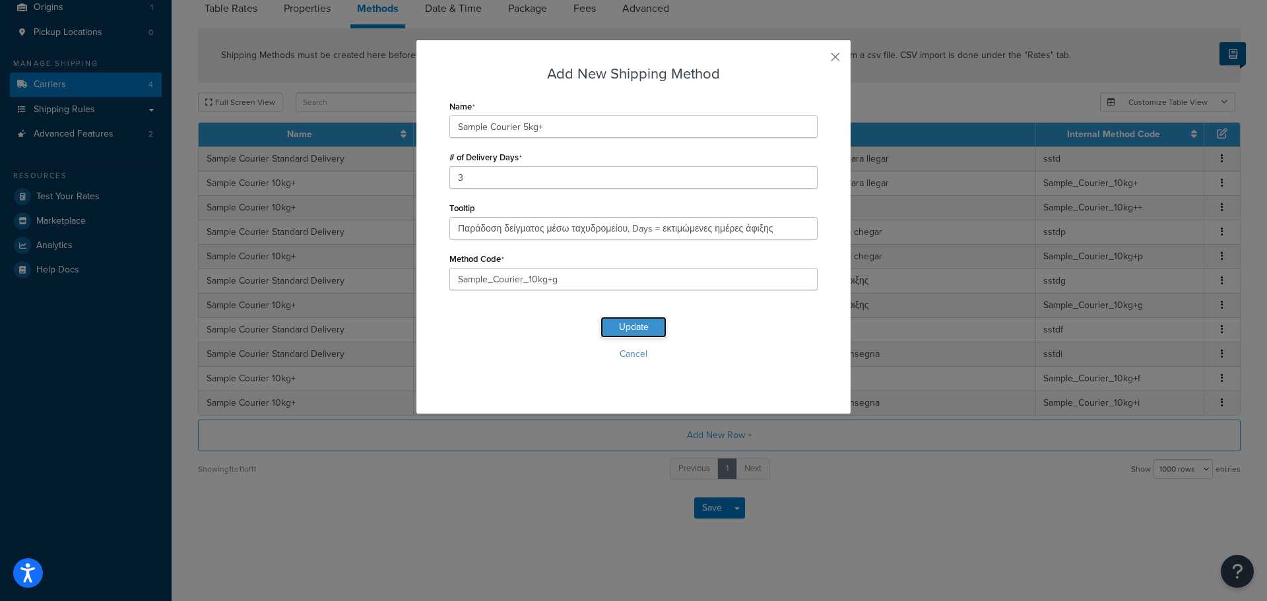
click at [633, 323] on button "Update" at bounding box center [634, 327] width 66 height 21
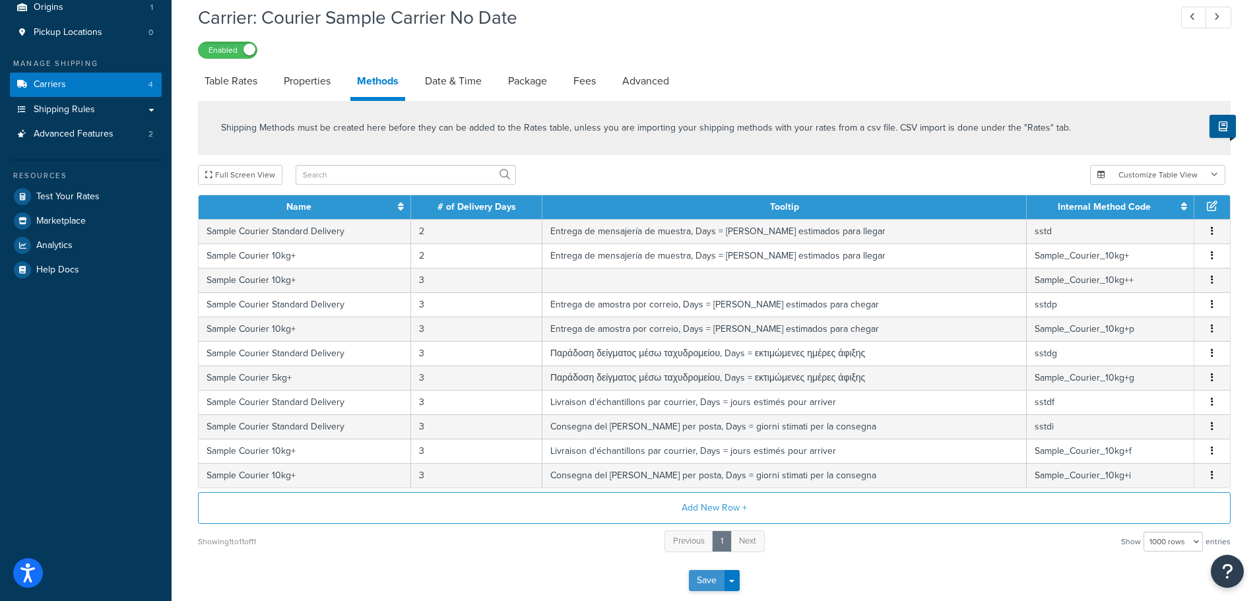
click at [713, 570] on div "Save Save Dropdown Save and Edit" at bounding box center [714, 581] width 1033 height 54
click at [711, 576] on button "Save" at bounding box center [707, 580] width 36 height 21
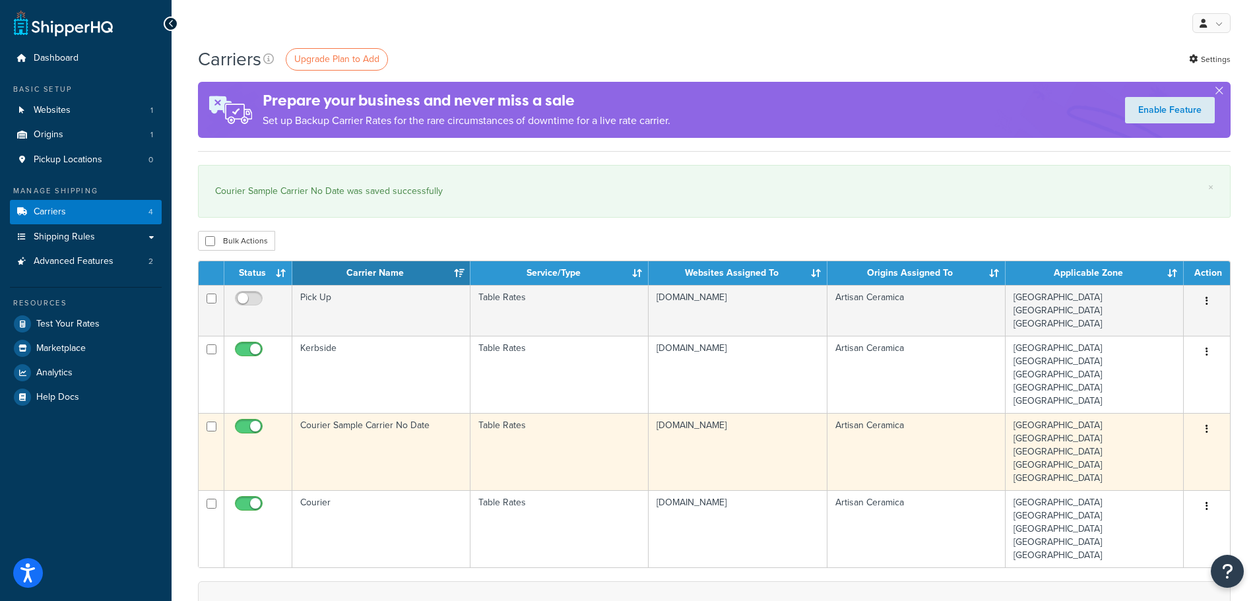
click at [359, 434] on td "Courier Sample Carrier No Date" at bounding box center [381, 451] width 178 height 77
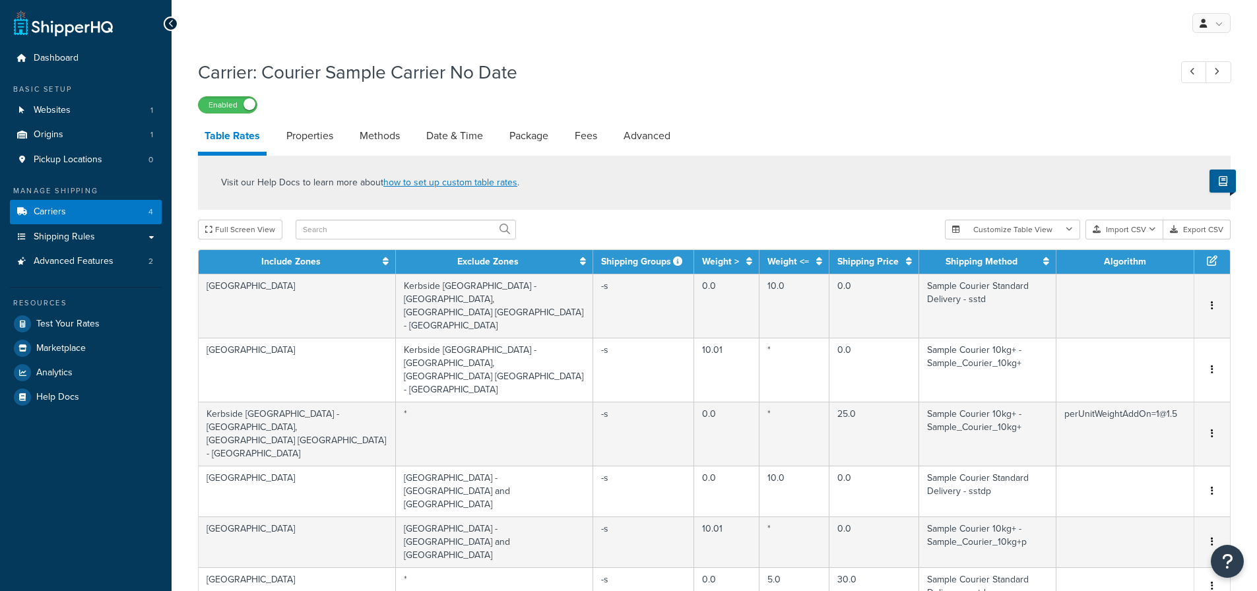
select select "25"
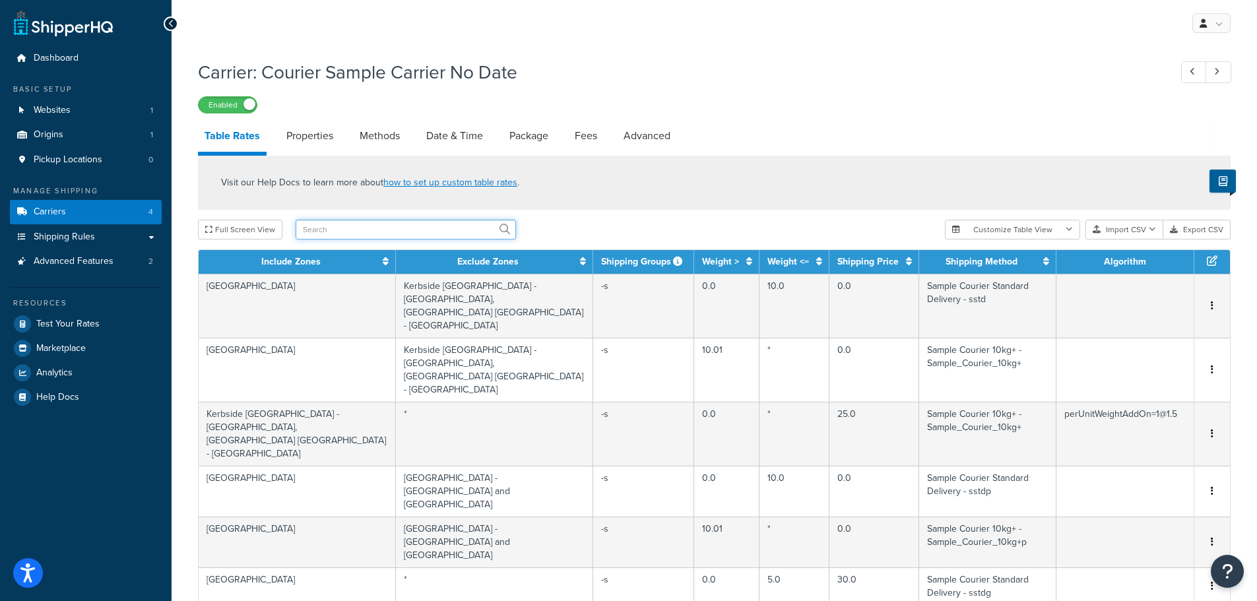
click at [348, 229] on input "text" at bounding box center [406, 230] width 220 height 20
type input "[GEOGRAPHIC_DATA]"
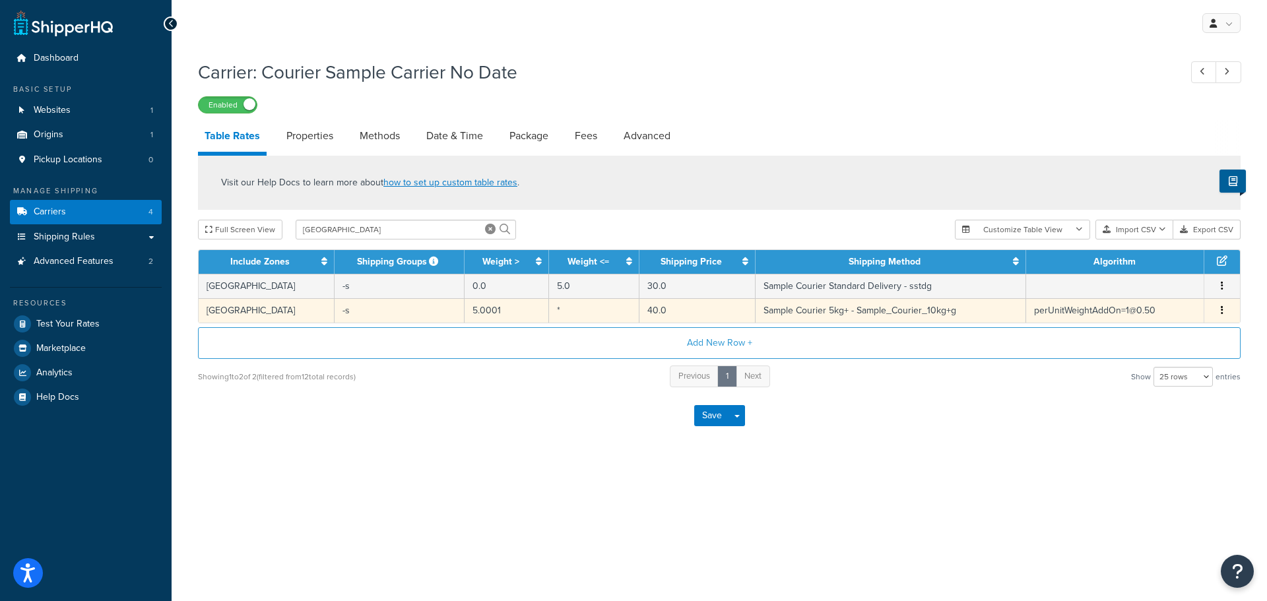
click at [852, 310] on td "Sample Courier 5kg+ - Sample_Courier_10kg+g" at bounding box center [891, 310] width 271 height 24
select select "166425"
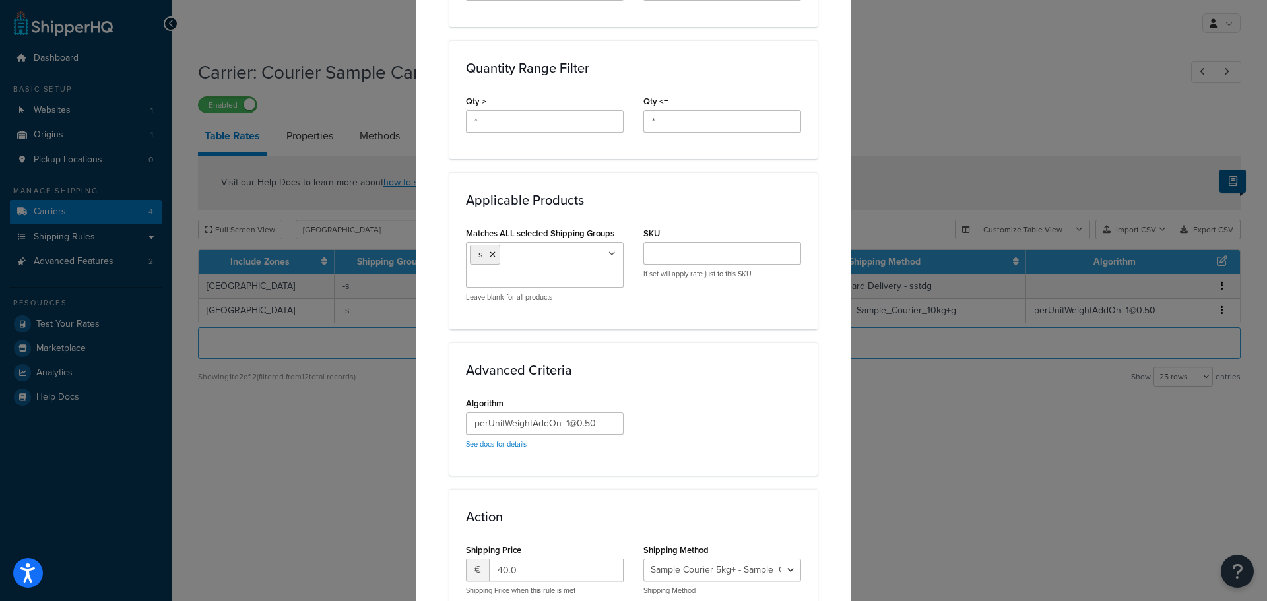
scroll to position [594, 0]
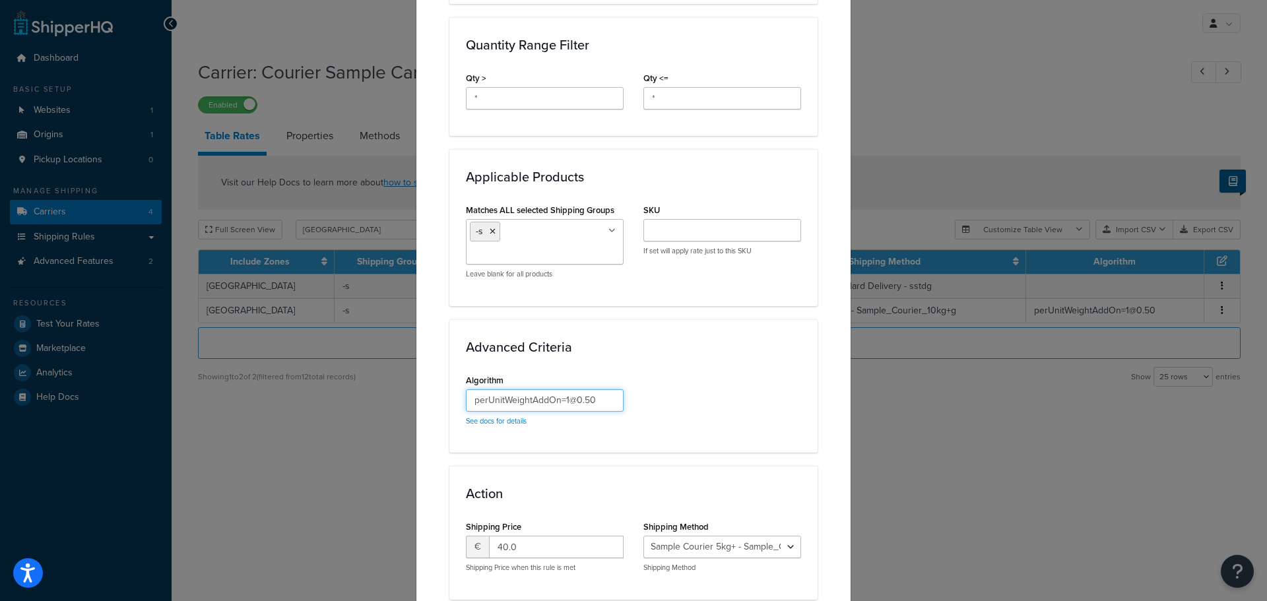
click at [574, 401] on input "perUnitWeightAddOn=1@0.50" at bounding box center [545, 400] width 158 height 22
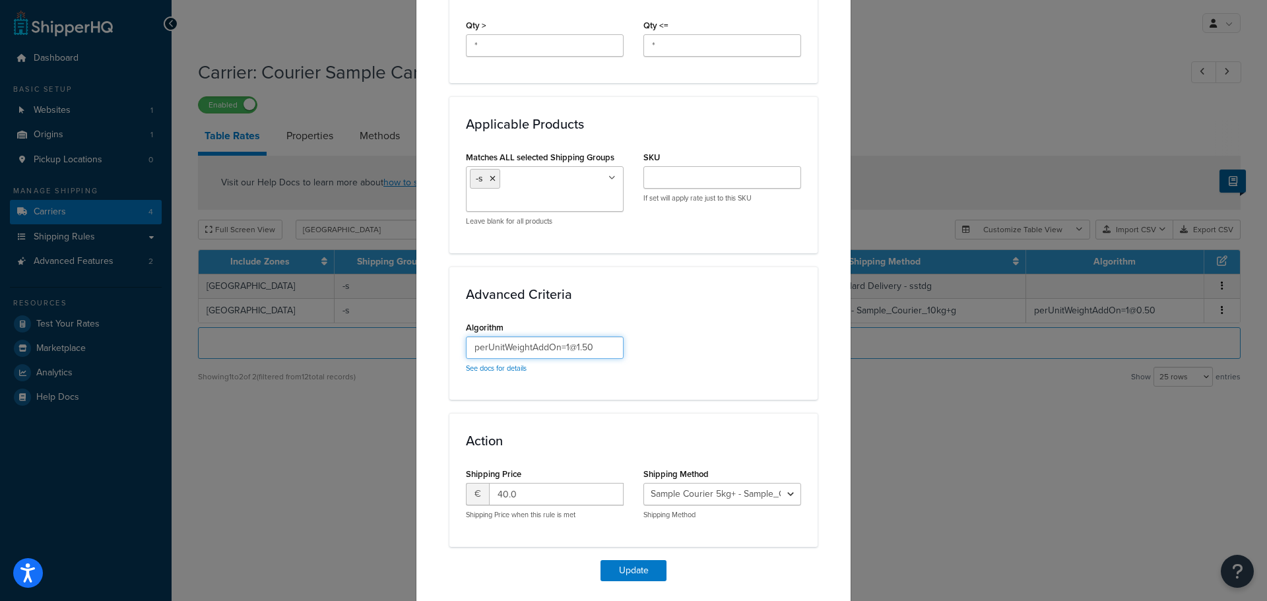
scroll to position [690, 0]
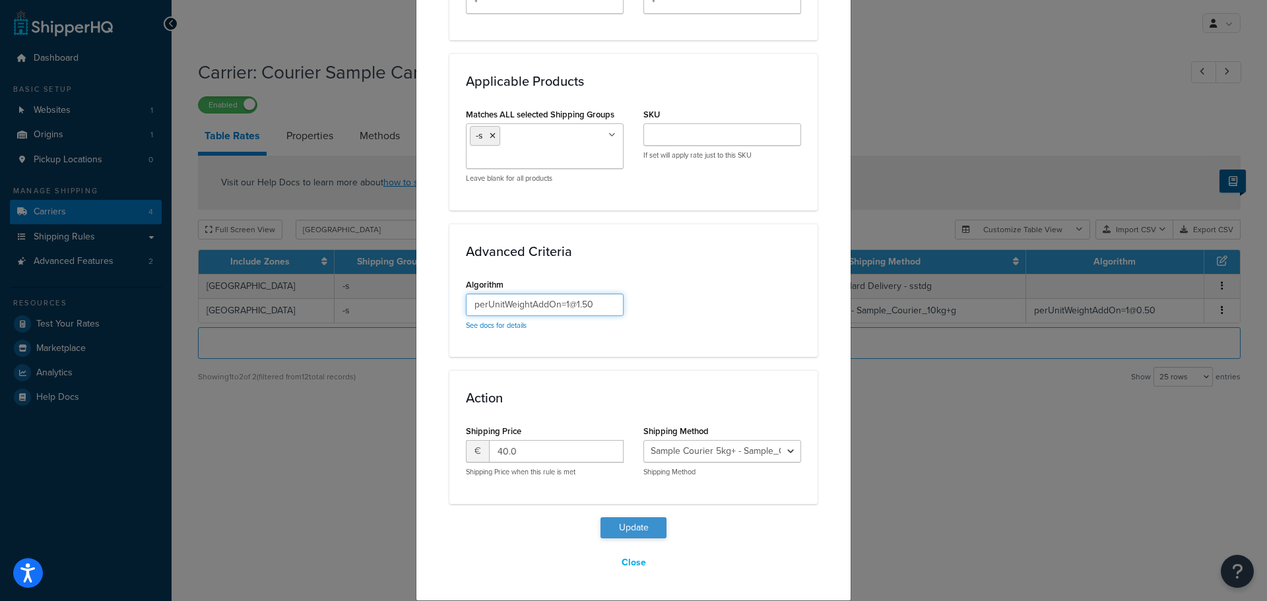
type input "perUnitWeightAddOn=1@1.50"
click at [634, 522] on button "Update" at bounding box center [634, 527] width 66 height 21
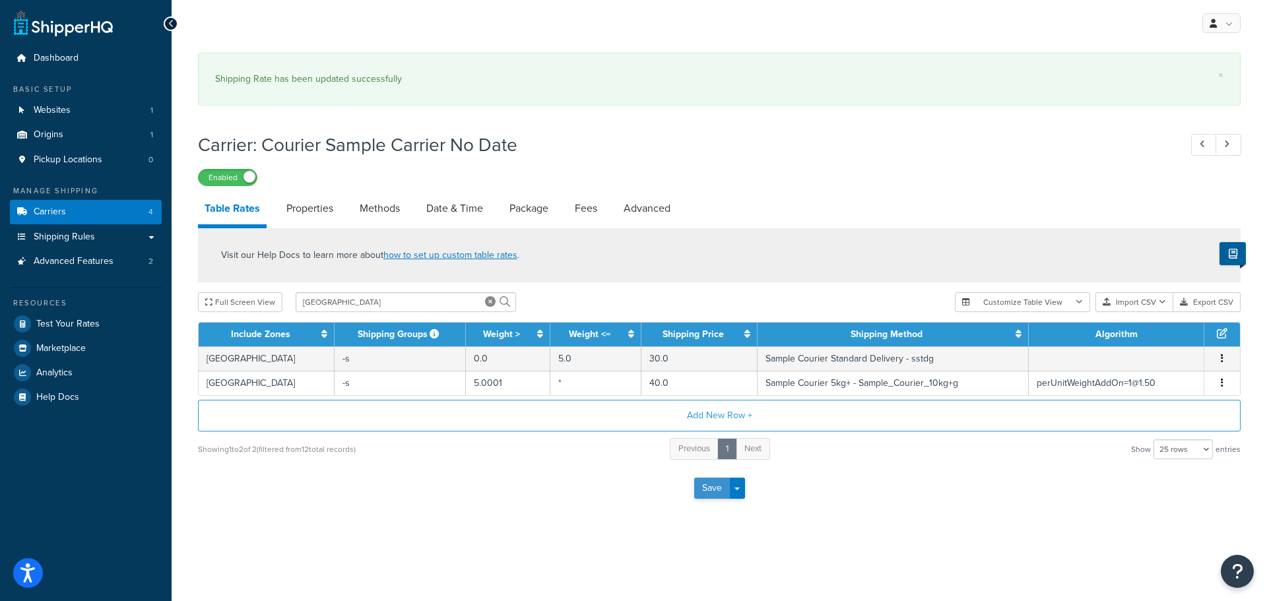
click at [705, 489] on button "Save" at bounding box center [712, 488] width 36 height 21
